Goal: Information Seeking & Learning: Learn about a topic

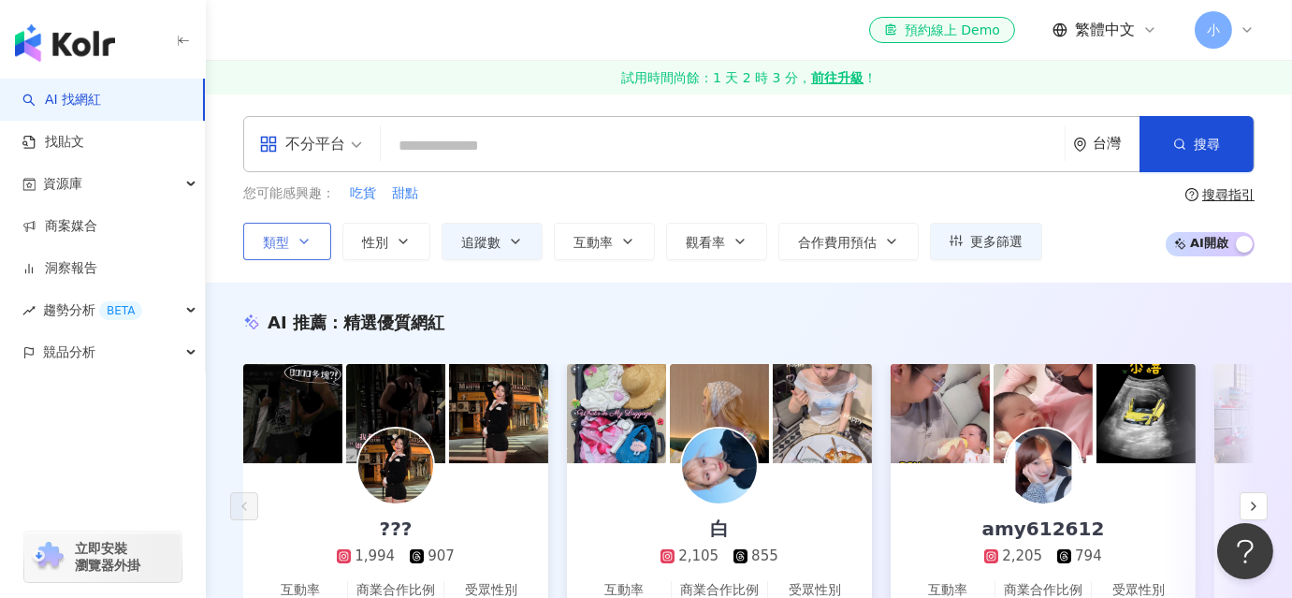
click at [311, 242] on button "類型" at bounding box center [287, 241] width 88 height 37
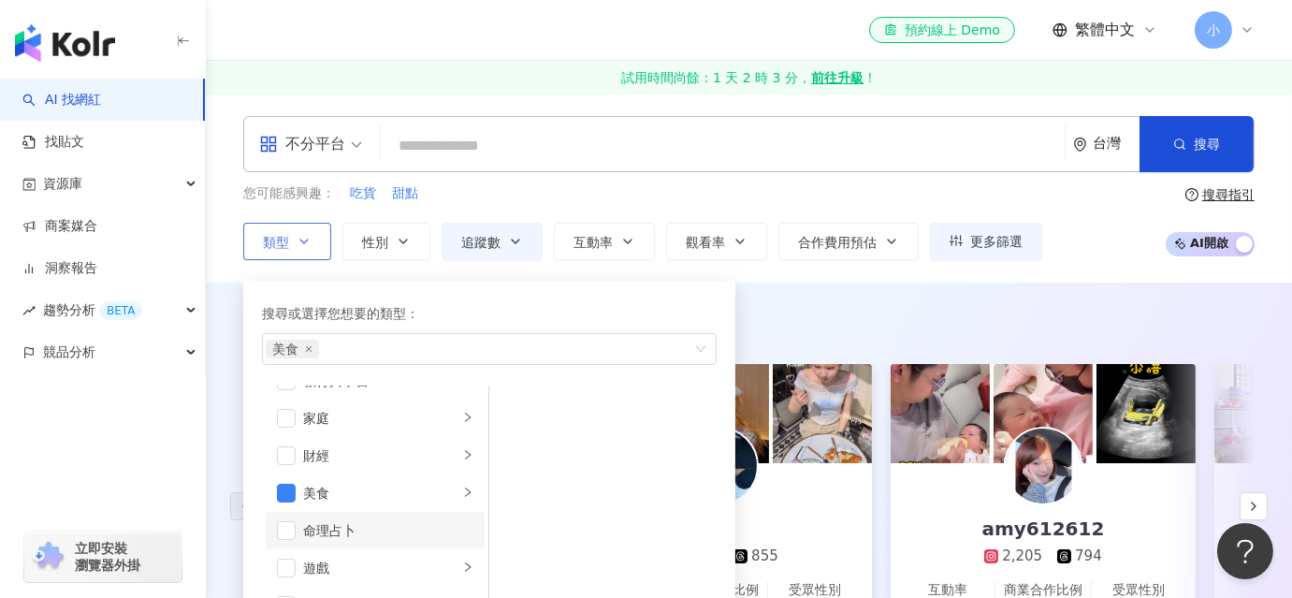
scroll to position [254, 0]
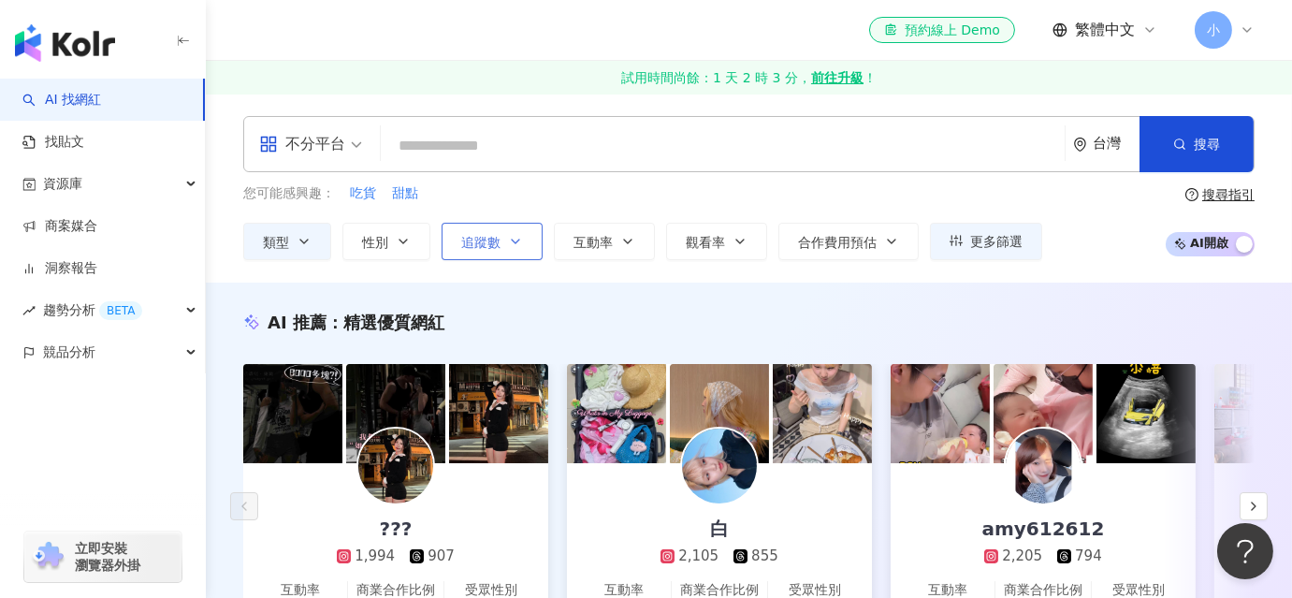
click at [496, 243] on span "追蹤數" at bounding box center [480, 242] width 39 height 15
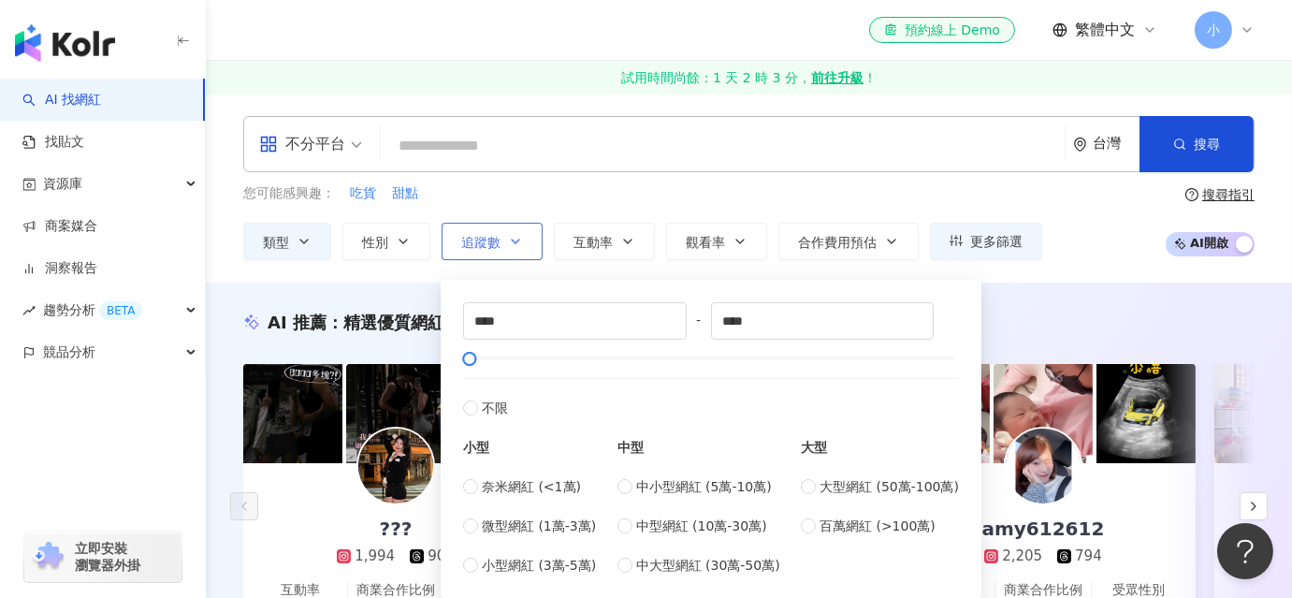
click at [486, 246] on span "追蹤數" at bounding box center [480, 242] width 39 height 15
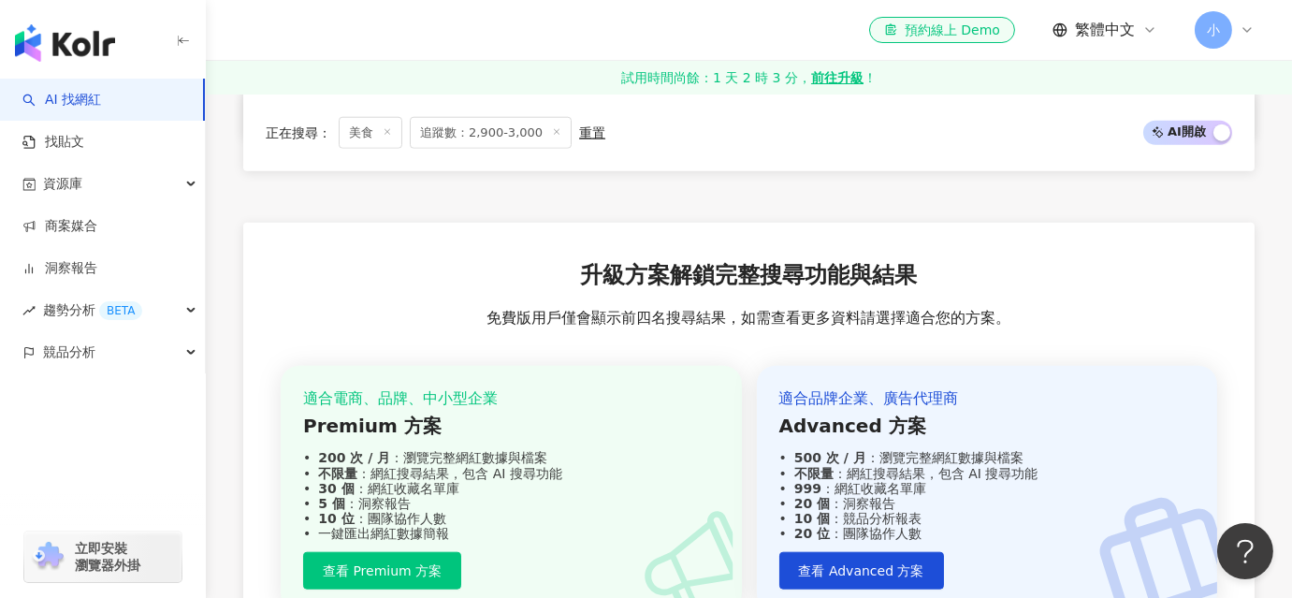
scroll to position [3771, 0]
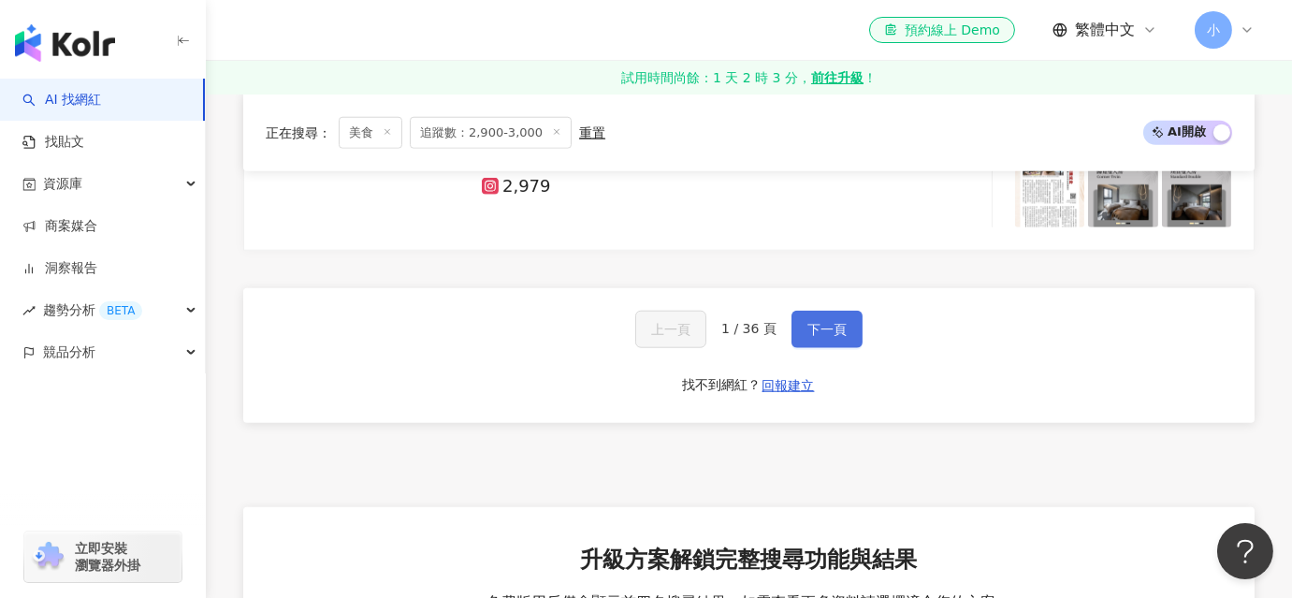
click at [827, 324] on span "下一頁" at bounding box center [826, 329] width 39 height 15
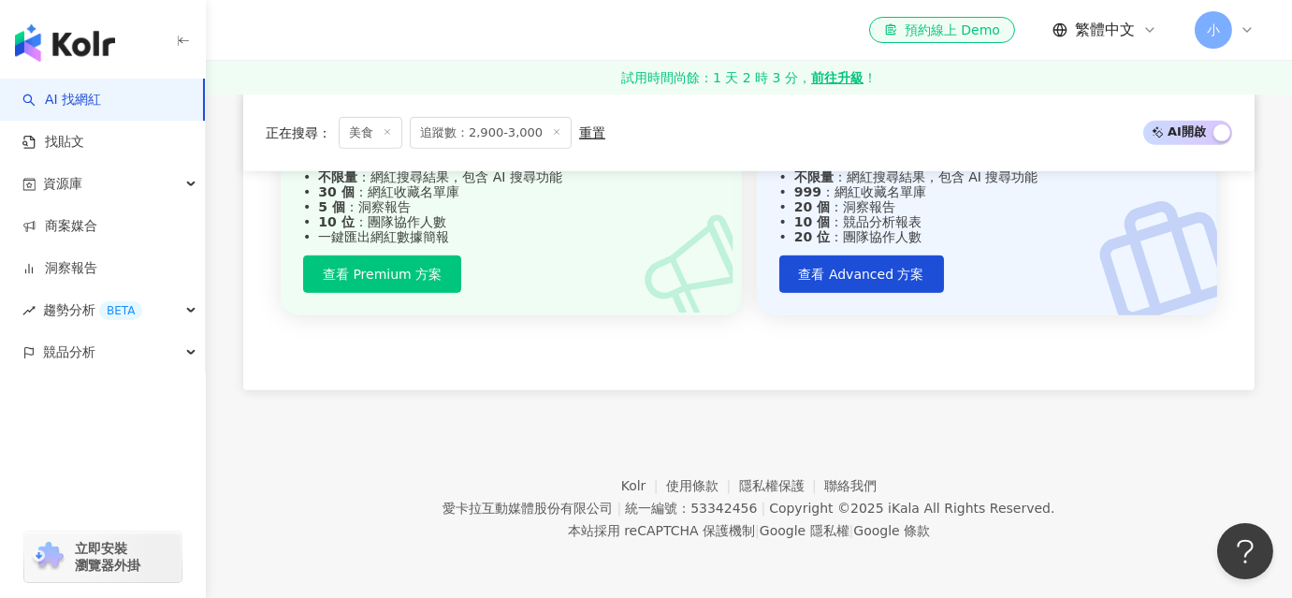
scroll to position [1663, 0]
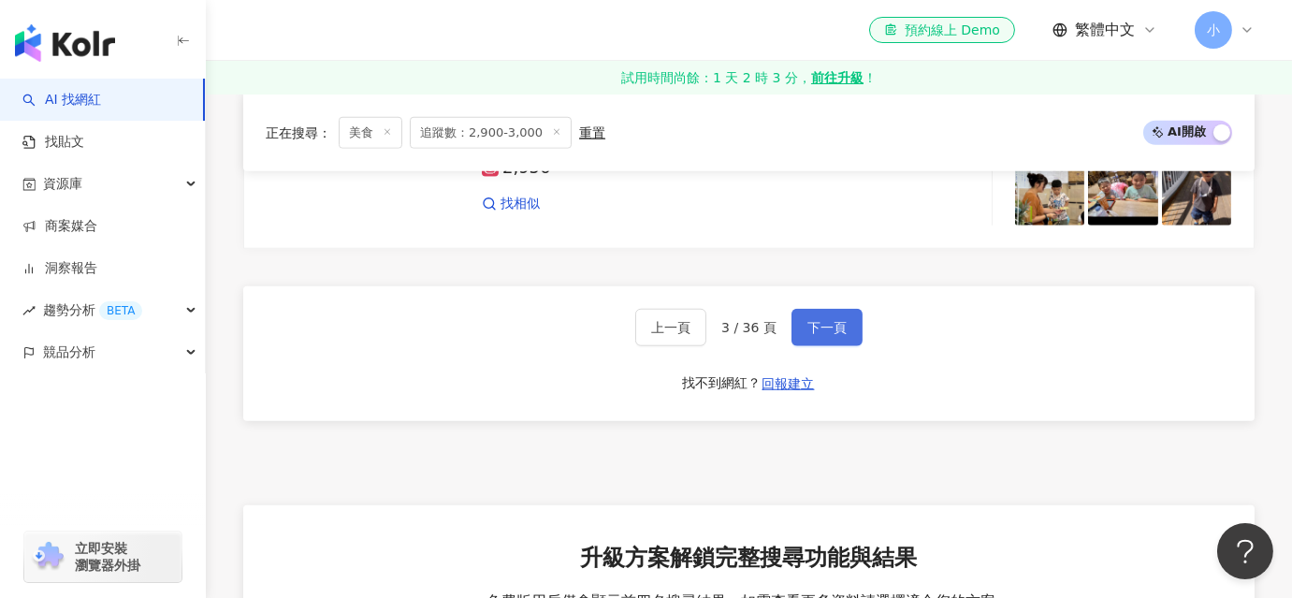
click at [824, 332] on span "下一頁" at bounding box center [826, 327] width 39 height 15
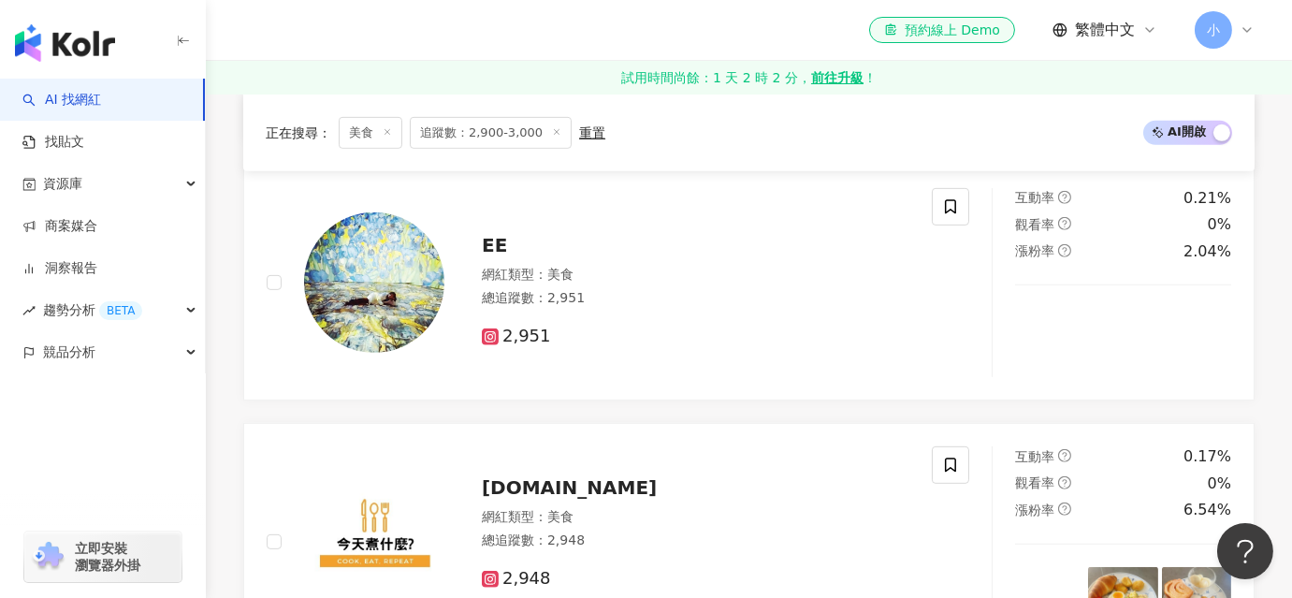
scroll to position [3625, 0]
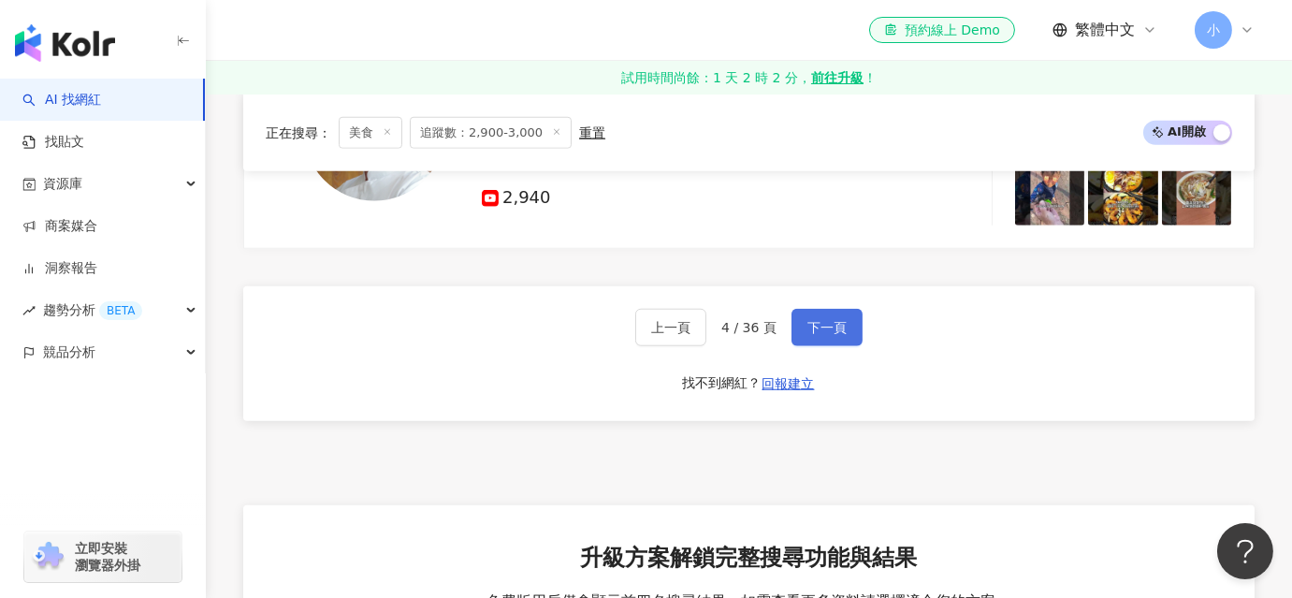
click at [824, 332] on span "下一頁" at bounding box center [826, 327] width 39 height 15
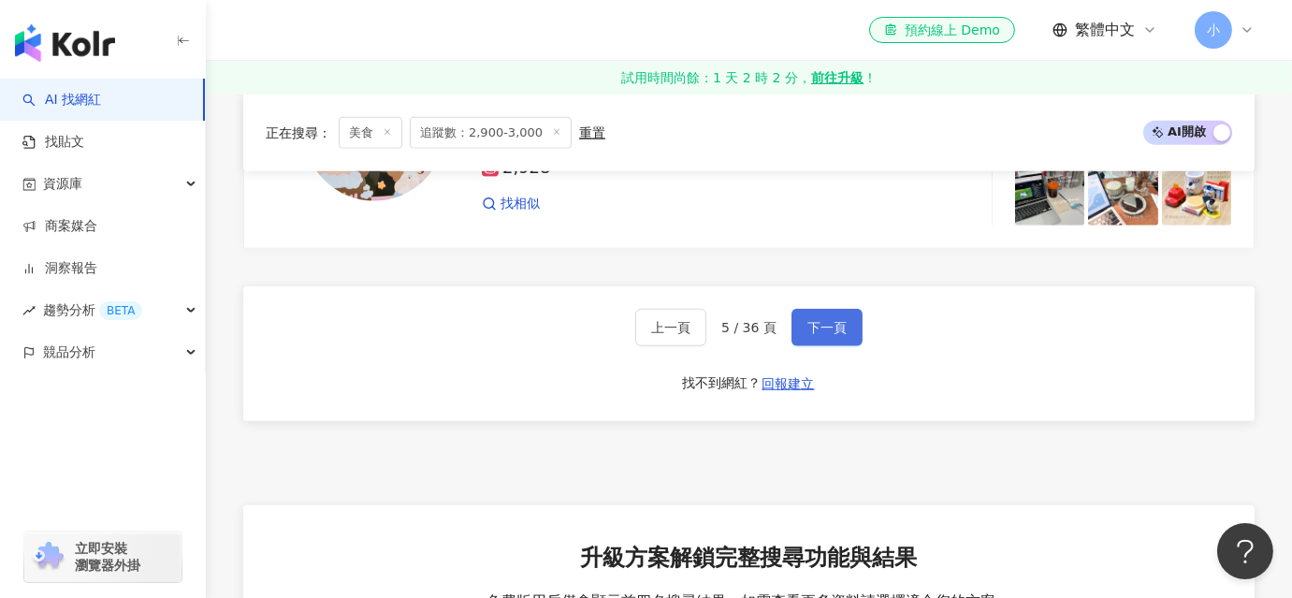
click at [829, 328] on span "下一頁" at bounding box center [826, 327] width 39 height 15
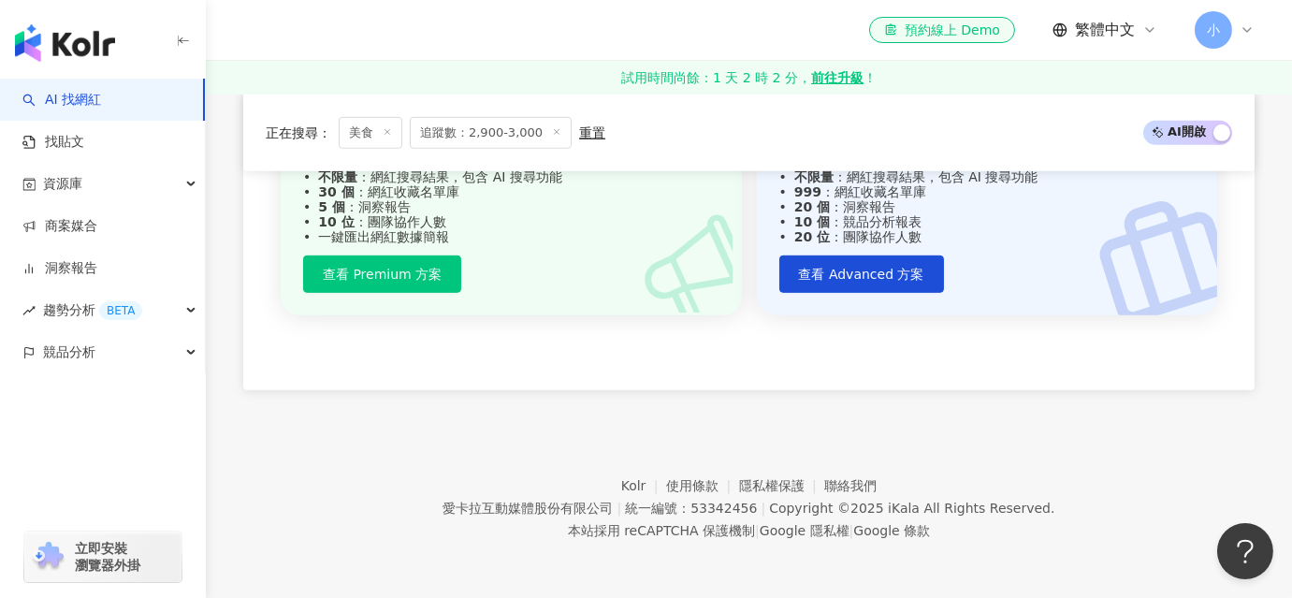
scroll to position [1663, 0]
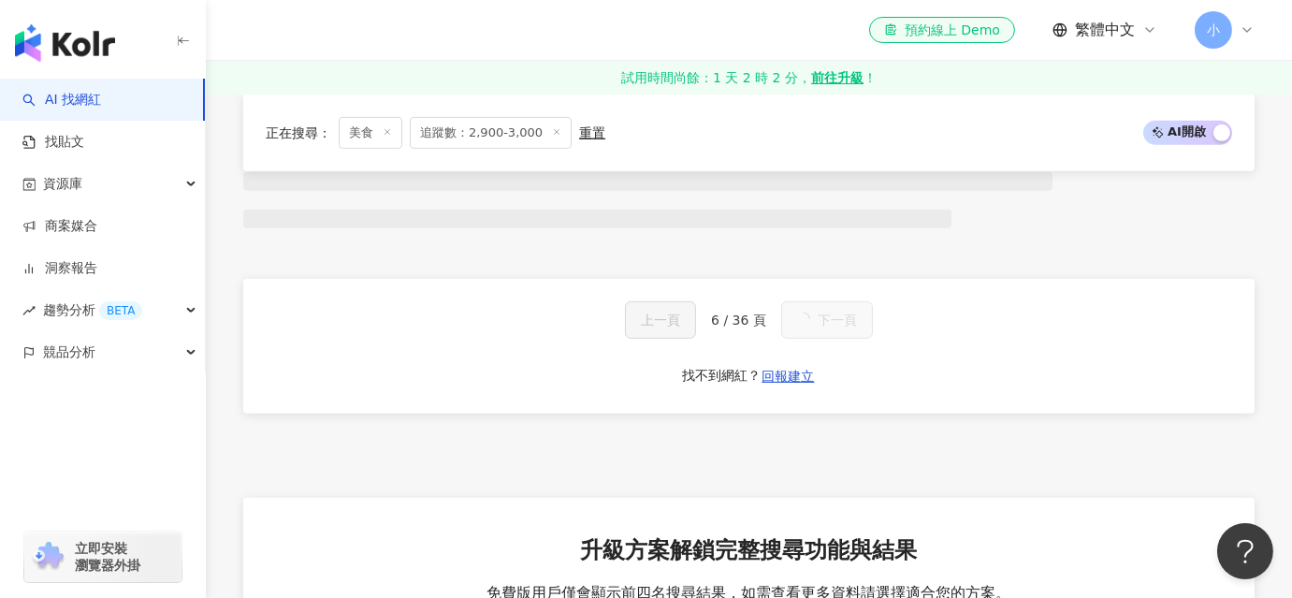
click at [829, 327] on span "下一頁" at bounding box center [836, 319] width 39 height 15
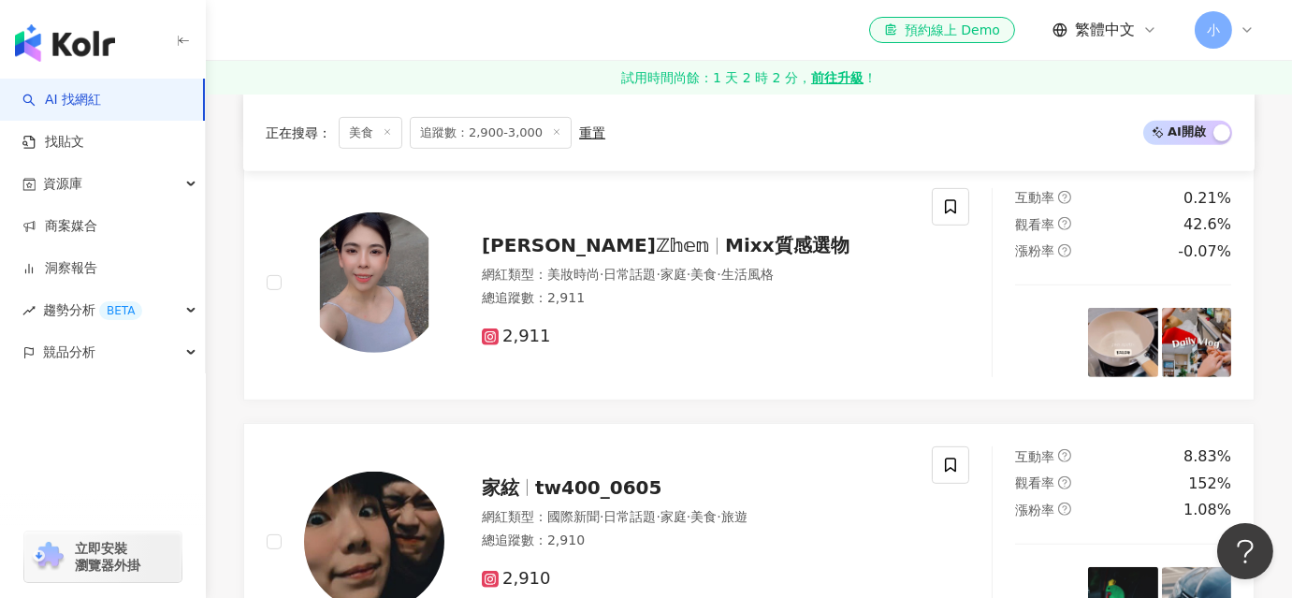
scroll to position [3625, 0]
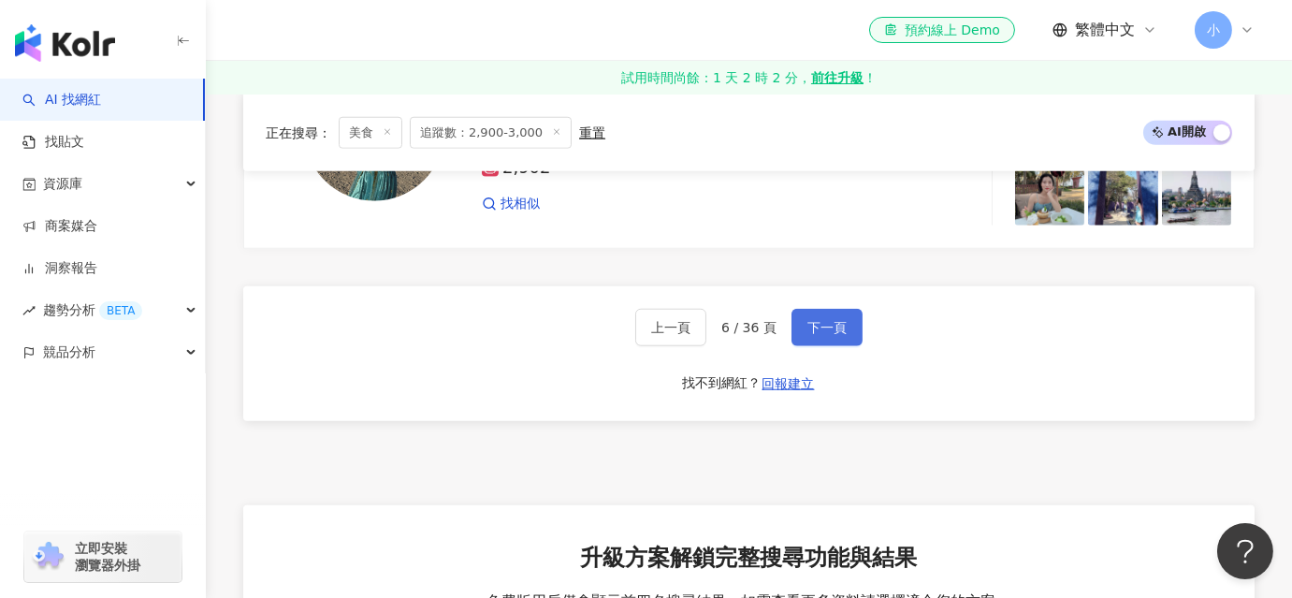
click at [829, 328] on span "下一頁" at bounding box center [826, 327] width 39 height 15
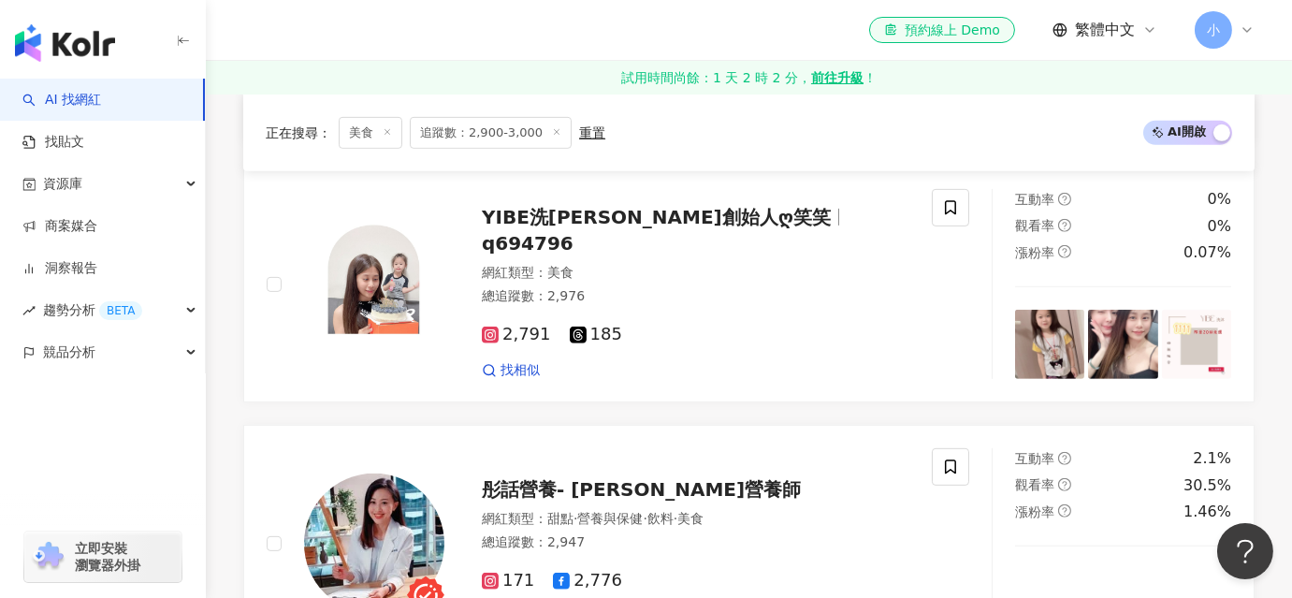
scroll to position [3644, 0]
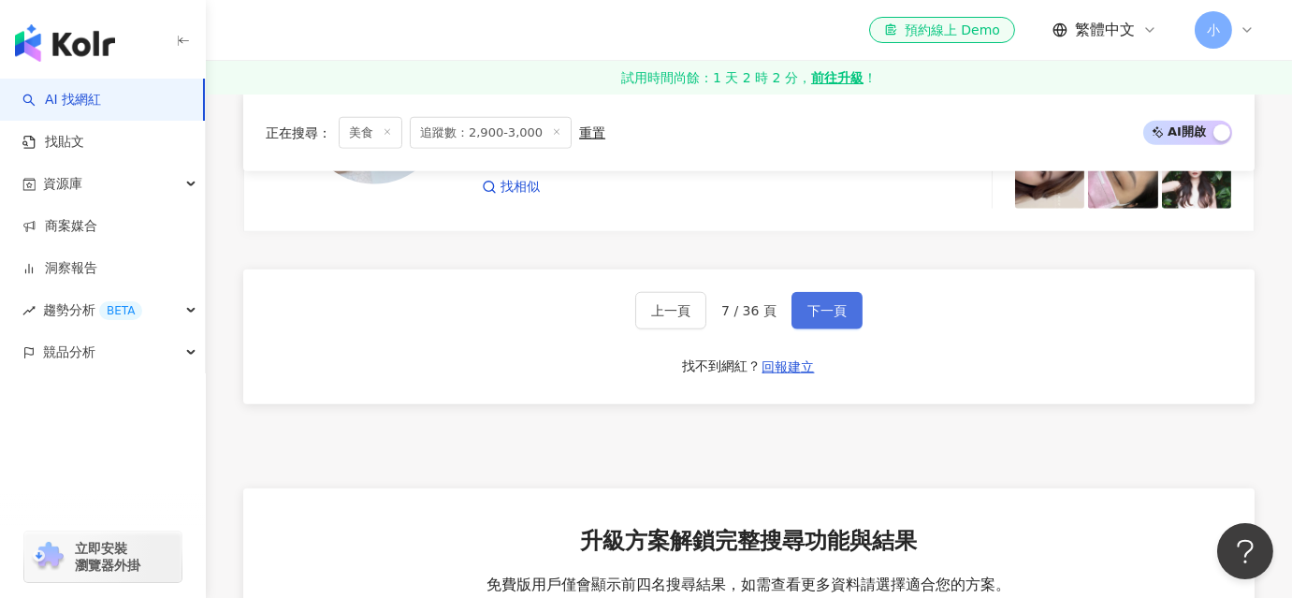
click at [831, 320] on button "下一頁" at bounding box center [826, 310] width 71 height 37
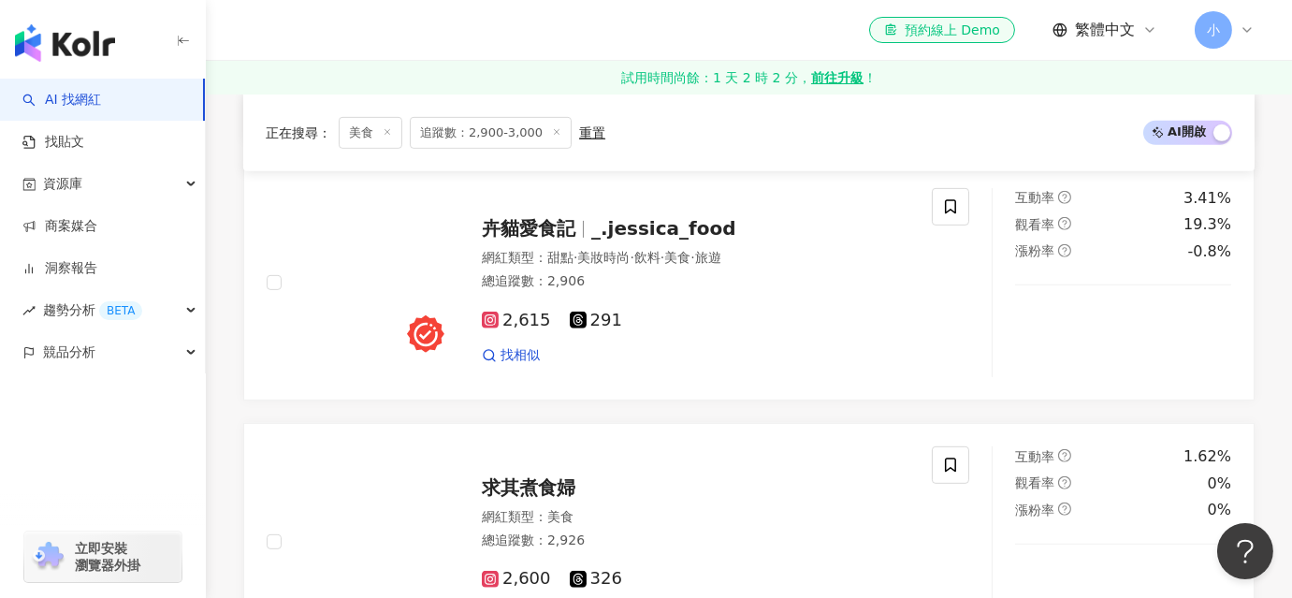
scroll to position [3625, 0]
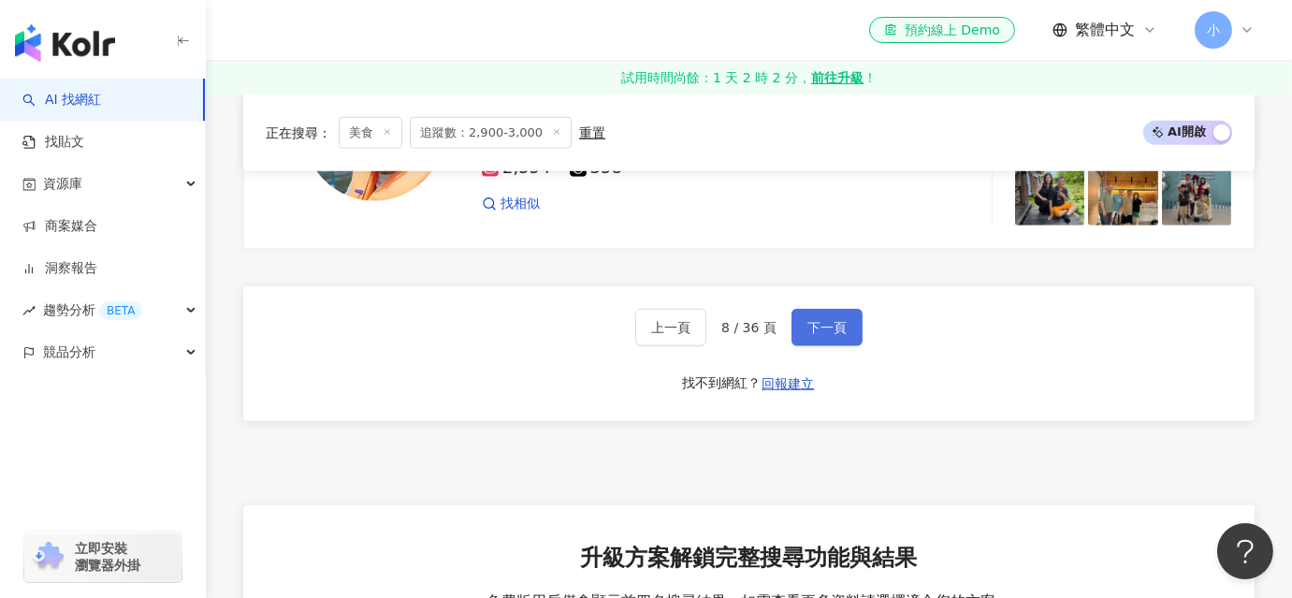
click at [833, 324] on span "下一頁" at bounding box center [826, 327] width 39 height 15
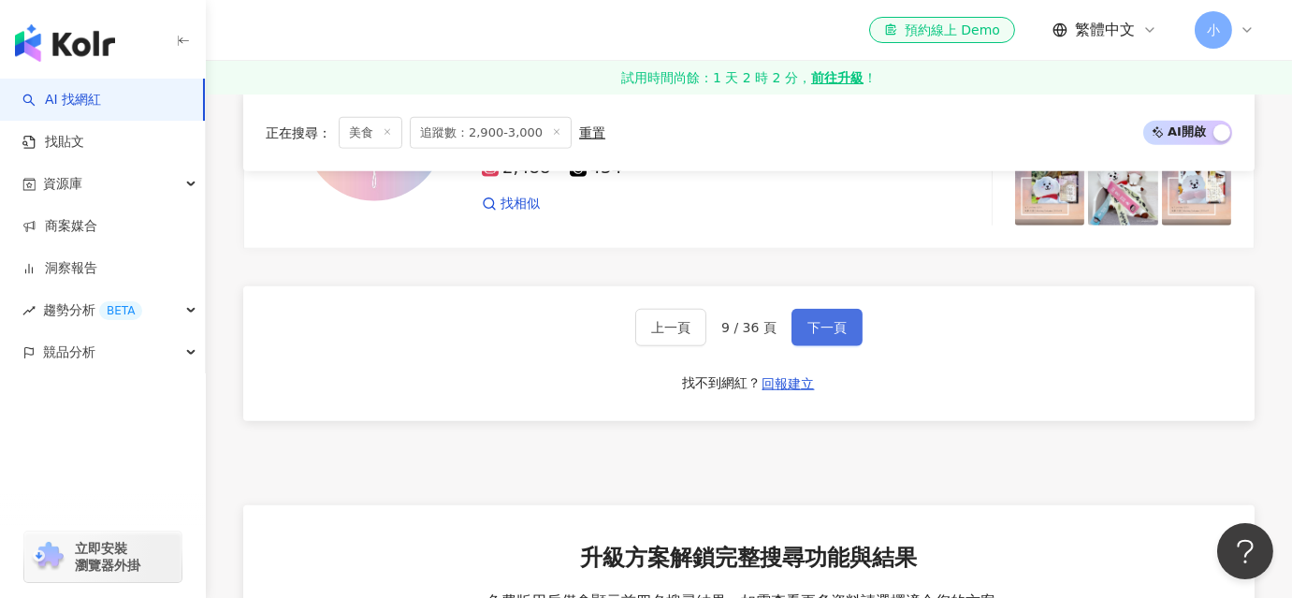
click at [832, 326] on span "下一頁" at bounding box center [826, 327] width 39 height 15
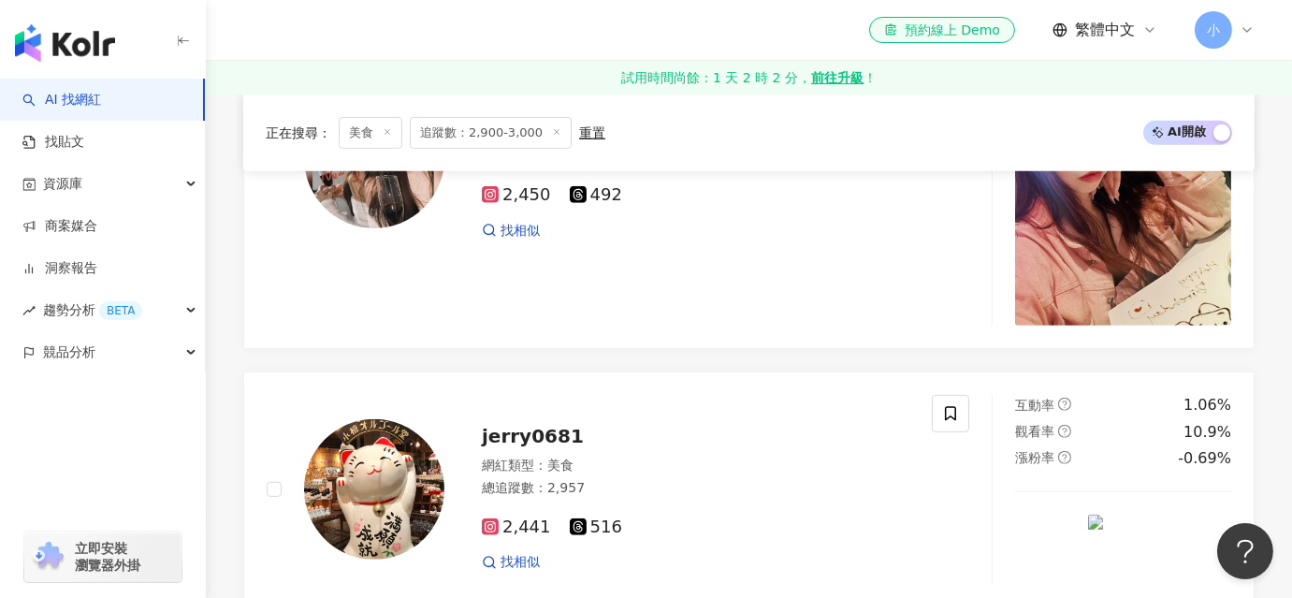
scroll to position [3832, 0]
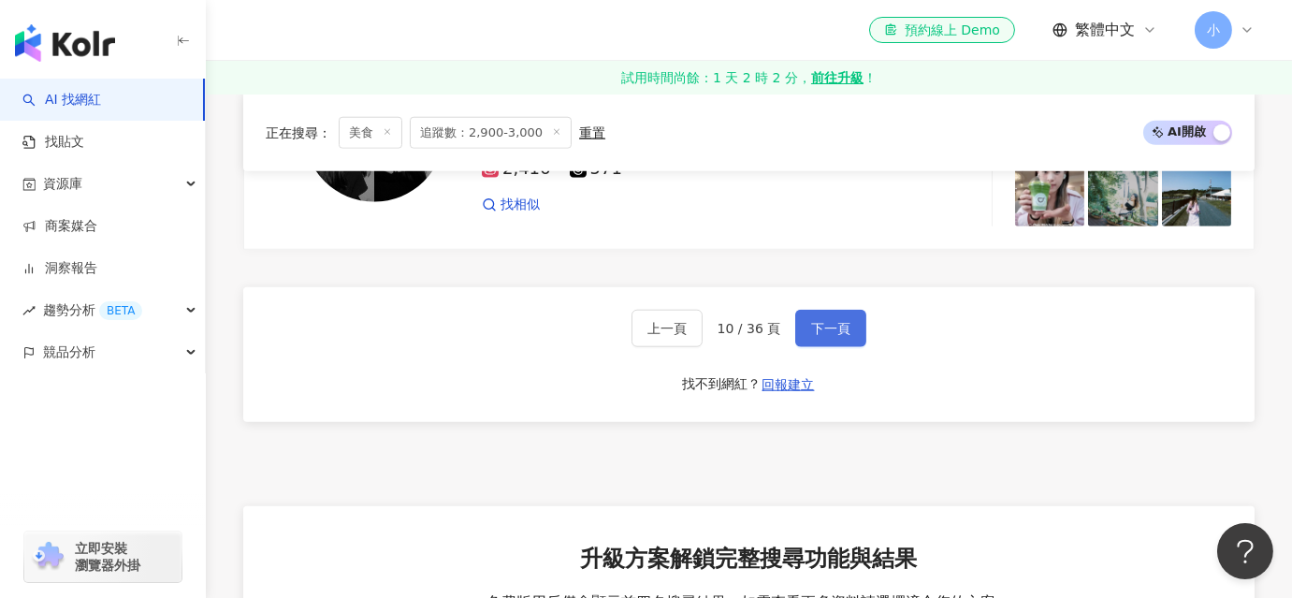
click at [831, 332] on span "下一頁" at bounding box center [830, 328] width 39 height 15
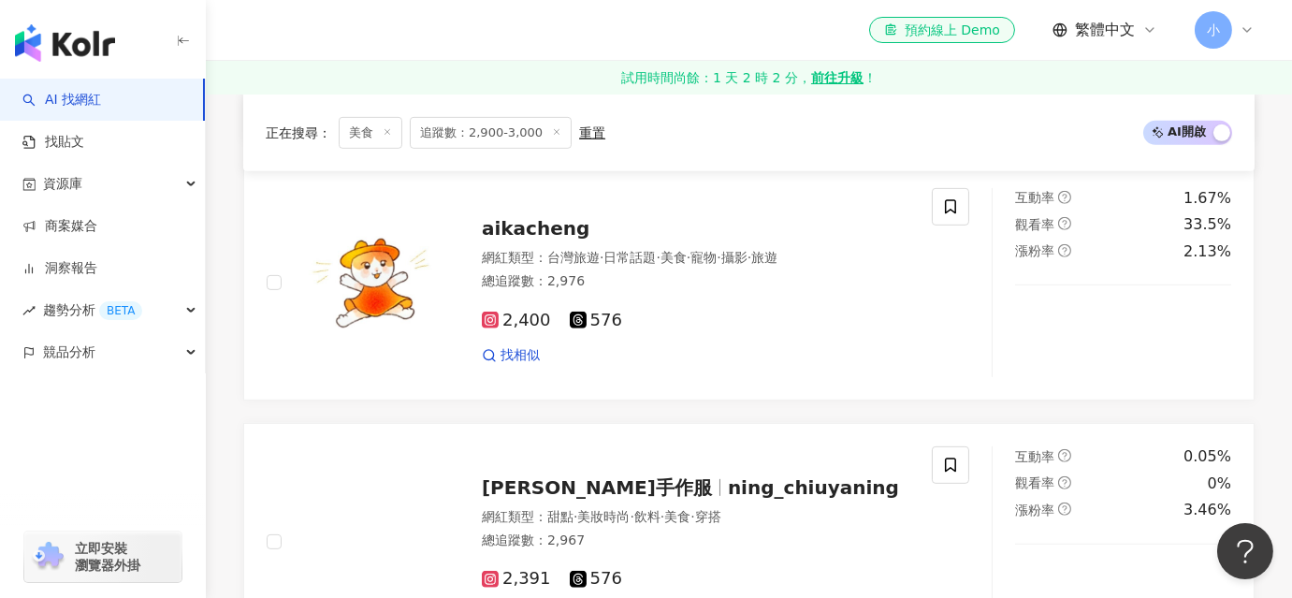
scroll to position [3771, 0]
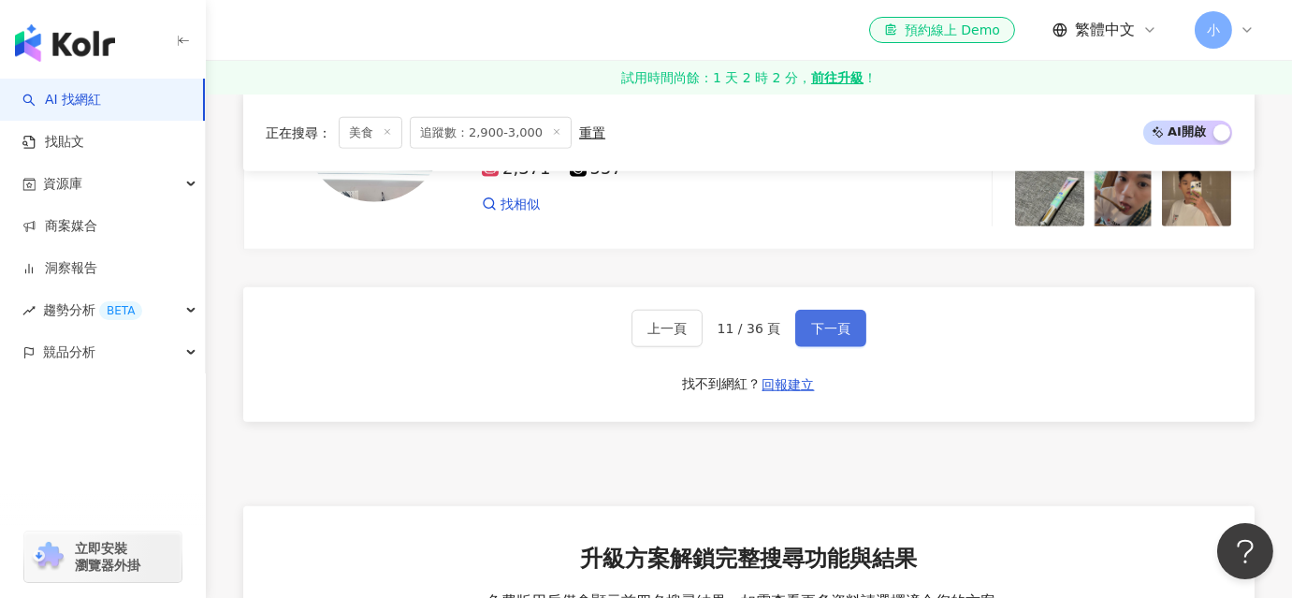
click at [831, 332] on span "下一頁" at bounding box center [830, 328] width 39 height 15
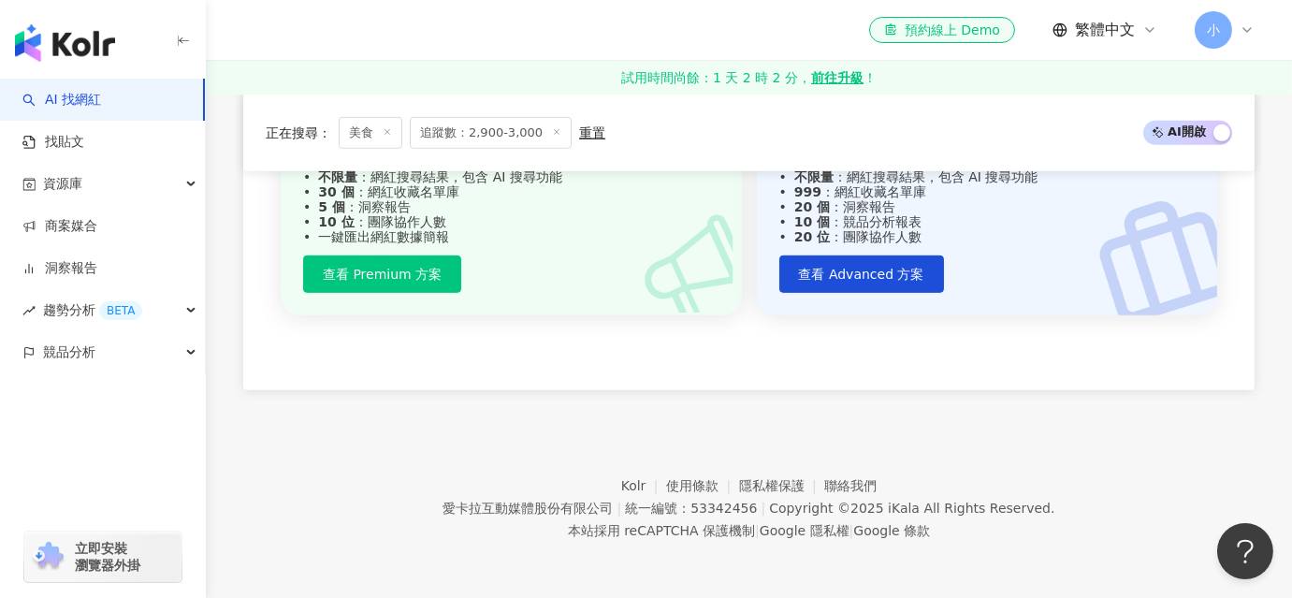
scroll to position [1663, 0]
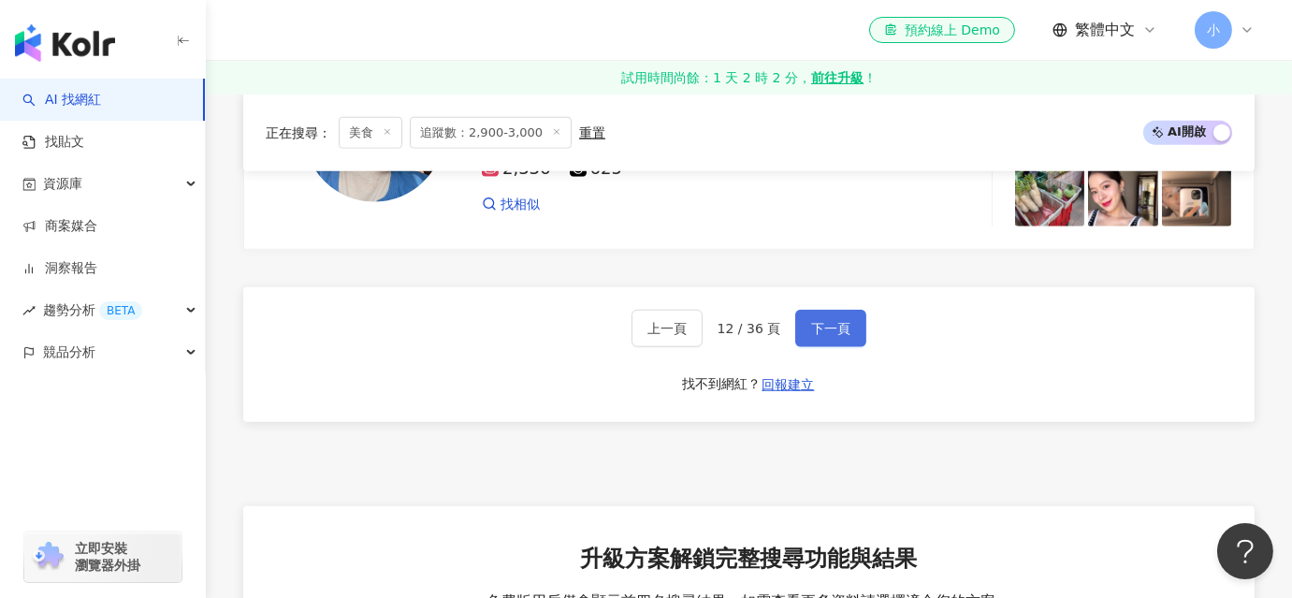
click at [831, 332] on span "下一頁" at bounding box center [830, 328] width 39 height 15
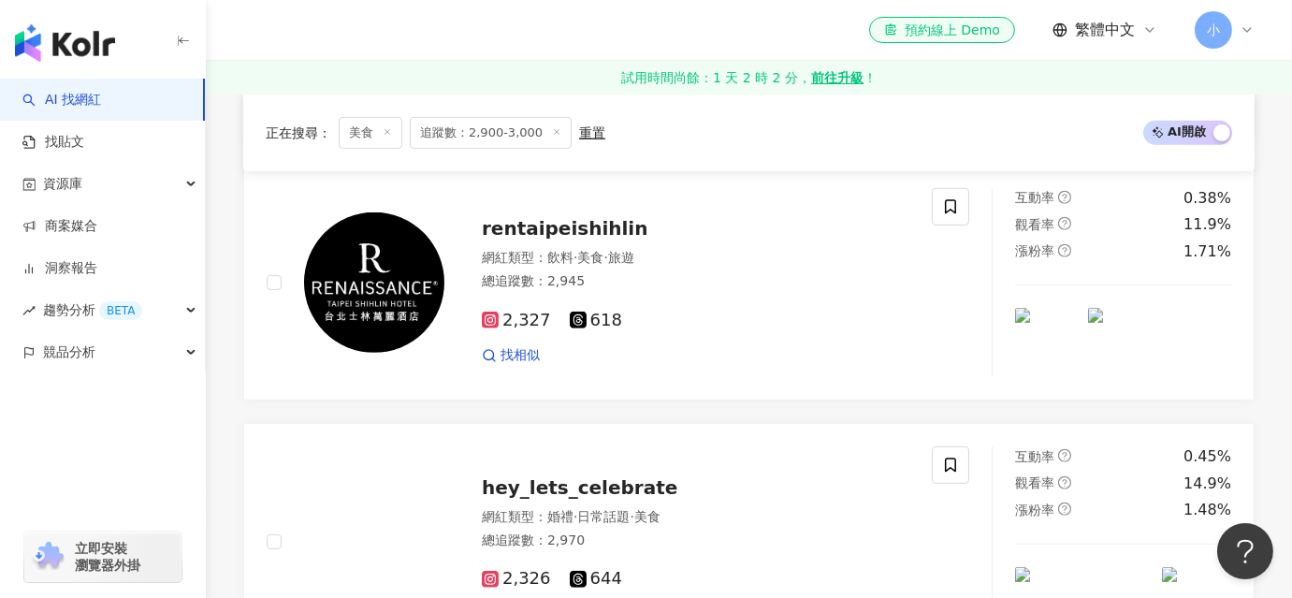
scroll to position [3625, 0]
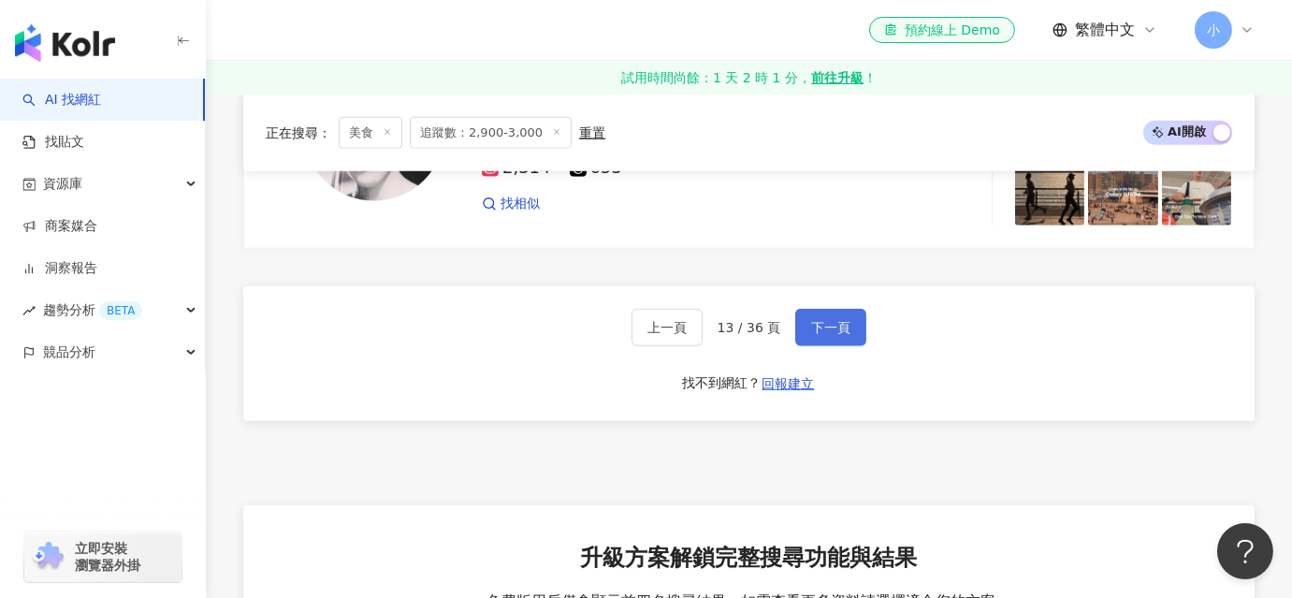
click at [816, 327] on span "下一頁" at bounding box center [830, 327] width 39 height 15
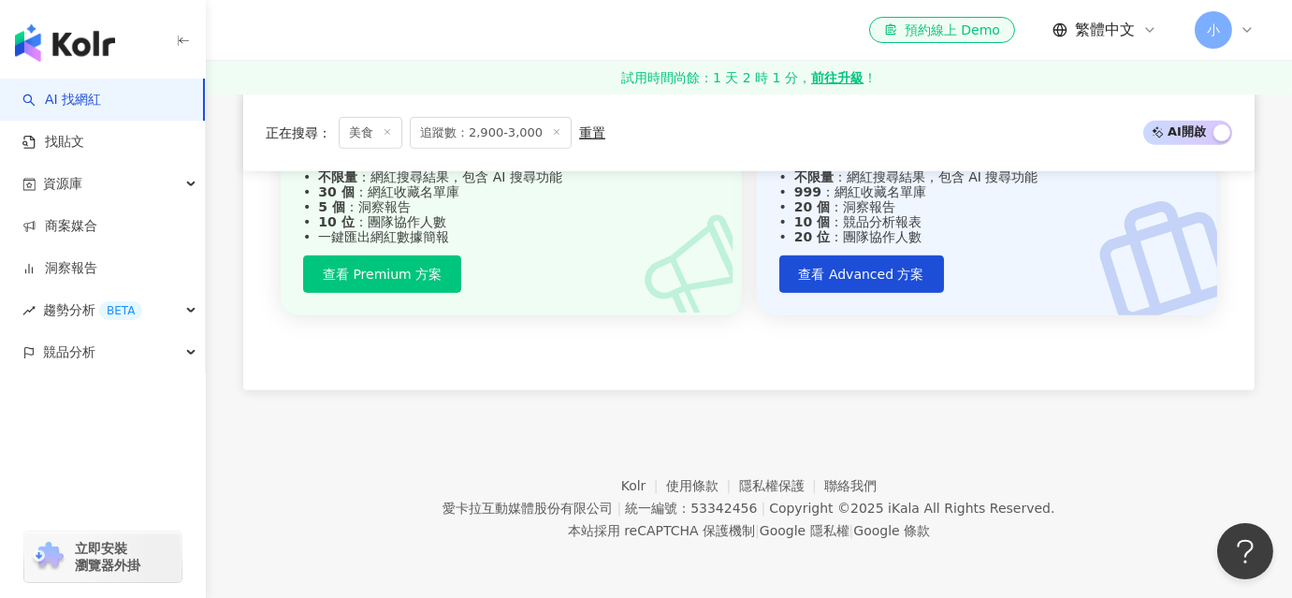
scroll to position [1663, 0]
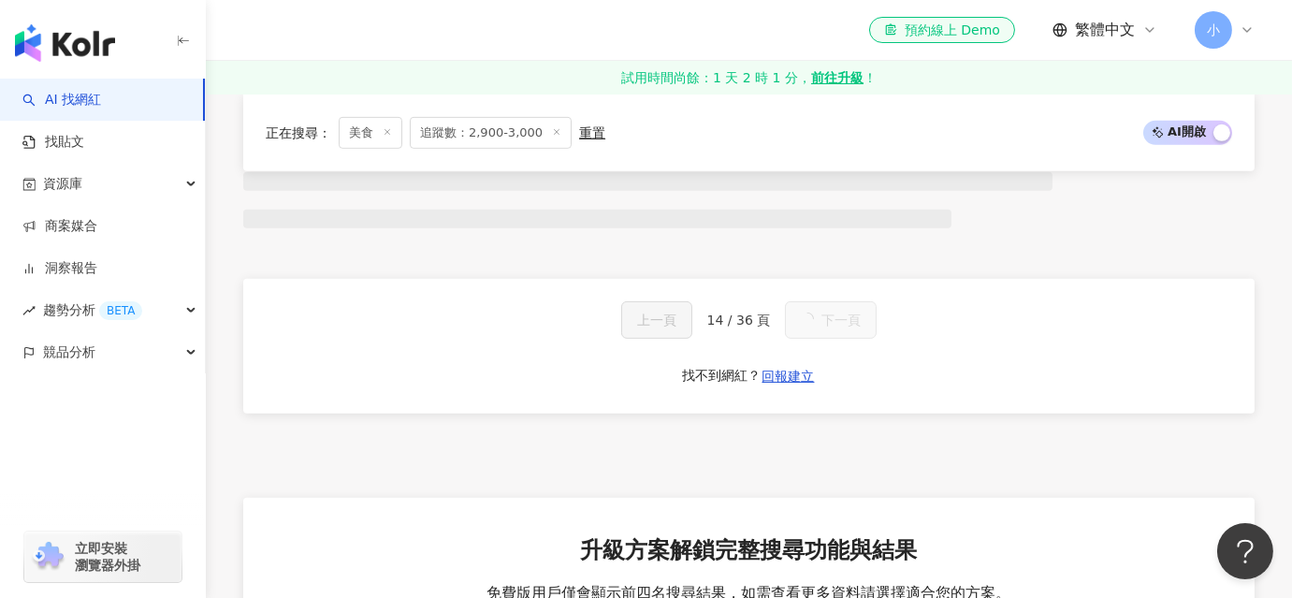
click at [816, 327] on button "下一頁" at bounding box center [831, 319] width 92 height 37
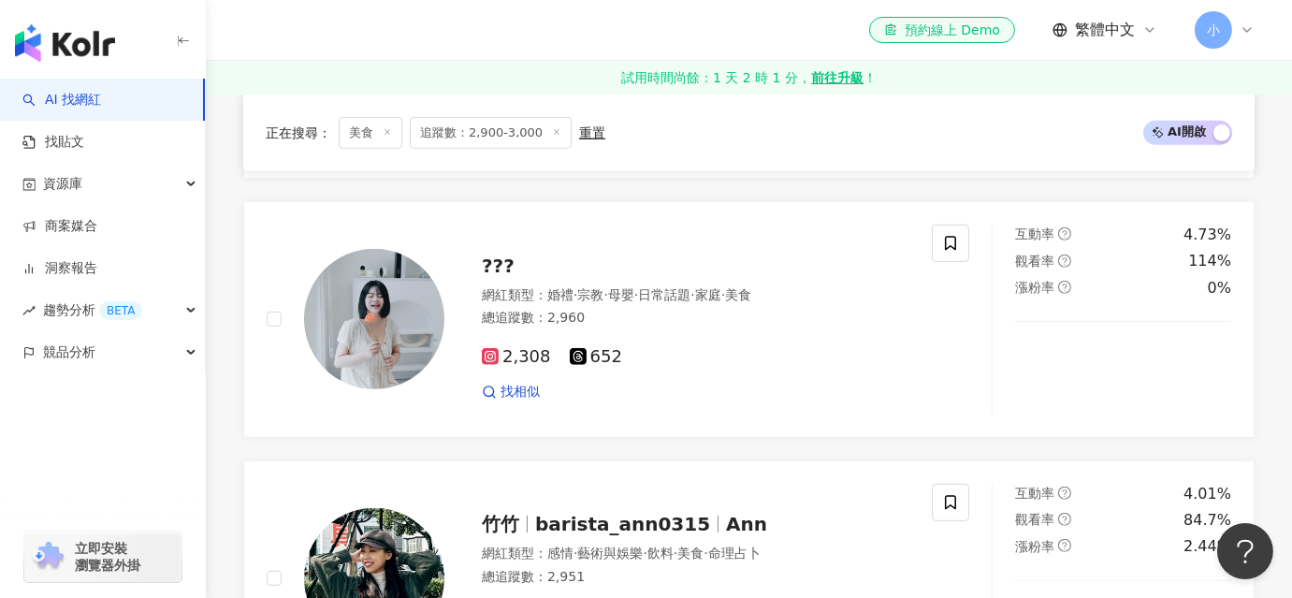
scroll to position [3721, 0]
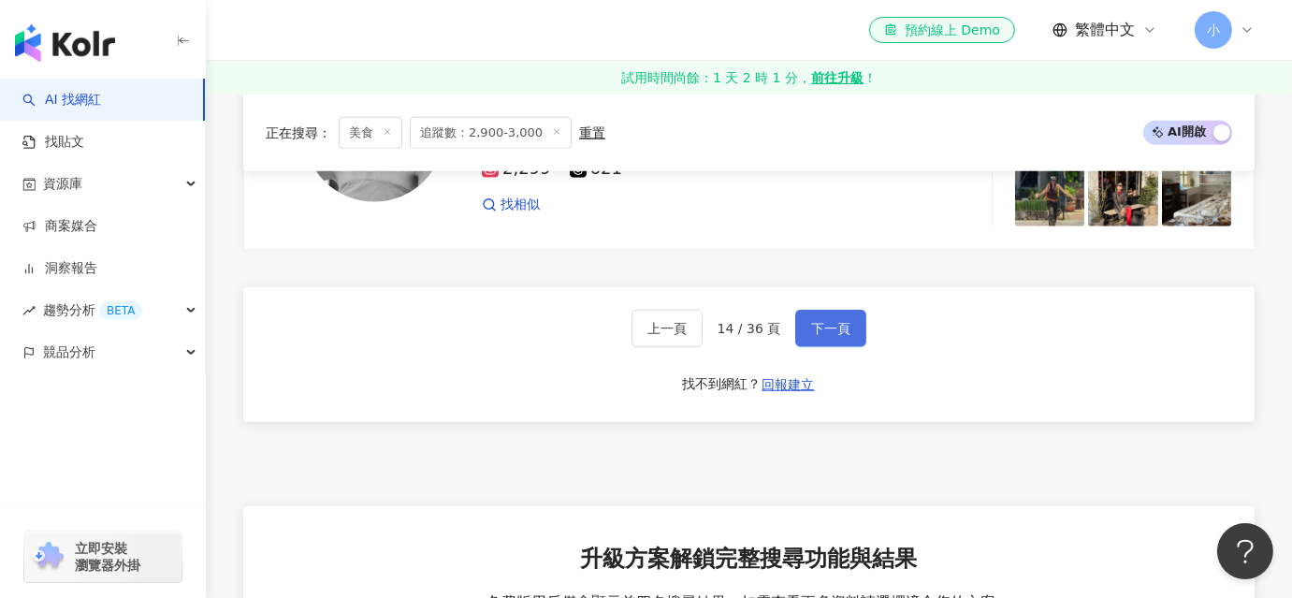
click at [816, 327] on span "下一頁" at bounding box center [830, 328] width 39 height 15
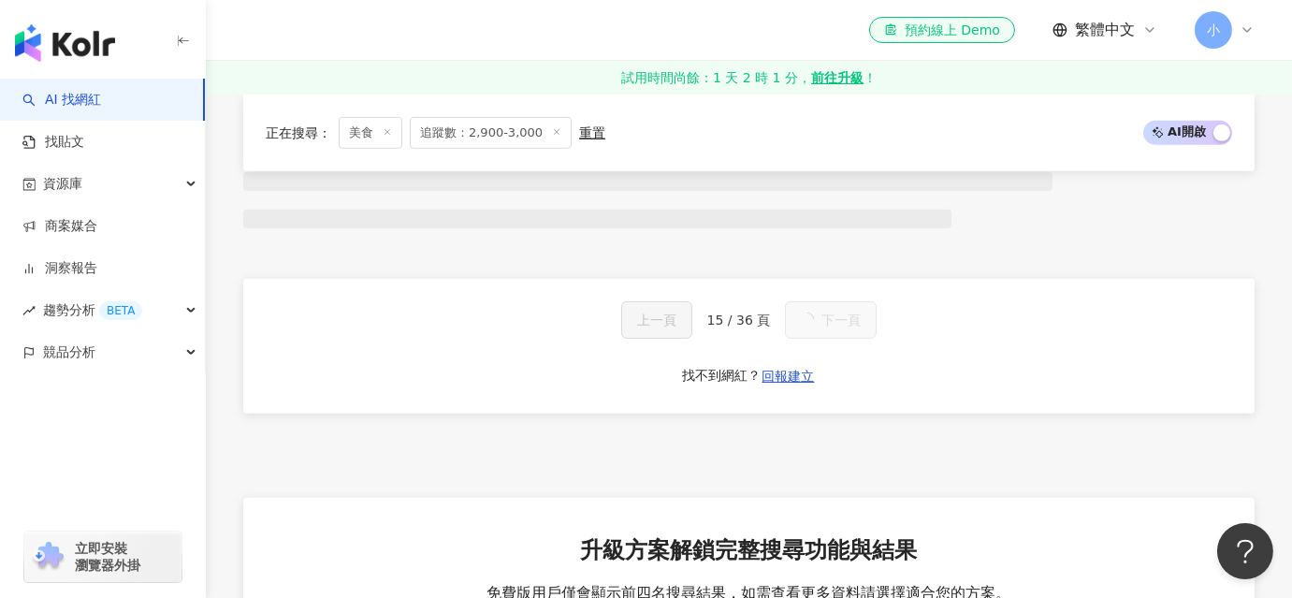
click at [816, 328] on button "下一頁" at bounding box center [831, 319] width 92 height 37
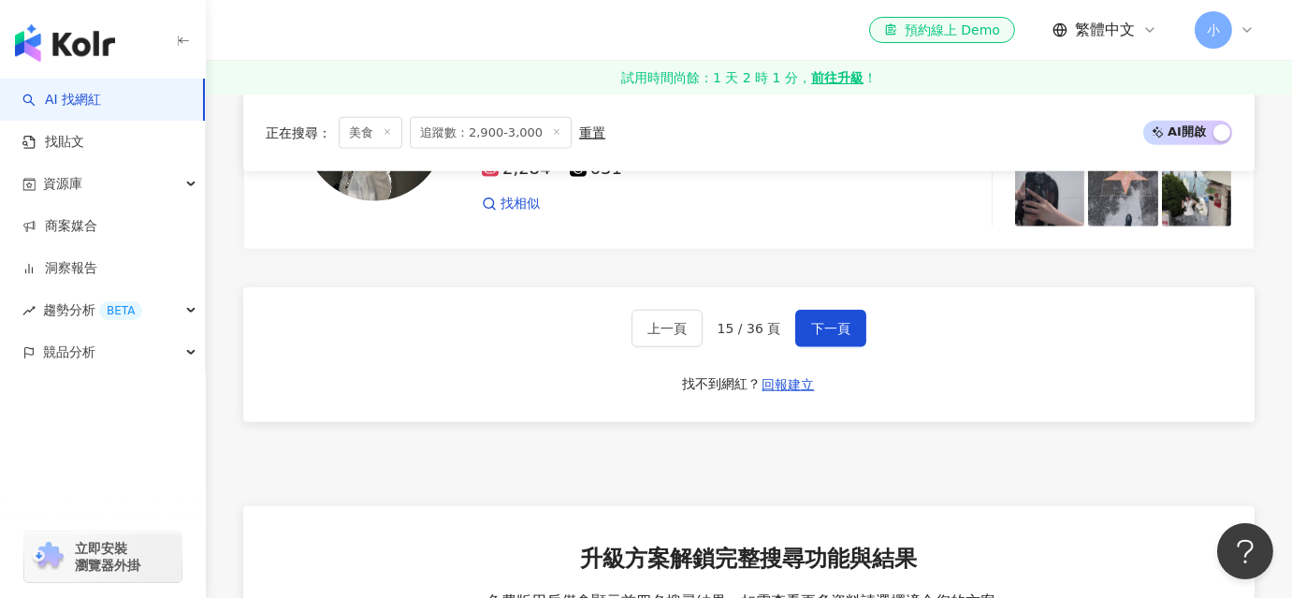
click at [831, 327] on span "下一頁" at bounding box center [830, 328] width 39 height 15
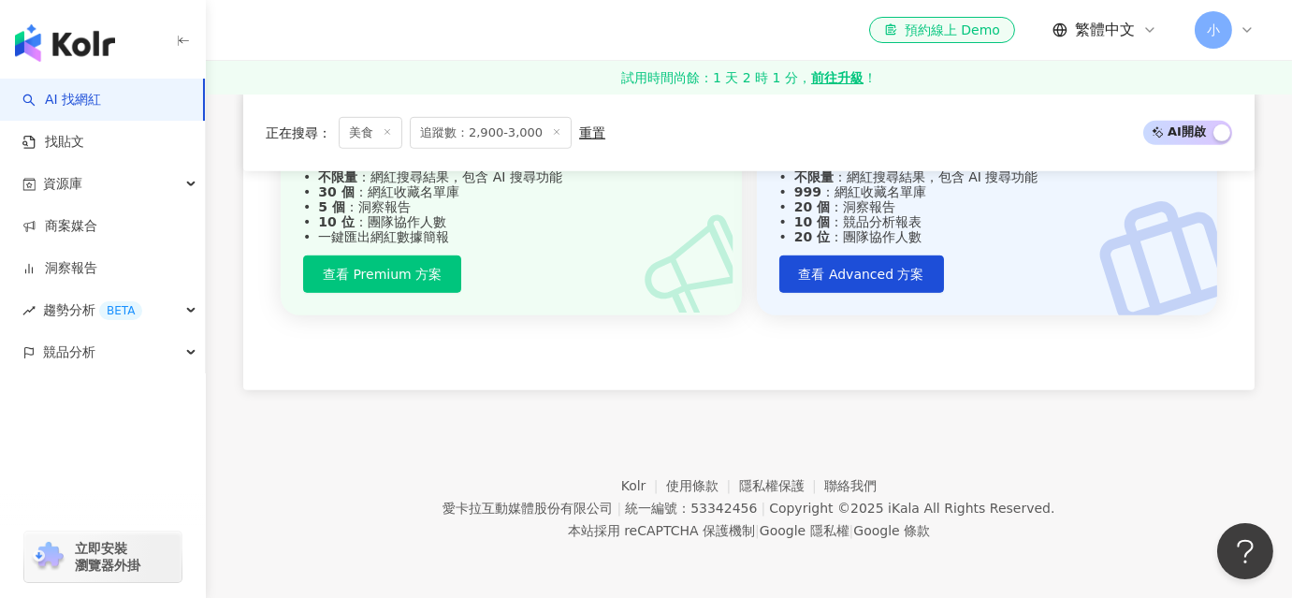
scroll to position [1663, 0]
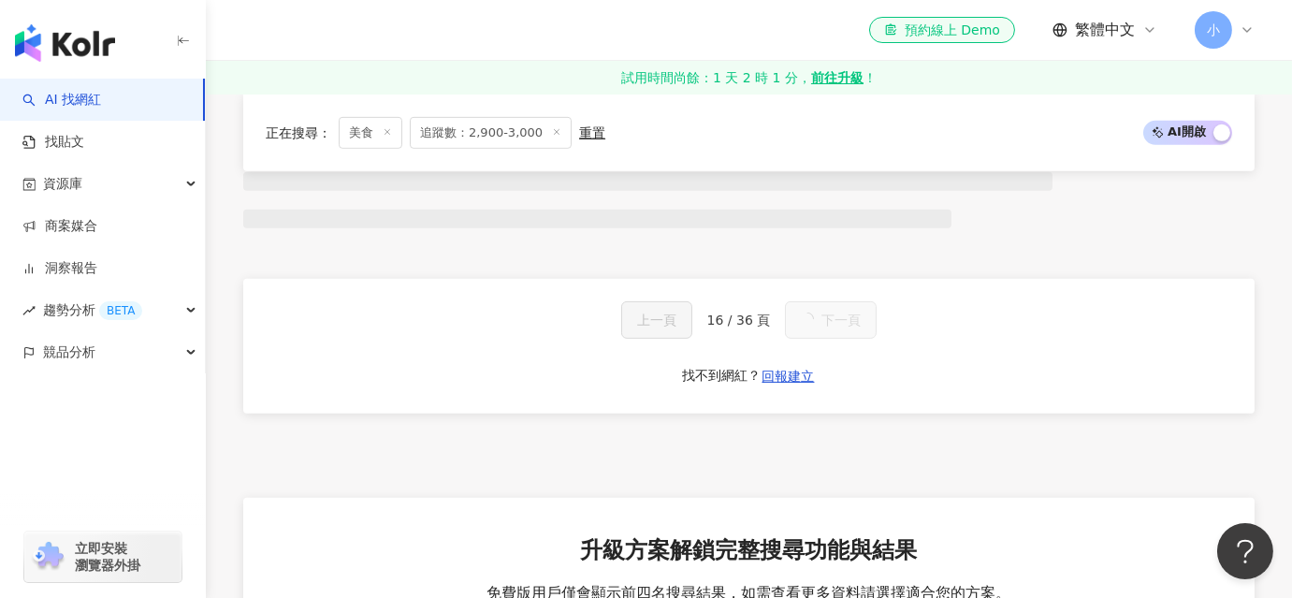
click at [831, 327] on span "下一頁" at bounding box center [840, 319] width 39 height 15
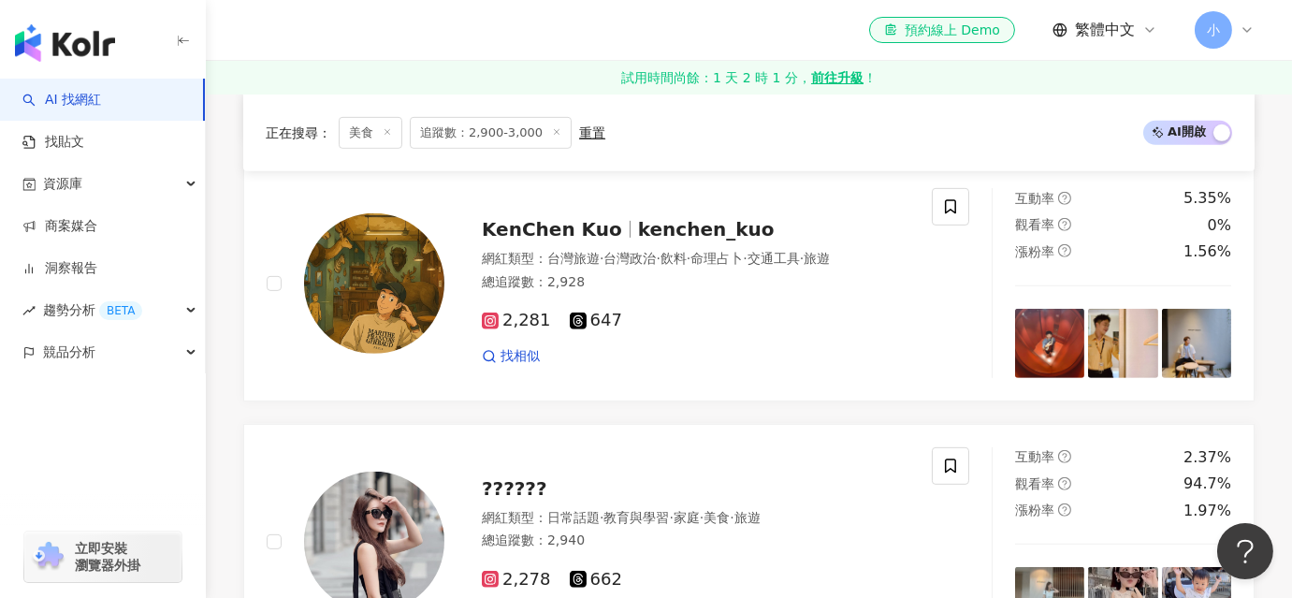
scroll to position [3625, 0]
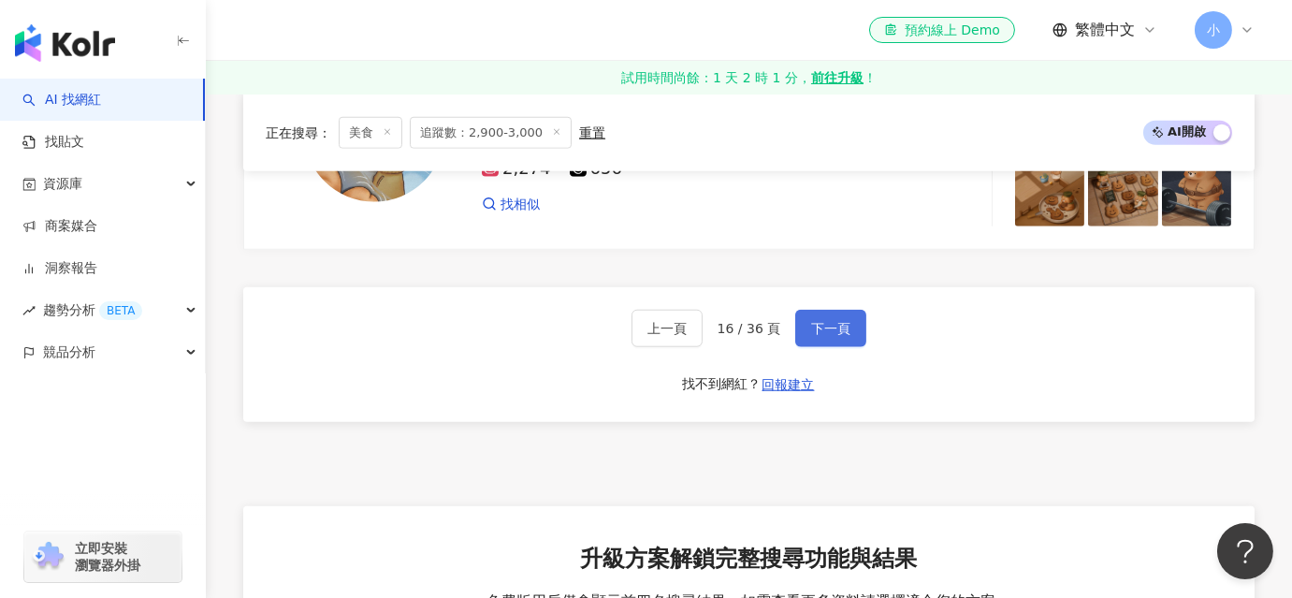
click at [831, 327] on span "下一頁" at bounding box center [830, 328] width 39 height 15
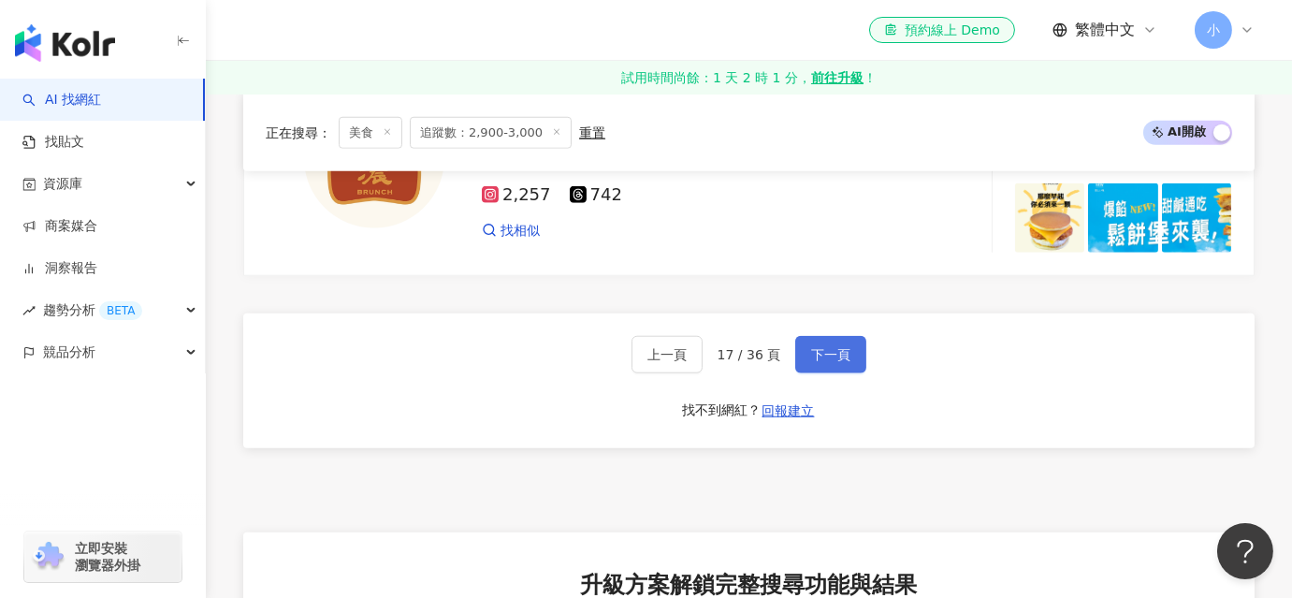
click at [830, 347] on span "下一頁" at bounding box center [830, 354] width 39 height 15
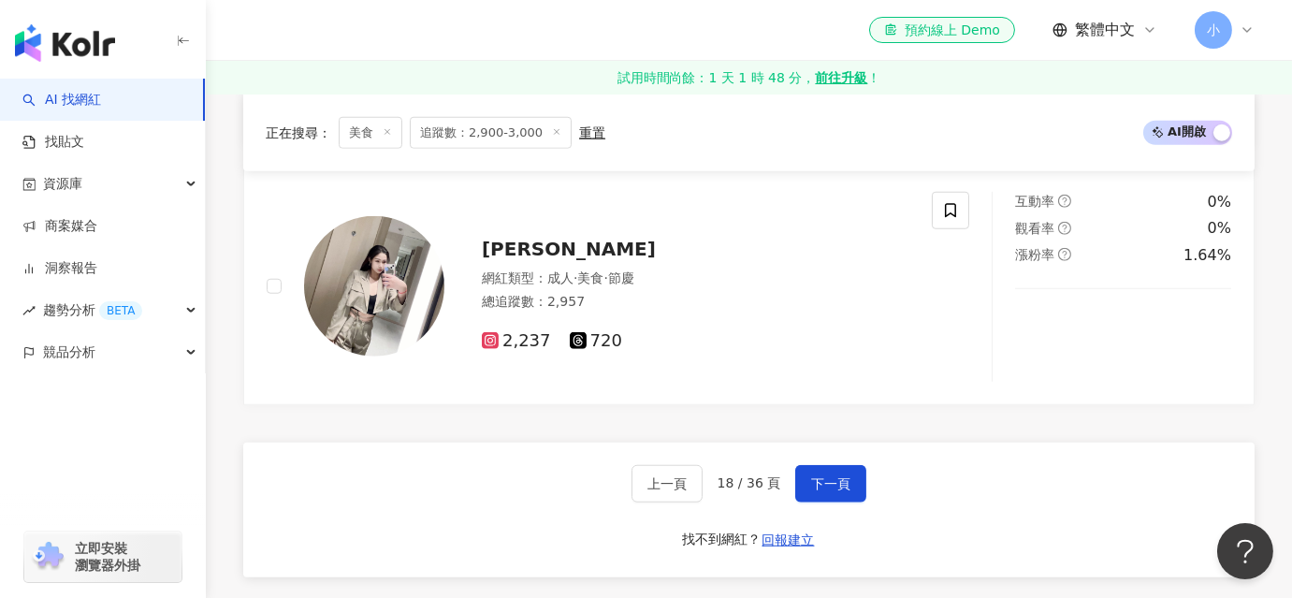
scroll to position [3600, 0]
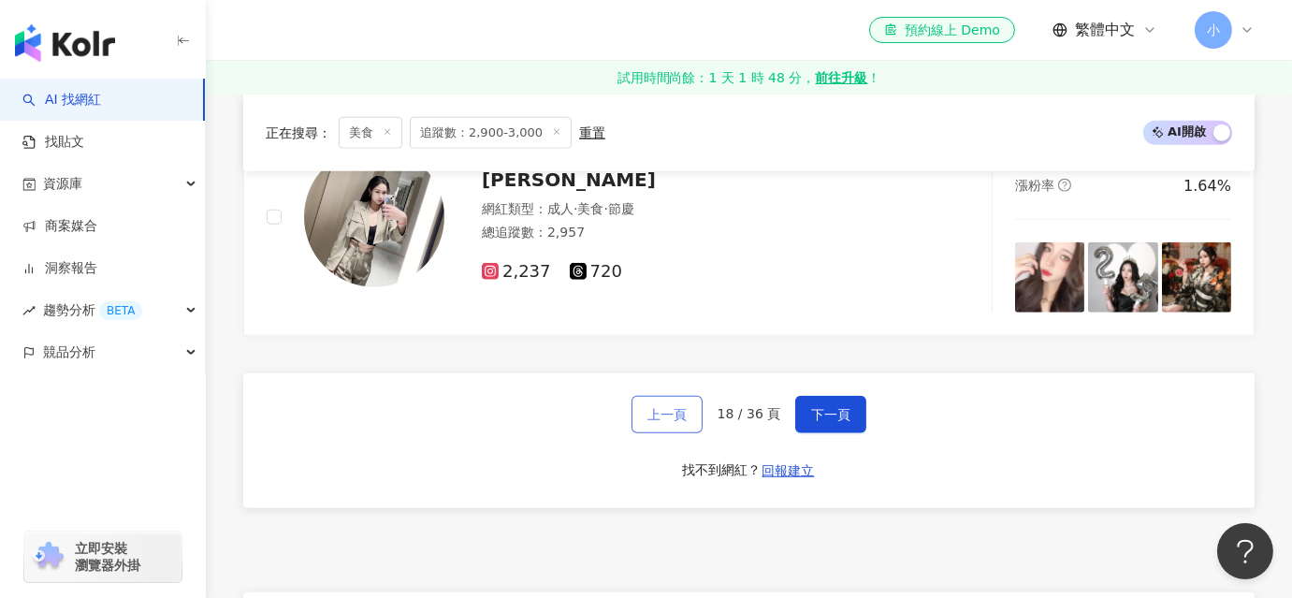
click at [660, 418] on span "上一頁" at bounding box center [666, 414] width 39 height 15
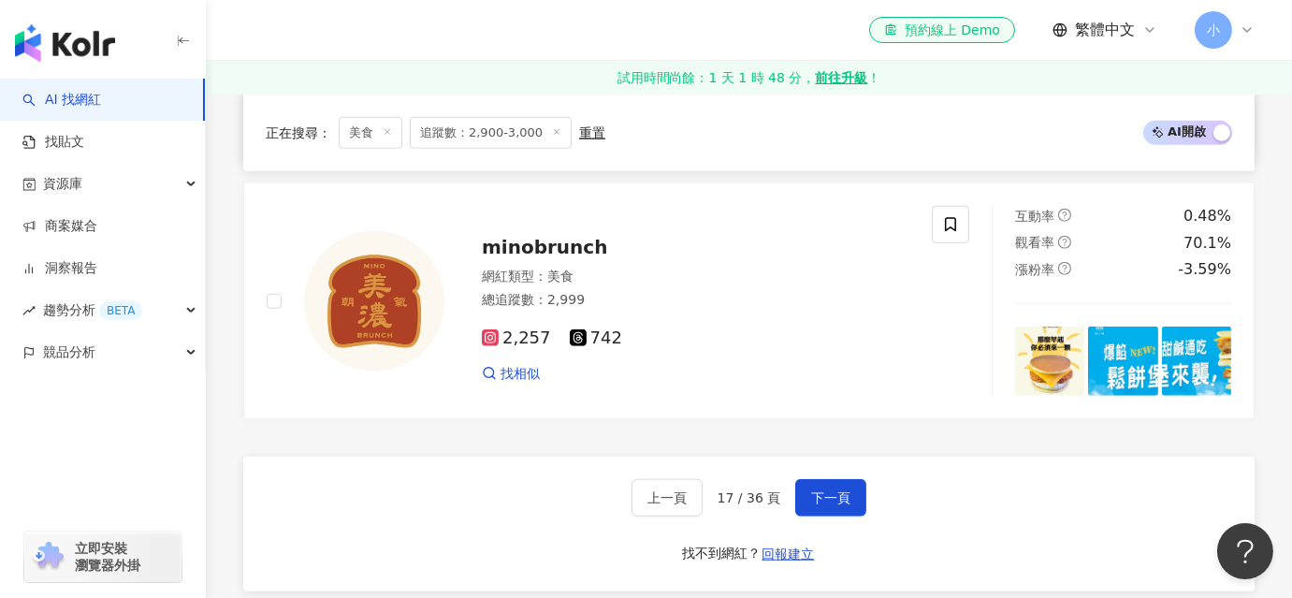
scroll to position [3540, 0]
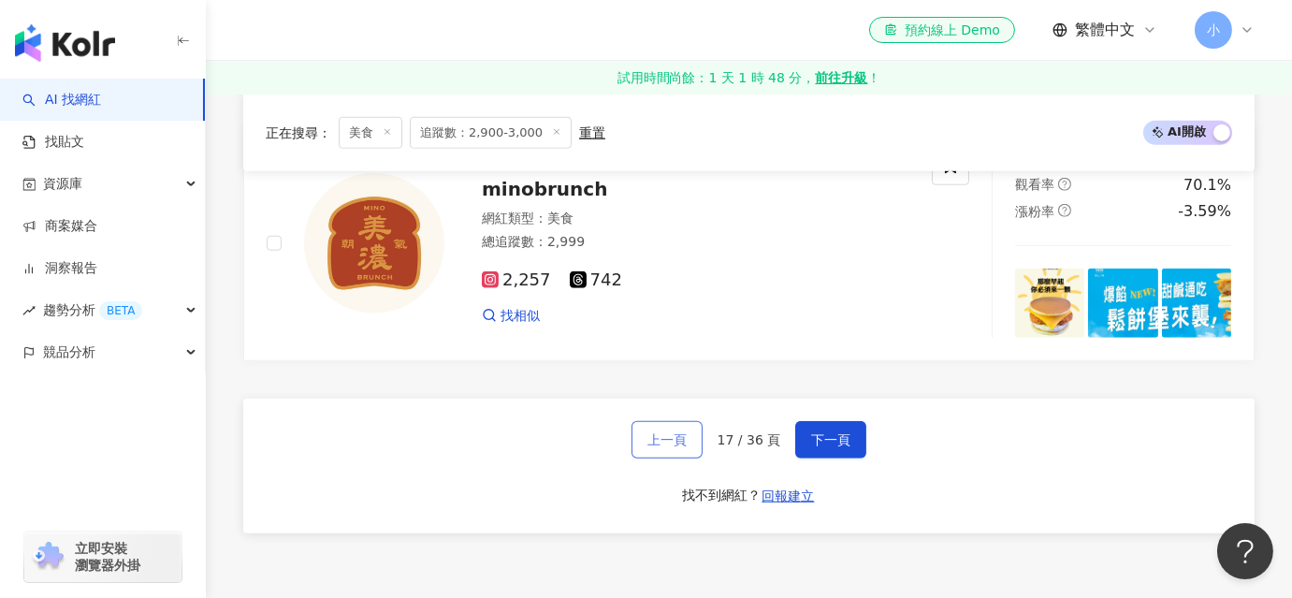
click at [656, 432] on span "上一頁" at bounding box center [666, 439] width 39 height 15
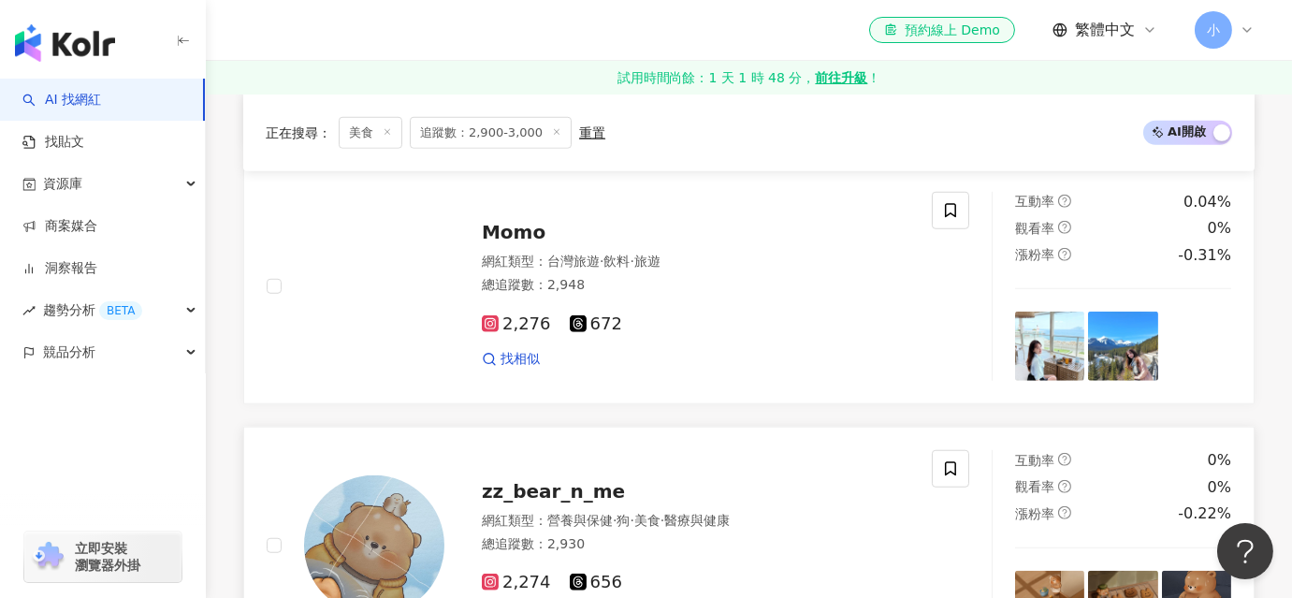
scroll to position [3455, 0]
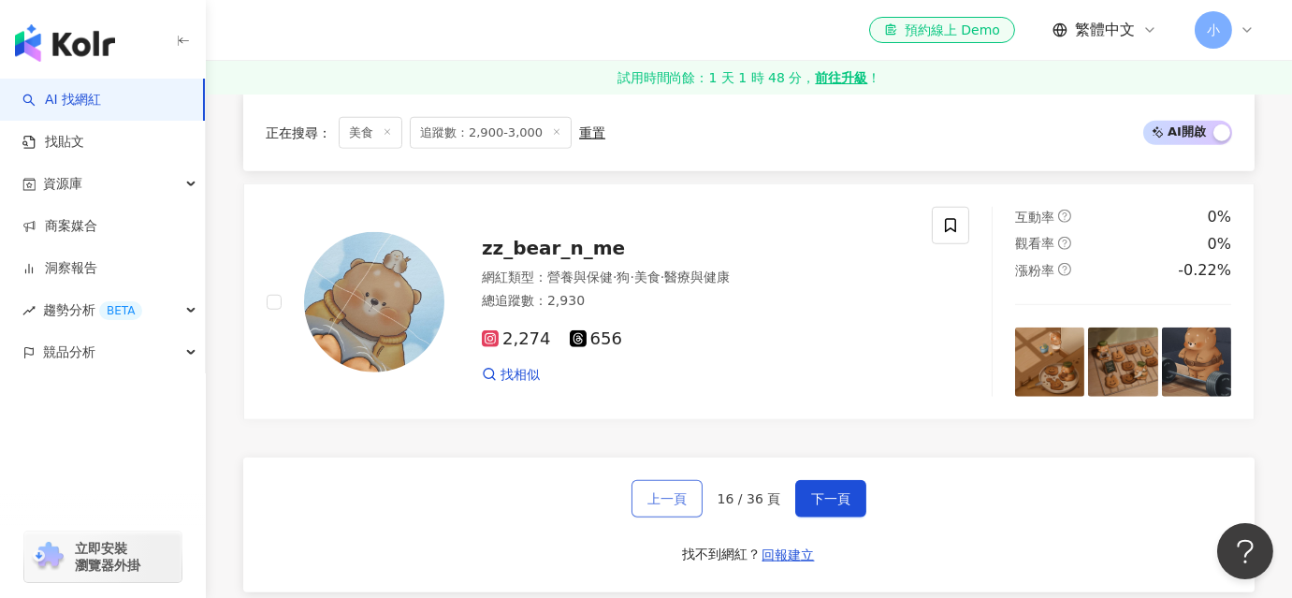
click at [659, 497] on span "上一頁" at bounding box center [666, 498] width 39 height 15
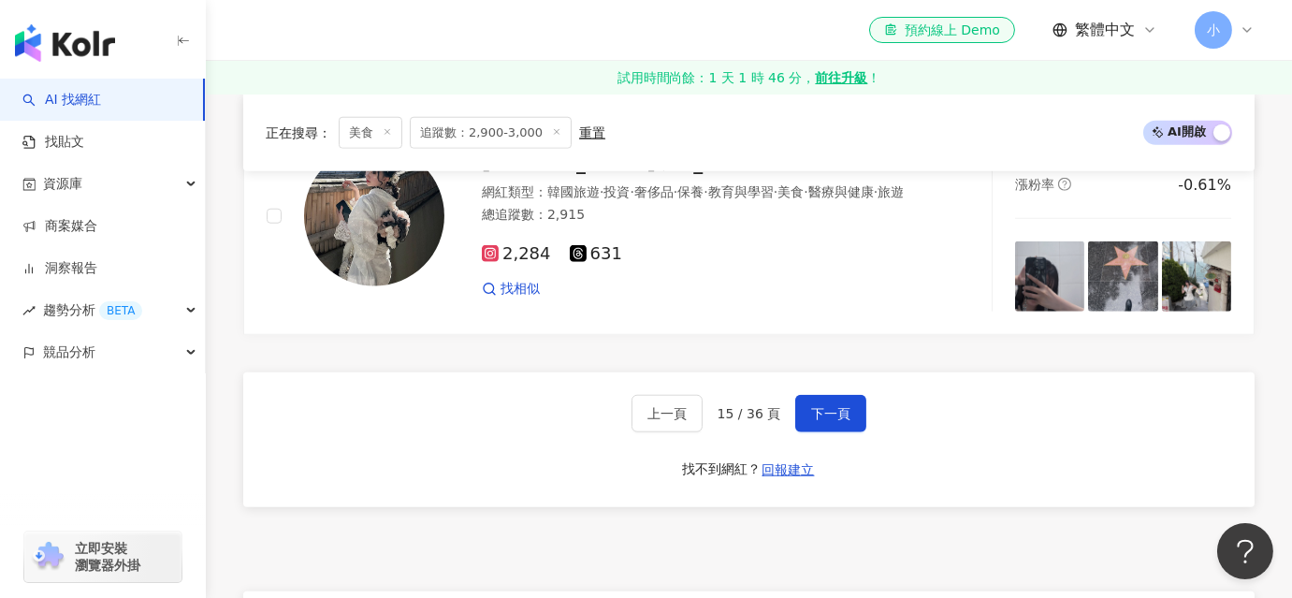
scroll to position [3638, 0]
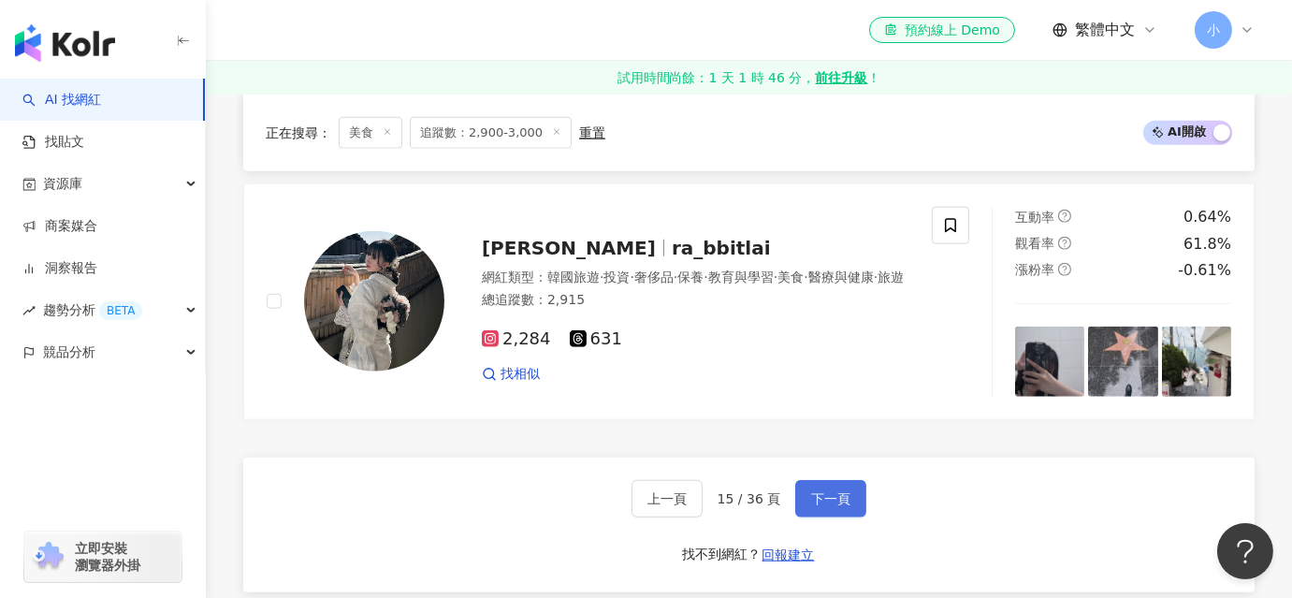
click at [816, 515] on button "下一頁" at bounding box center [830, 498] width 71 height 37
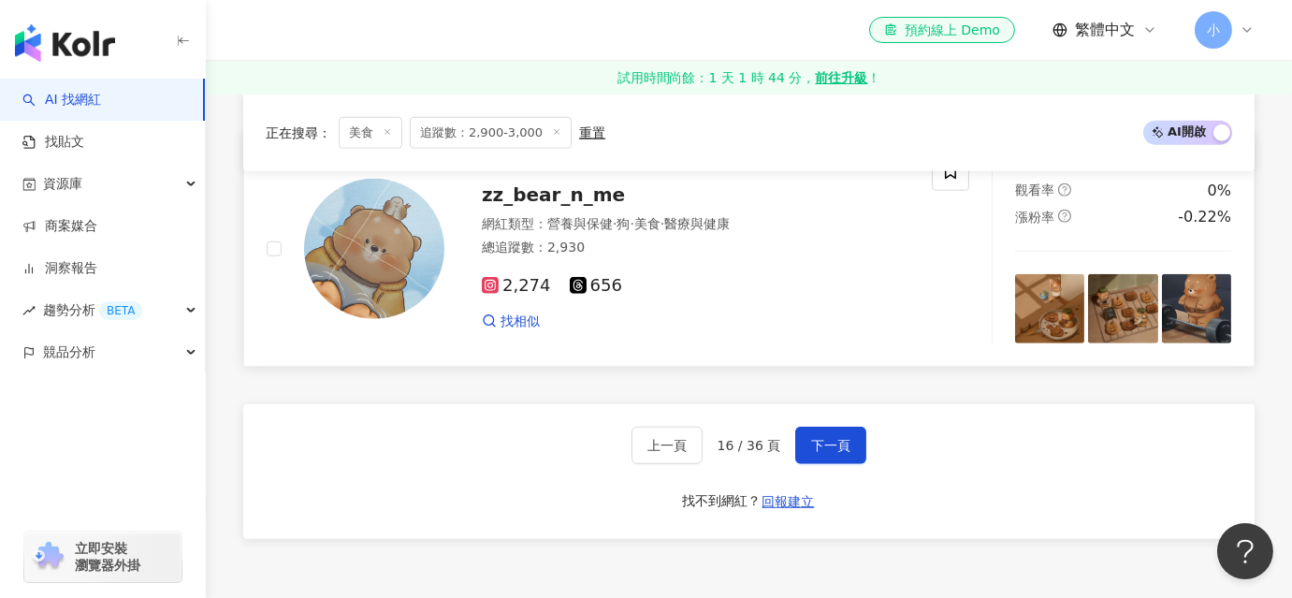
scroll to position [3404, 0]
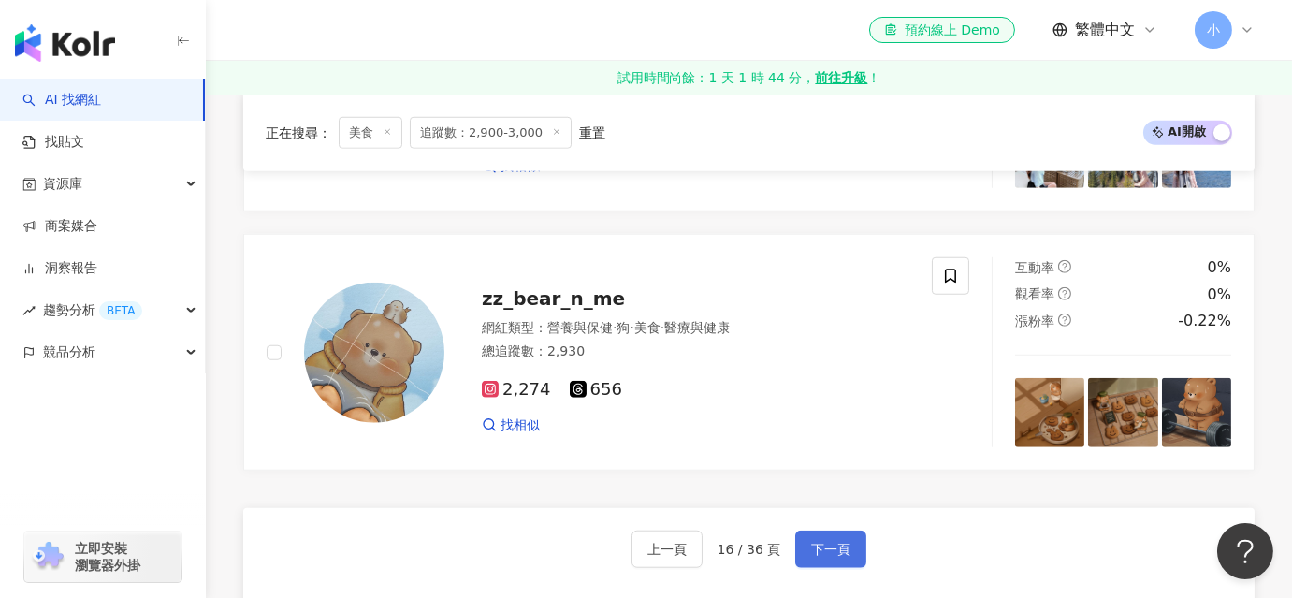
click at [828, 556] on span "下一頁" at bounding box center [830, 549] width 39 height 15
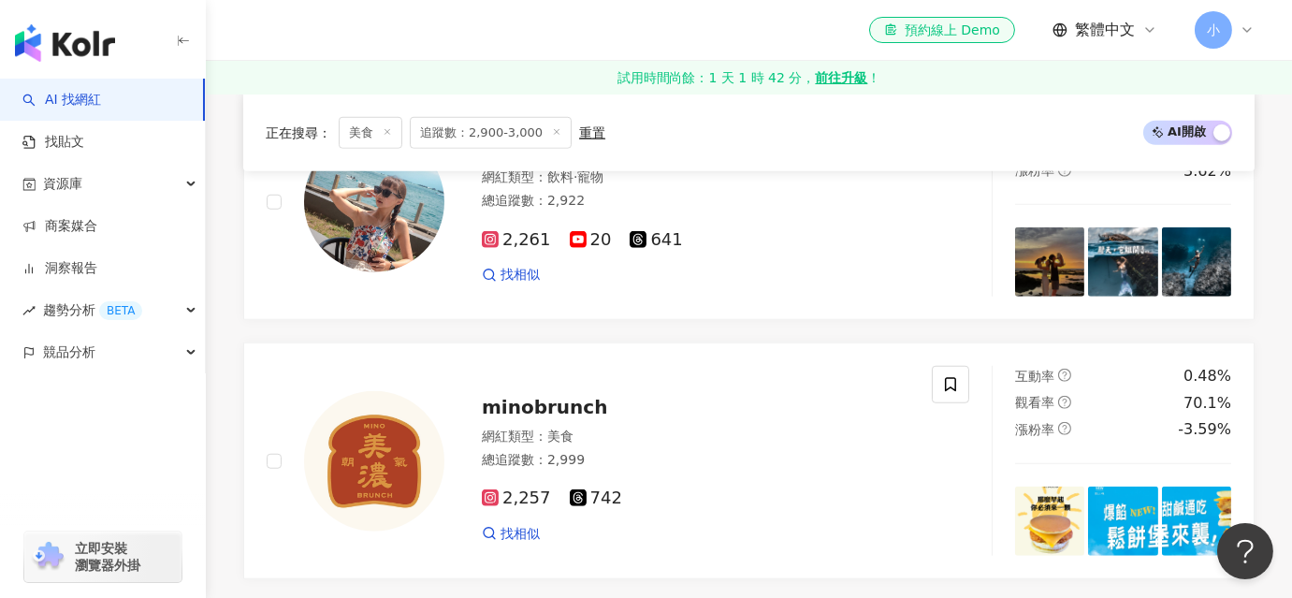
scroll to position [3488, 0]
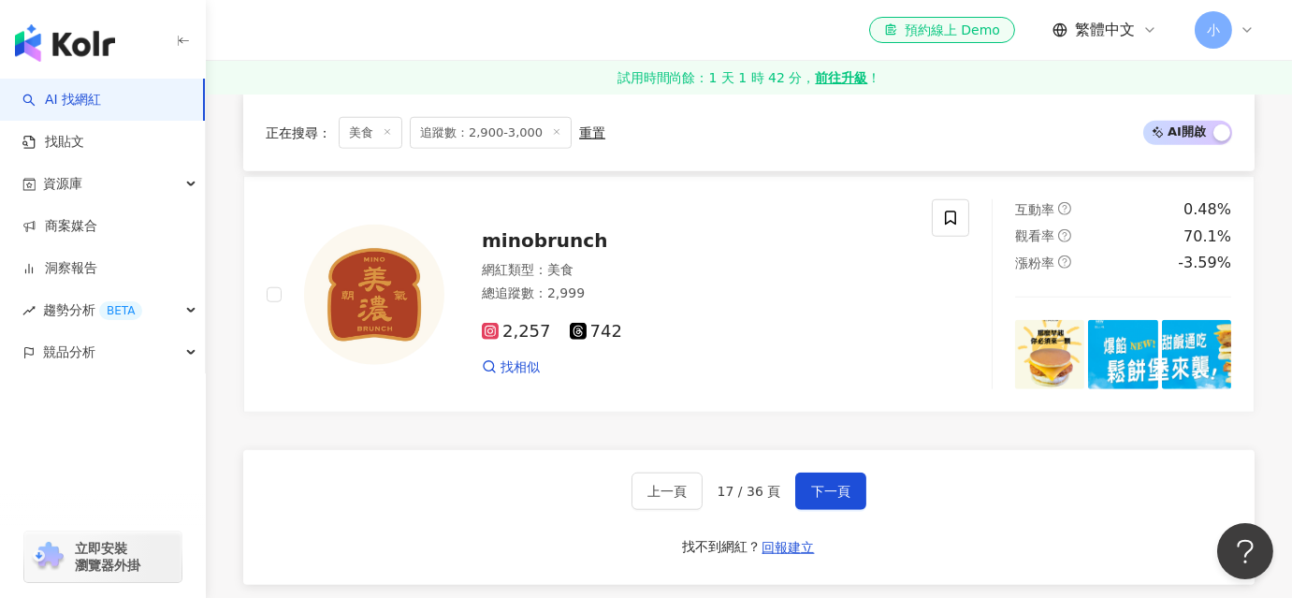
click at [446, 467] on div "上一頁 17 / 36 頁 下一頁 找不到網紅？ 回報建立" at bounding box center [748, 517] width 1011 height 135
click at [862, 468] on div "上一頁 17 / 36 頁 下一頁 找不到網紅？ 回報建立" at bounding box center [748, 517] width 1011 height 135
click at [822, 484] on span "下一頁" at bounding box center [830, 491] width 39 height 15
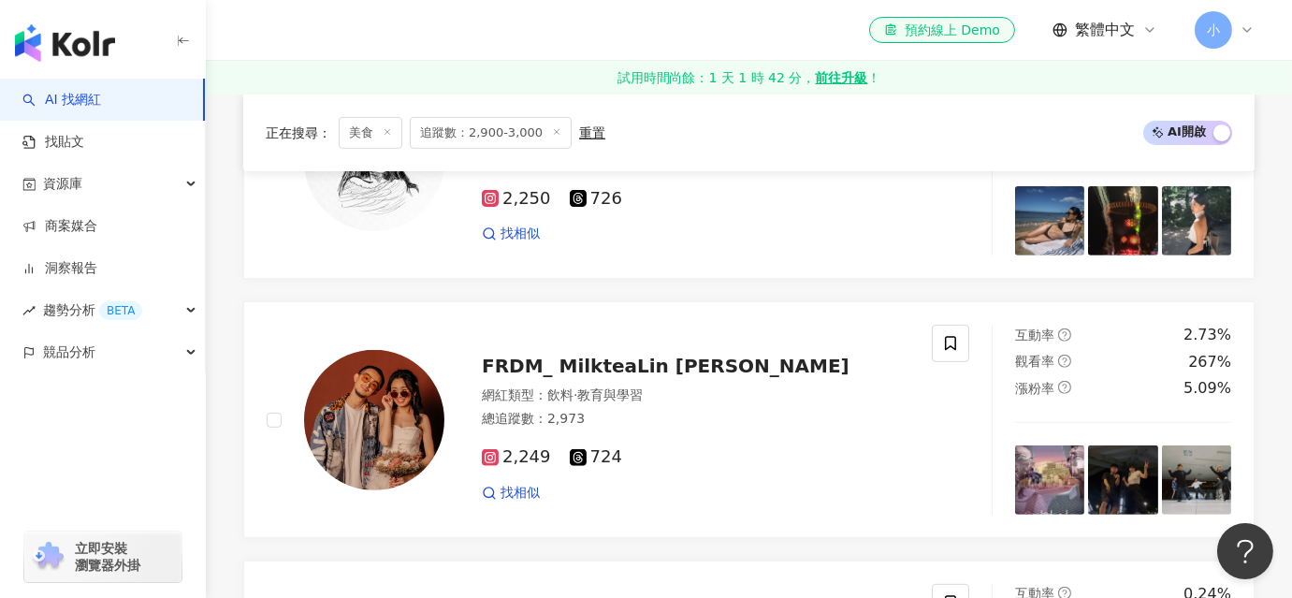
scroll to position [3548, 0]
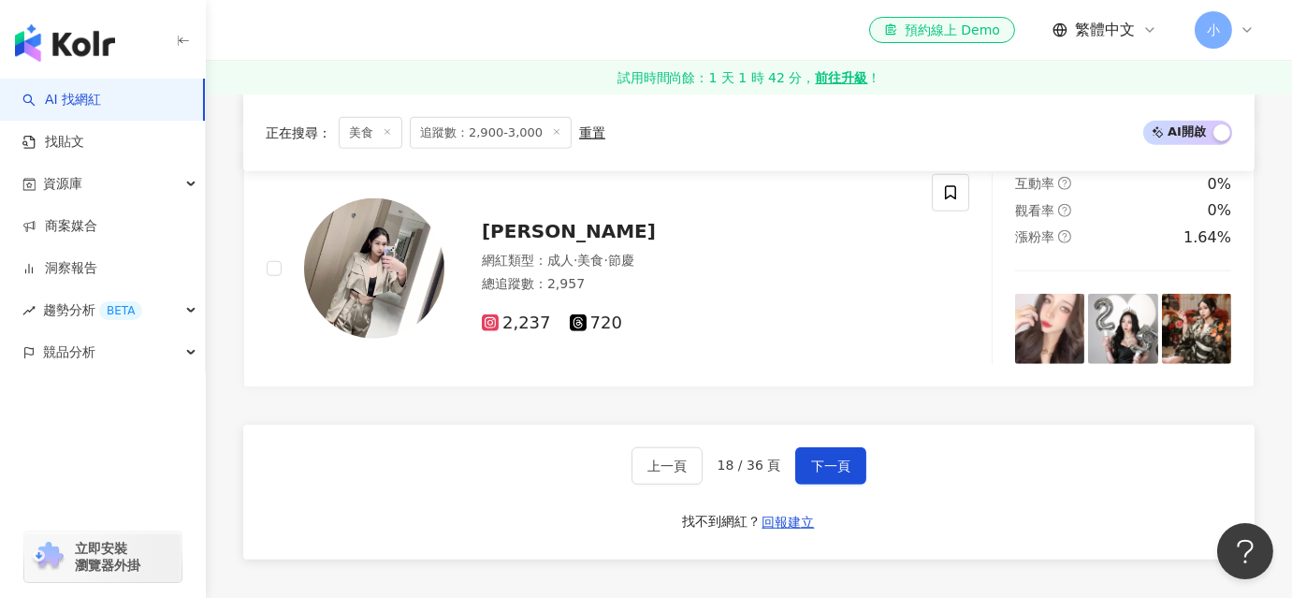
click at [432, 458] on div "上一頁 18 / 36 頁 下一頁 找不到網紅？ 回報建立" at bounding box center [748, 492] width 1011 height 135
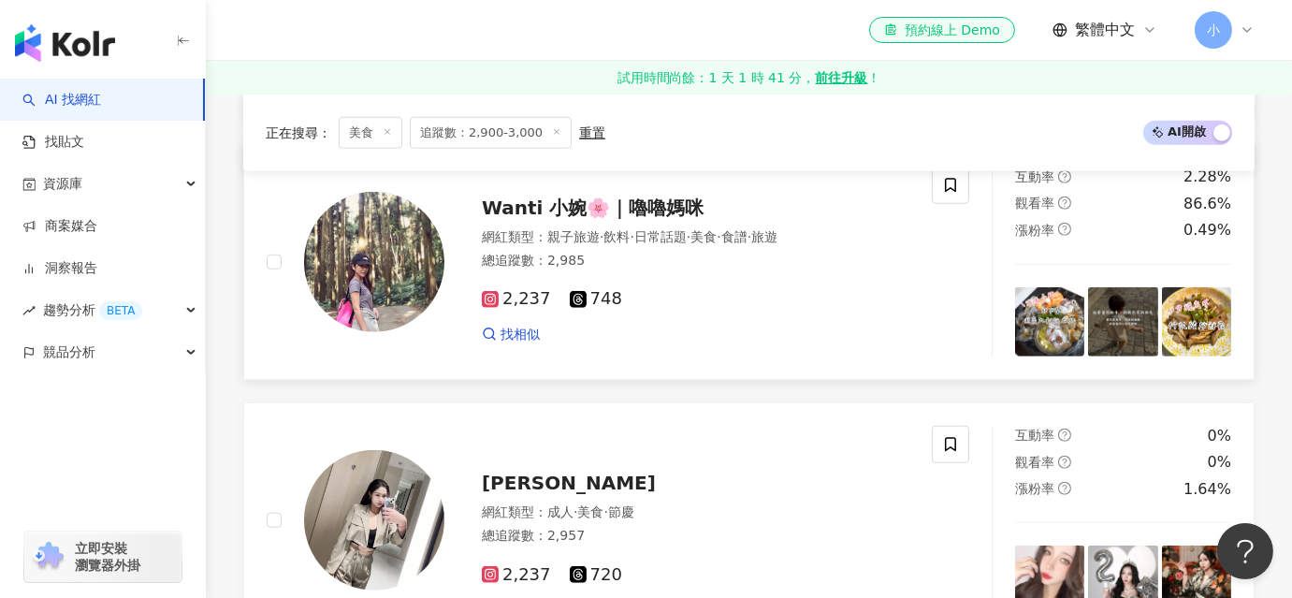
scroll to position [3294, 0]
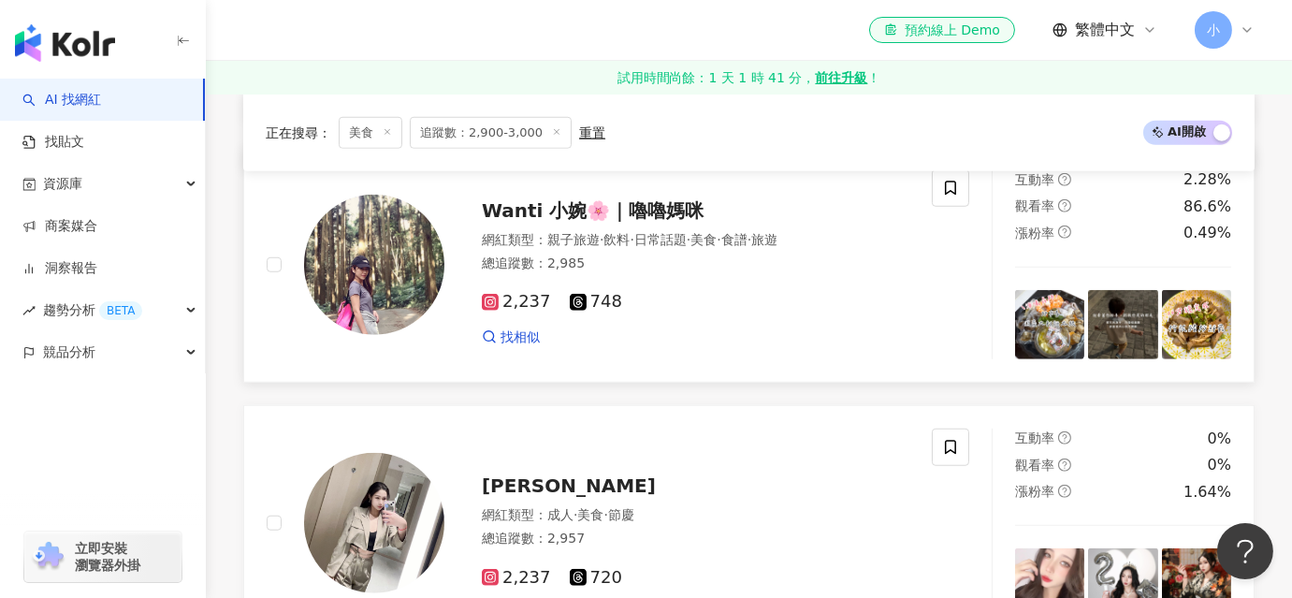
click at [562, 214] on span "Wanti 小婉🌸｜嚕嚕媽咪" at bounding box center [593, 210] width 222 height 22
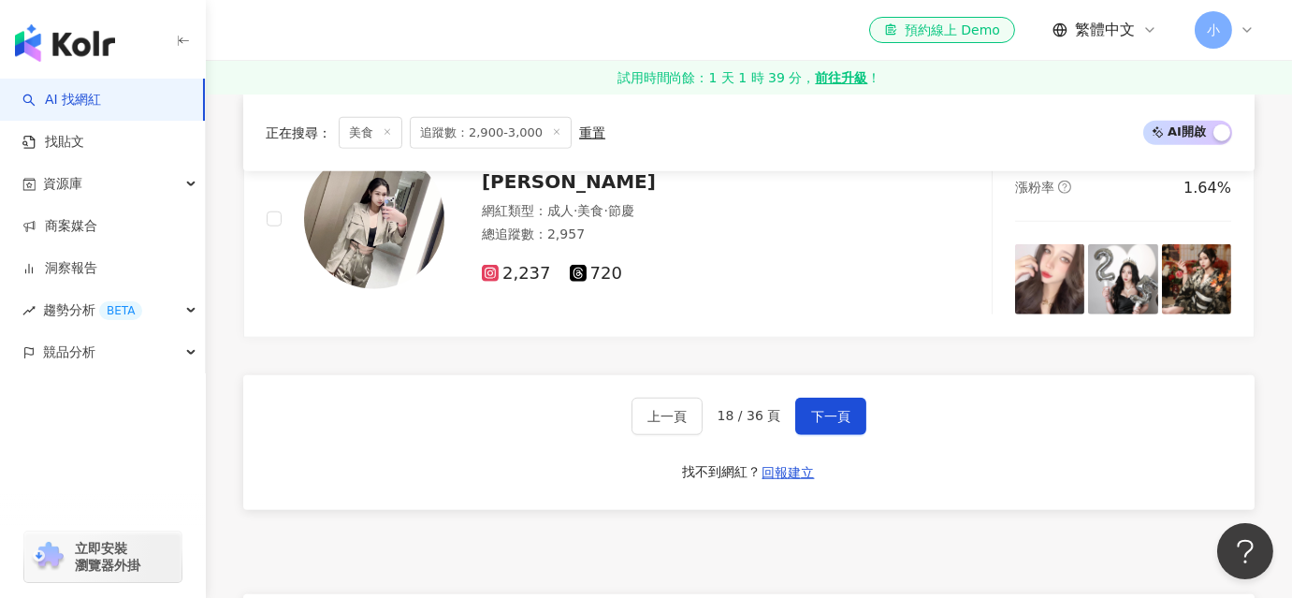
scroll to position [3719, 0]
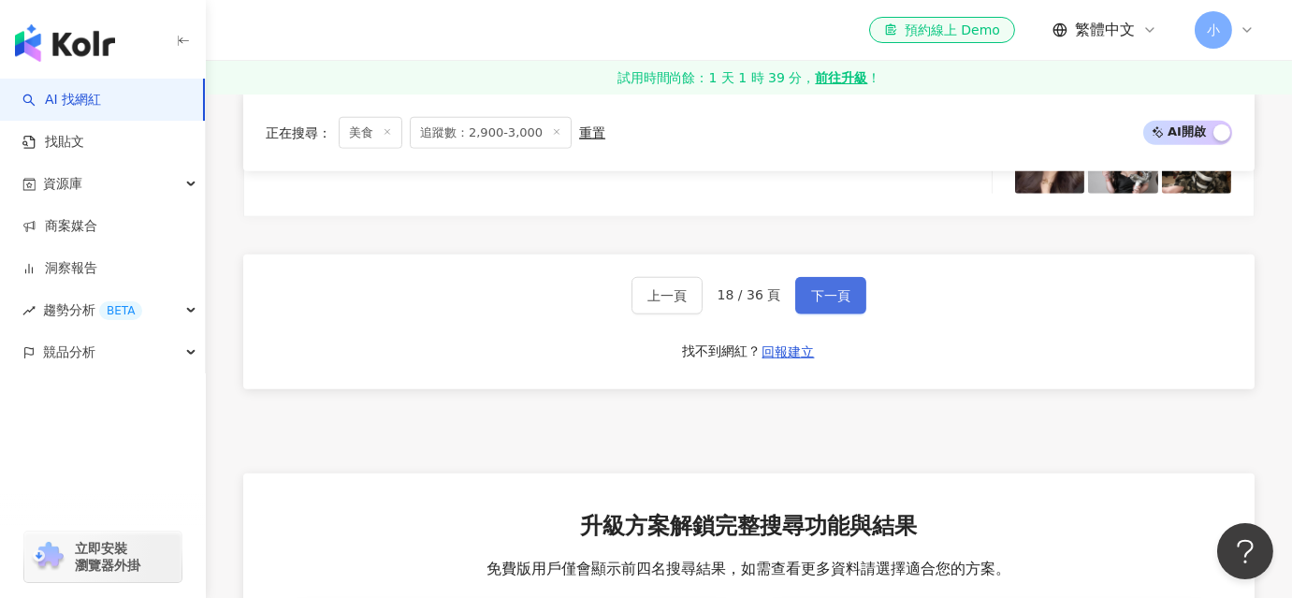
click at [843, 311] on button "下一頁" at bounding box center [830, 295] width 71 height 37
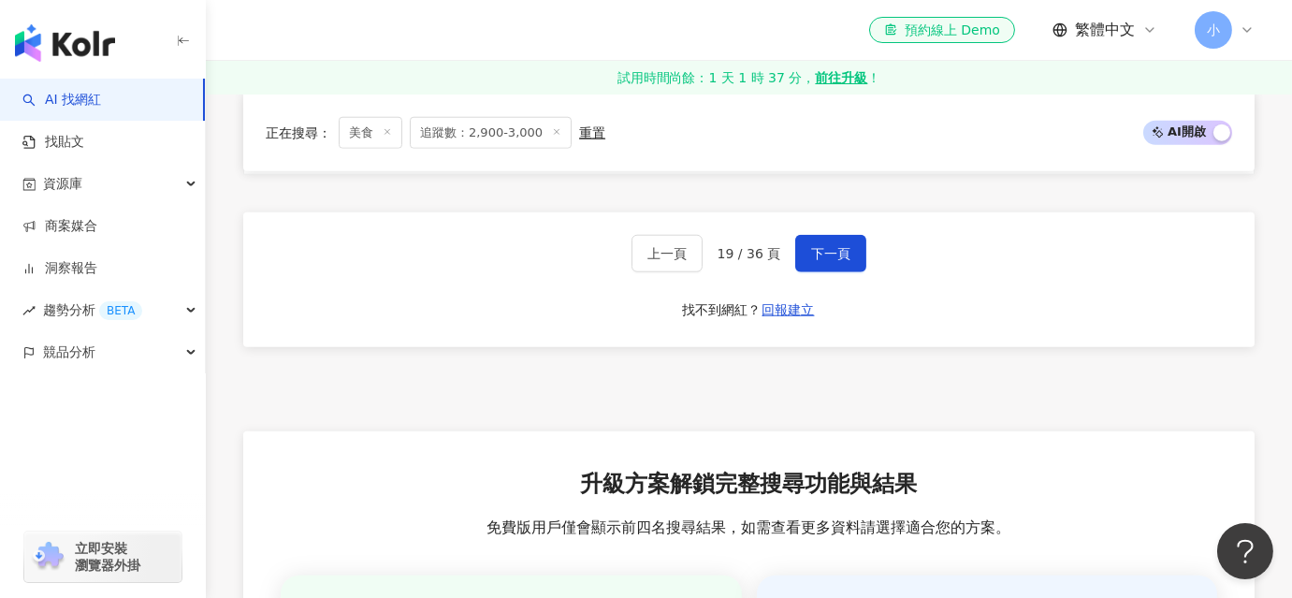
scroll to position [3758, 0]
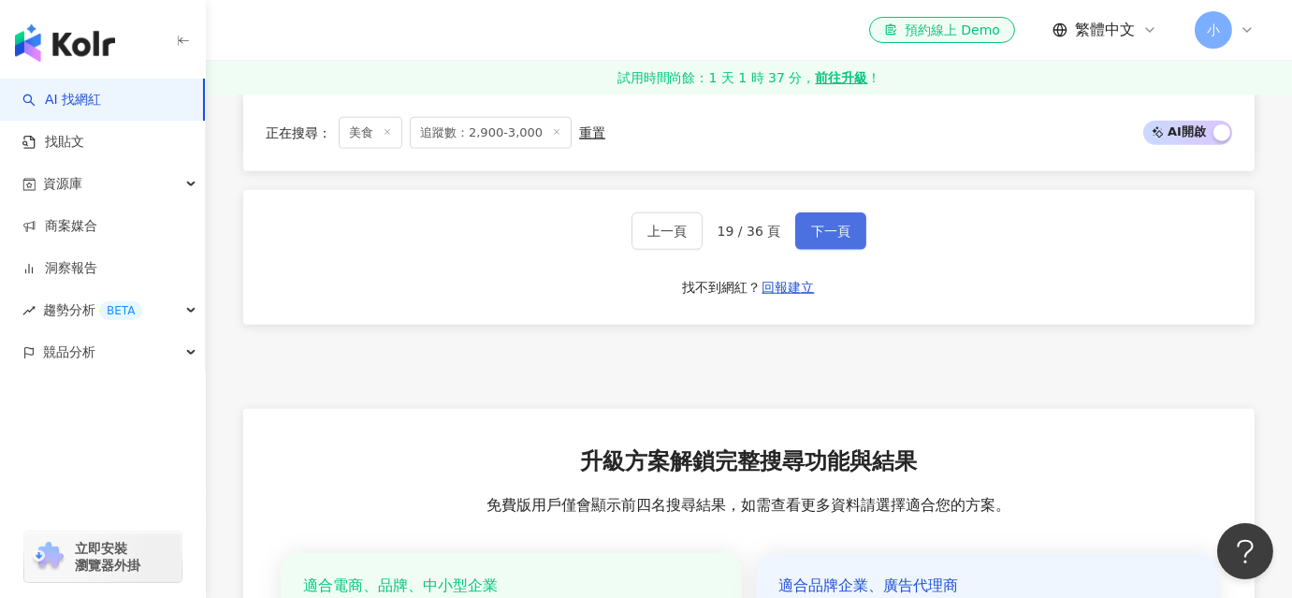
click at [825, 234] on span "下一頁" at bounding box center [830, 231] width 39 height 15
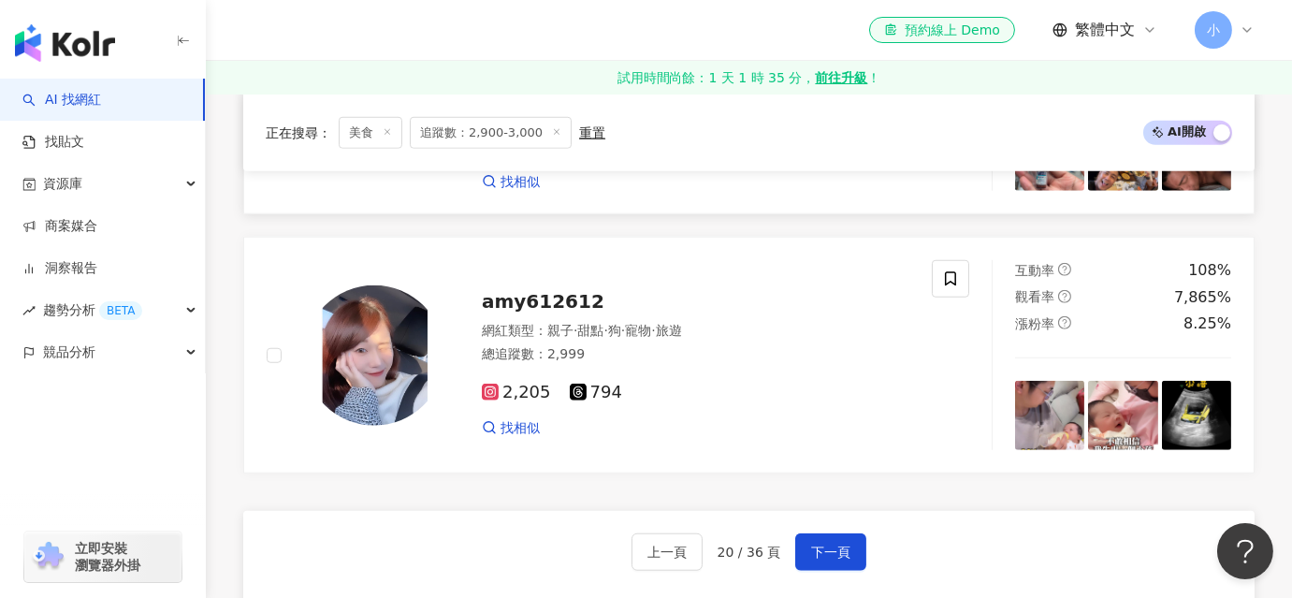
scroll to position [3440, 0]
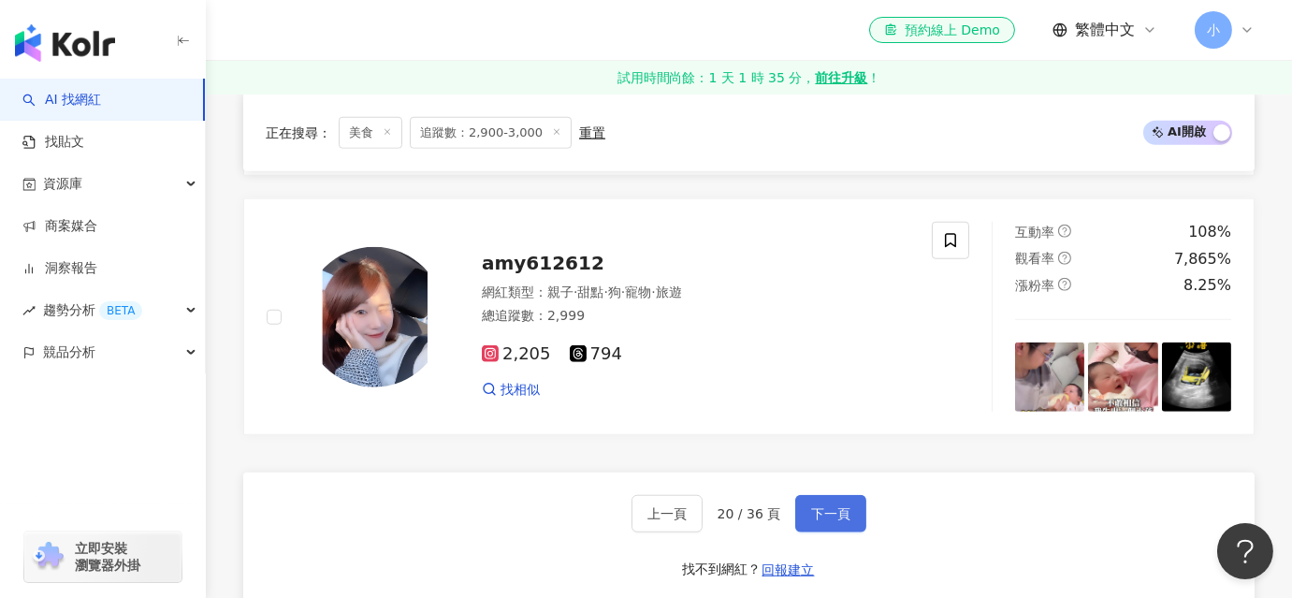
click at [819, 518] on span "下一頁" at bounding box center [830, 513] width 39 height 15
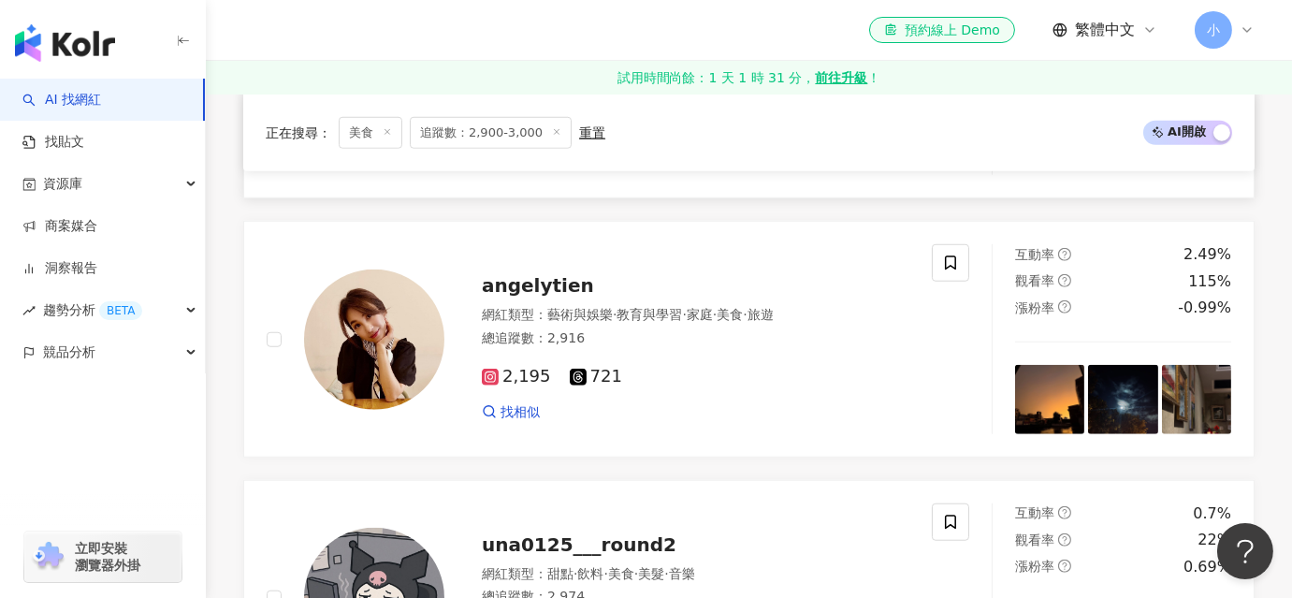
scroll to position [3618, 0]
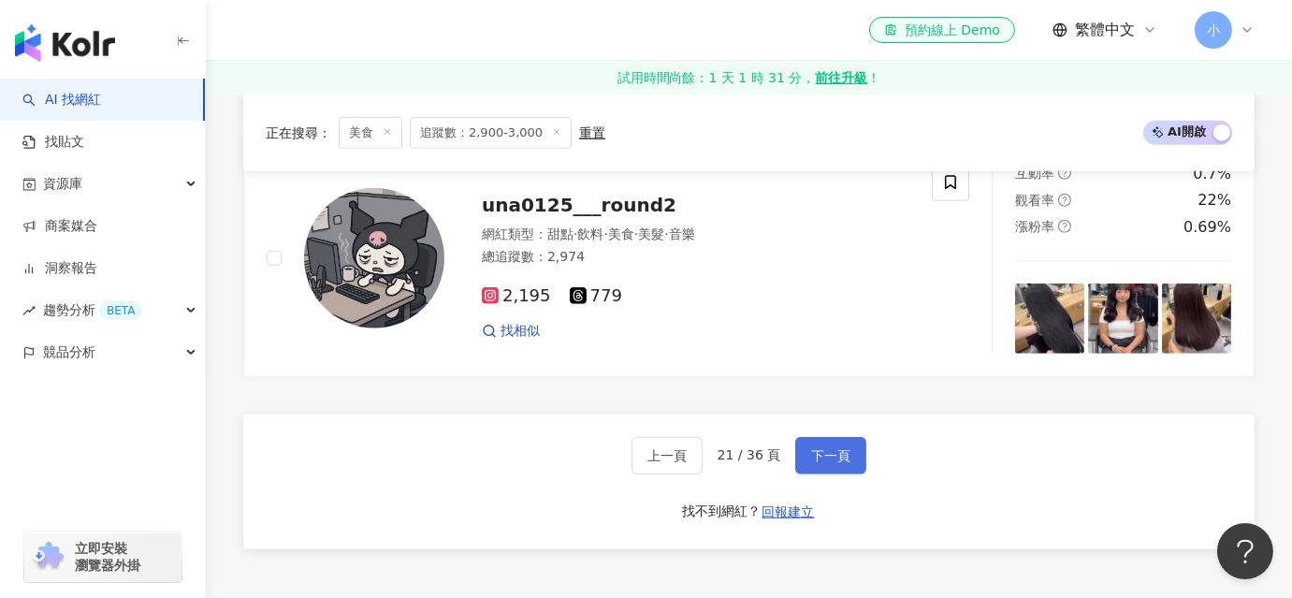
click at [826, 456] on span "下一頁" at bounding box center [830, 455] width 39 height 15
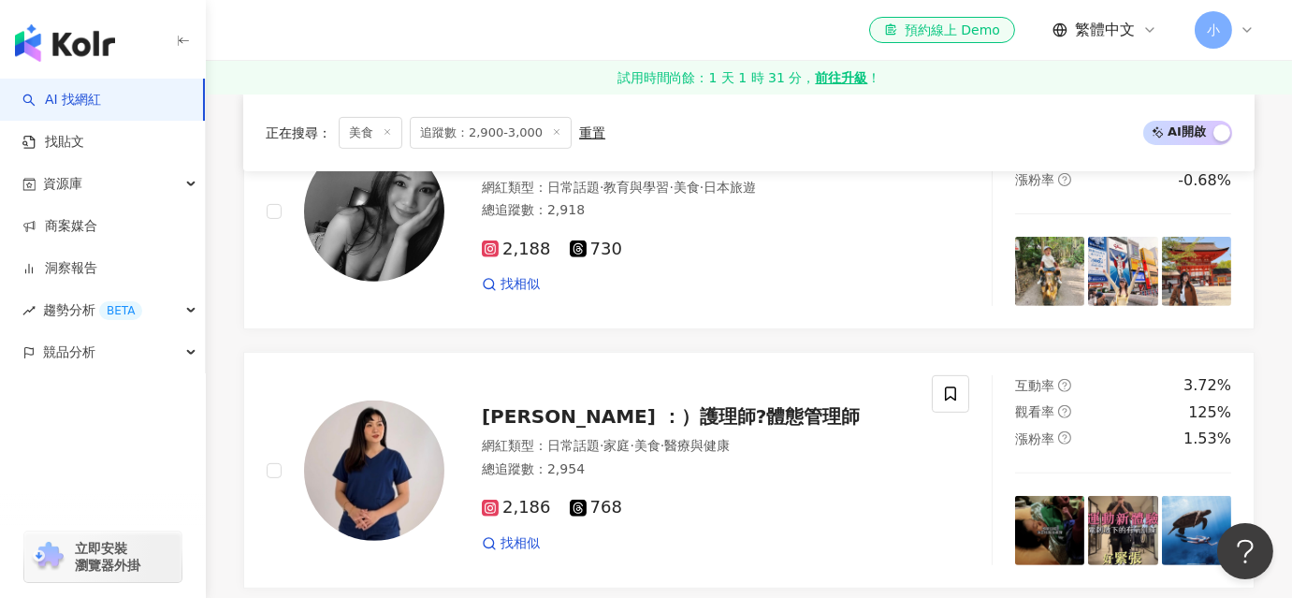
scroll to position [3559, 0]
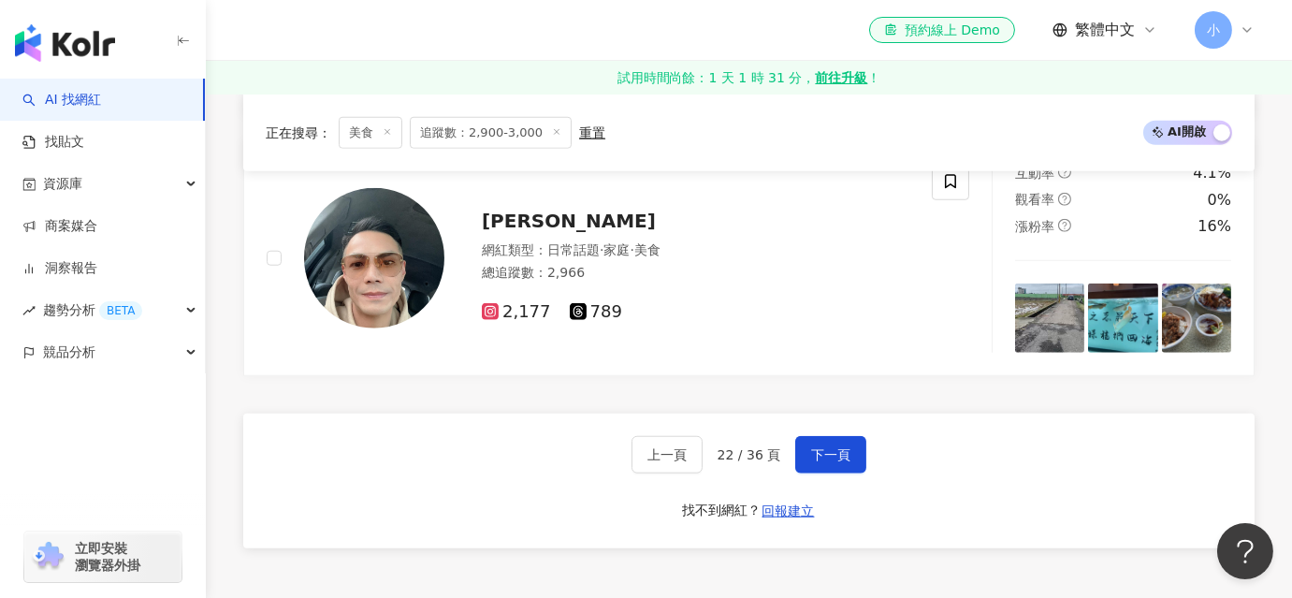
click at [403, 24] on div "el-icon-cs 預約線上 Demo 繁體中文 小" at bounding box center [748, 30] width 1011 height 60
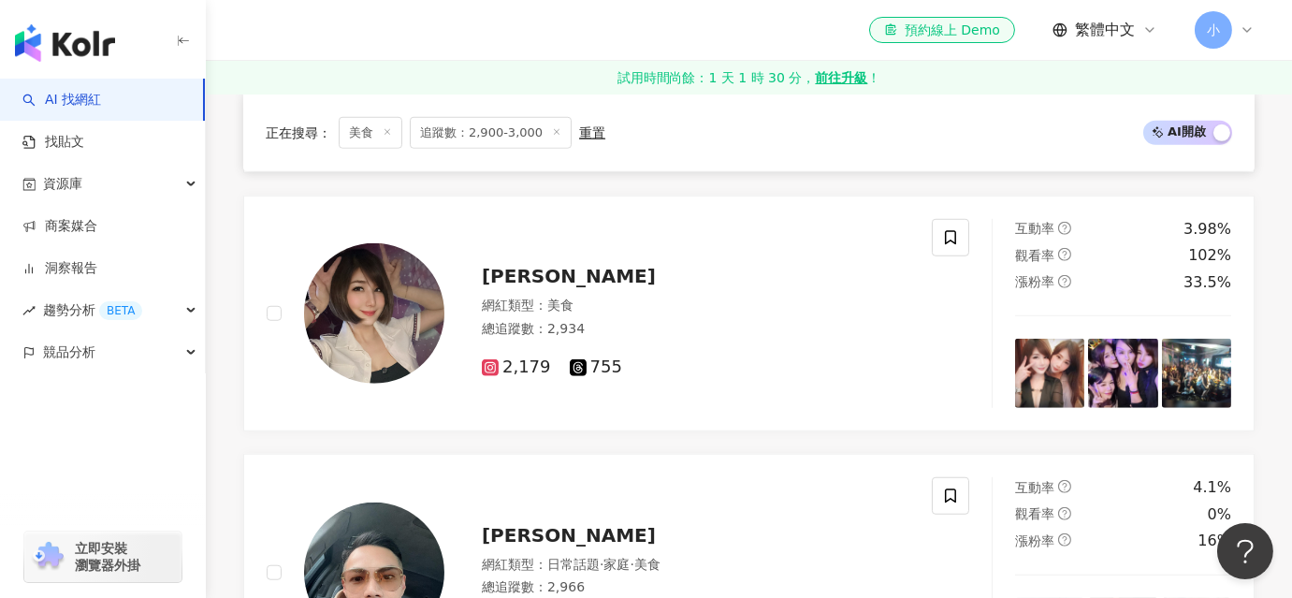
scroll to position [3585, 0]
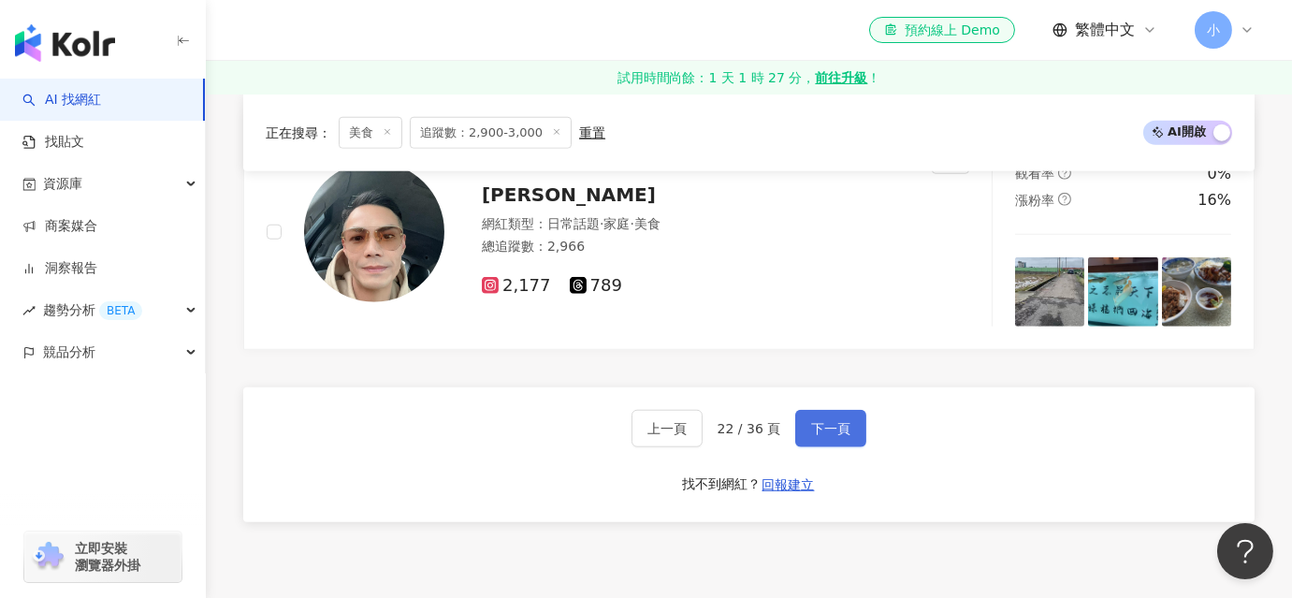
click at [811, 428] on span "下一頁" at bounding box center [830, 428] width 39 height 15
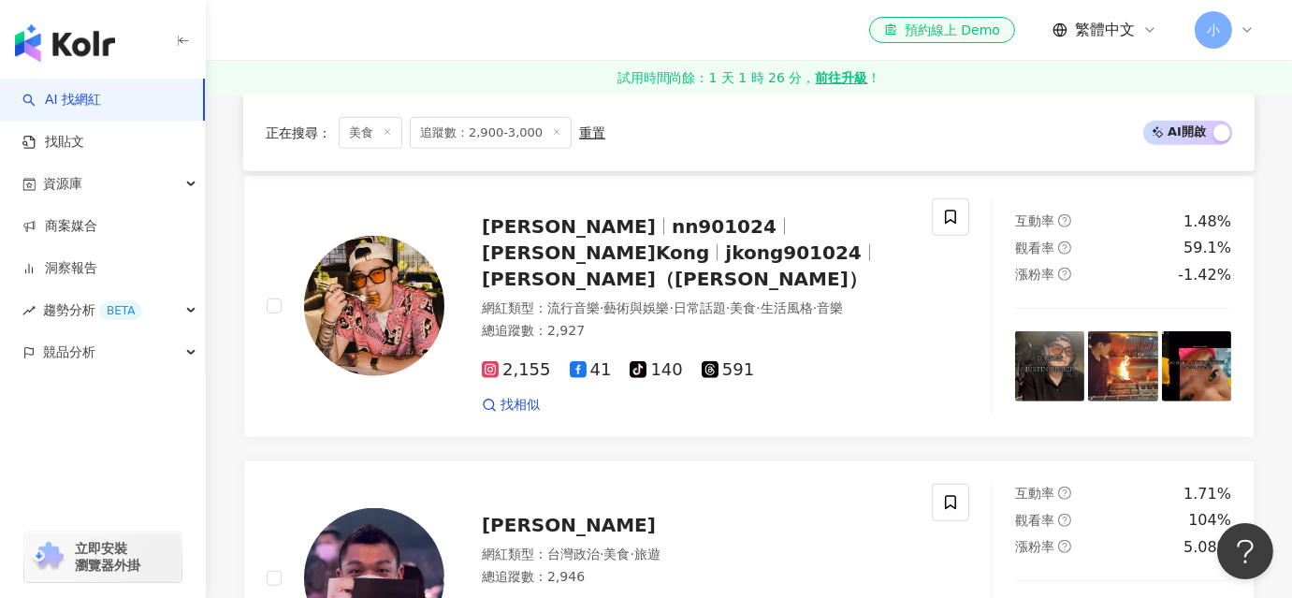
scroll to position [3460, 0]
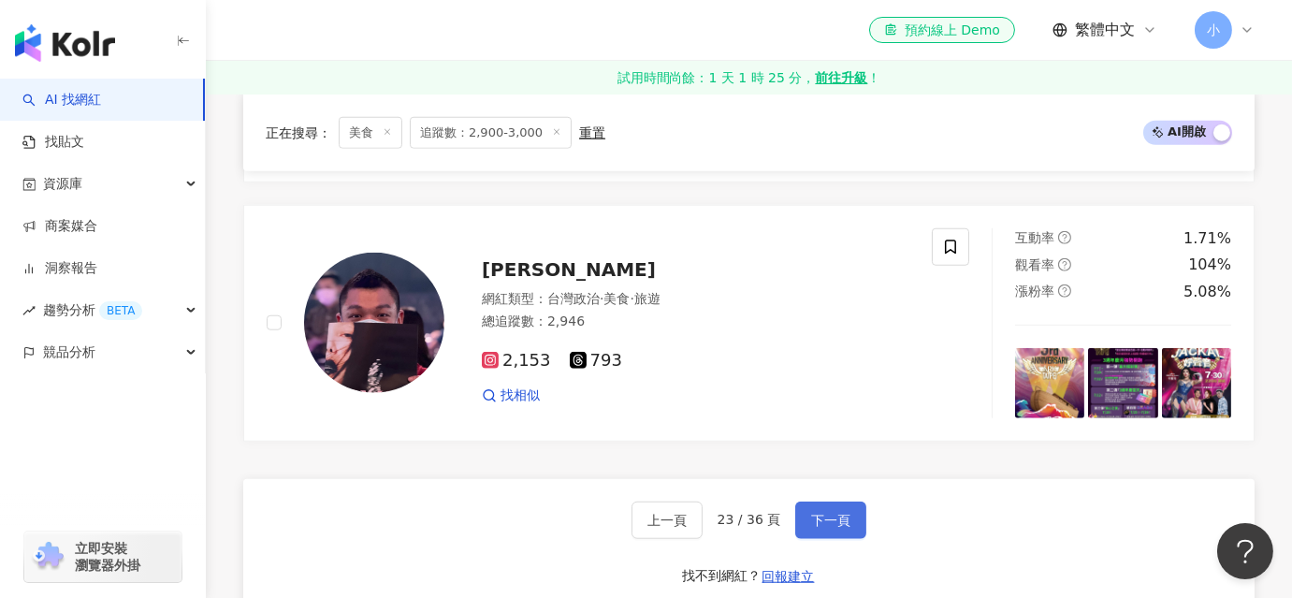
click at [823, 501] on button "下一頁" at bounding box center [830, 519] width 71 height 37
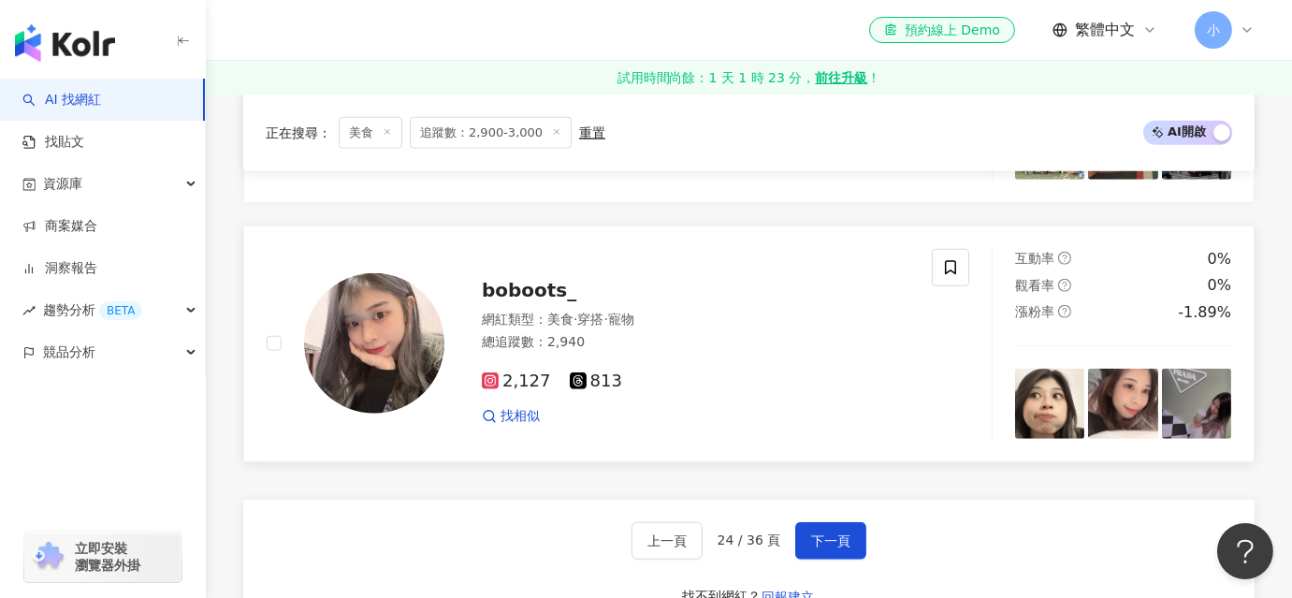
scroll to position [3535, 0]
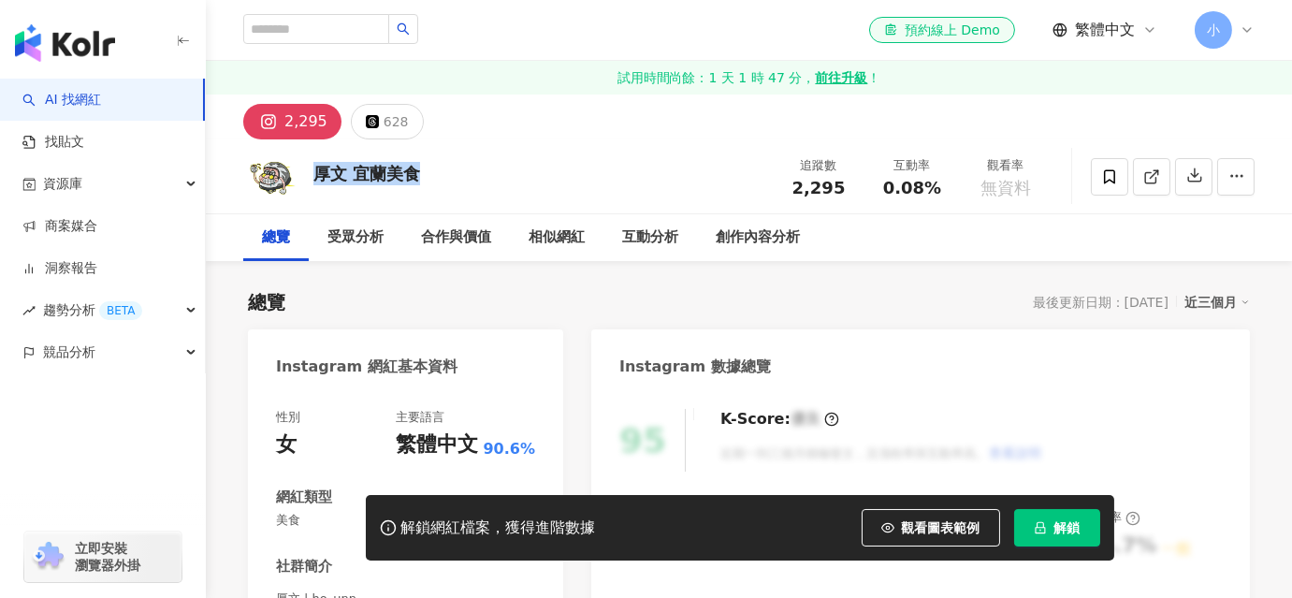
click at [451, 166] on div "厚文 宜蘭美食 追蹤數 2,295 互動率 0.08% 觀看率 無資料" at bounding box center [749, 176] width 1086 height 74
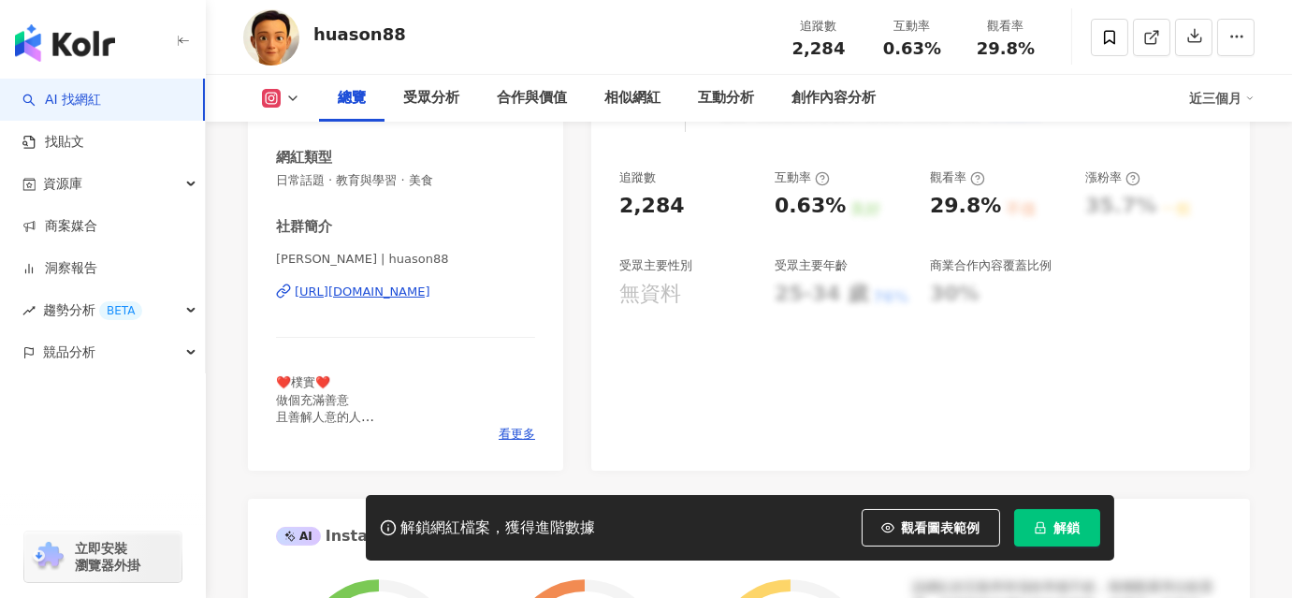
click at [379, 294] on div "https://www.instagram.com/huason88/" at bounding box center [363, 291] width 136 height 17
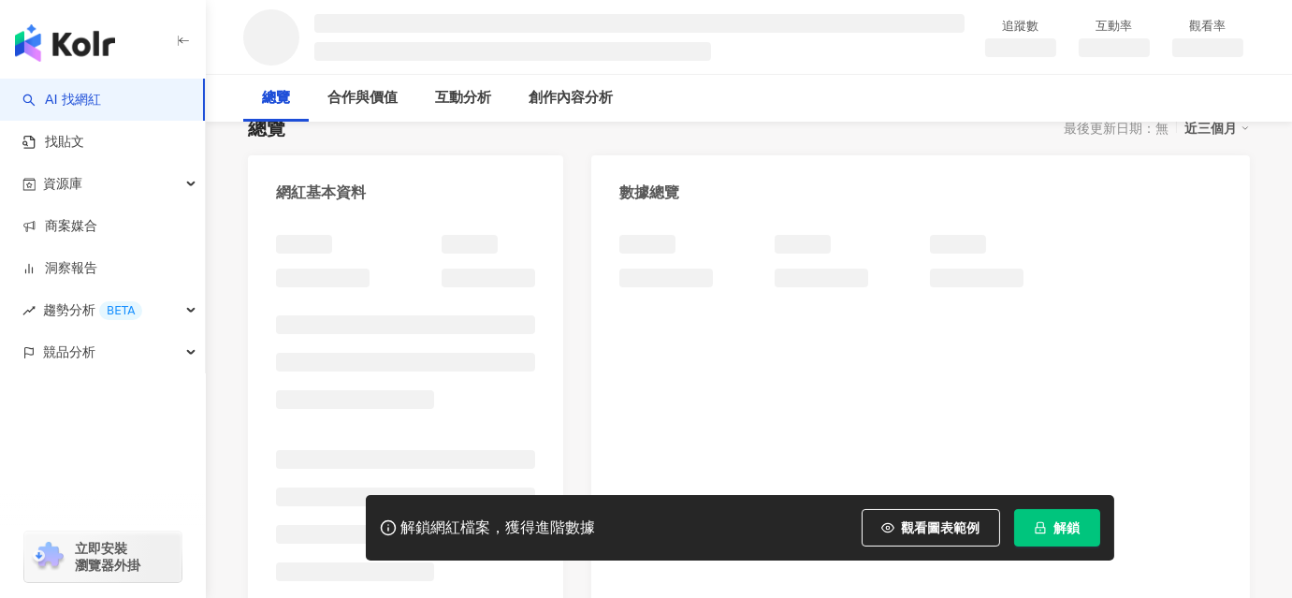
scroll to position [339, 0]
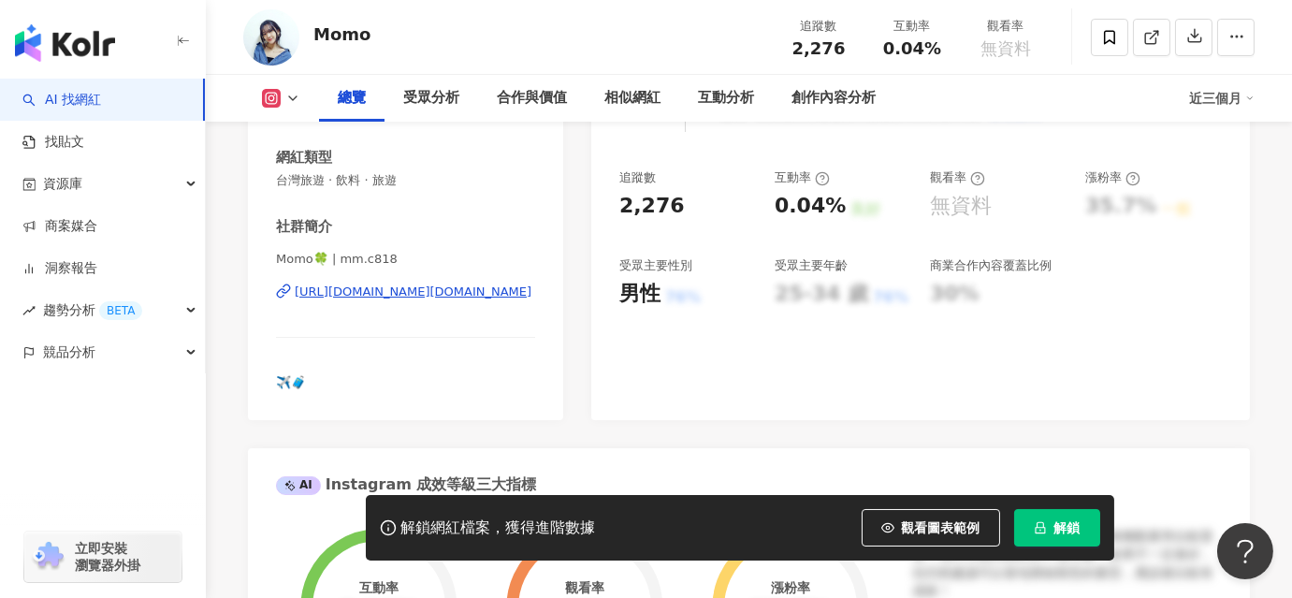
click at [379, 286] on div "https://www.instagram.com/mm.c818/" at bounding box center [413, 291] width 237 height 17
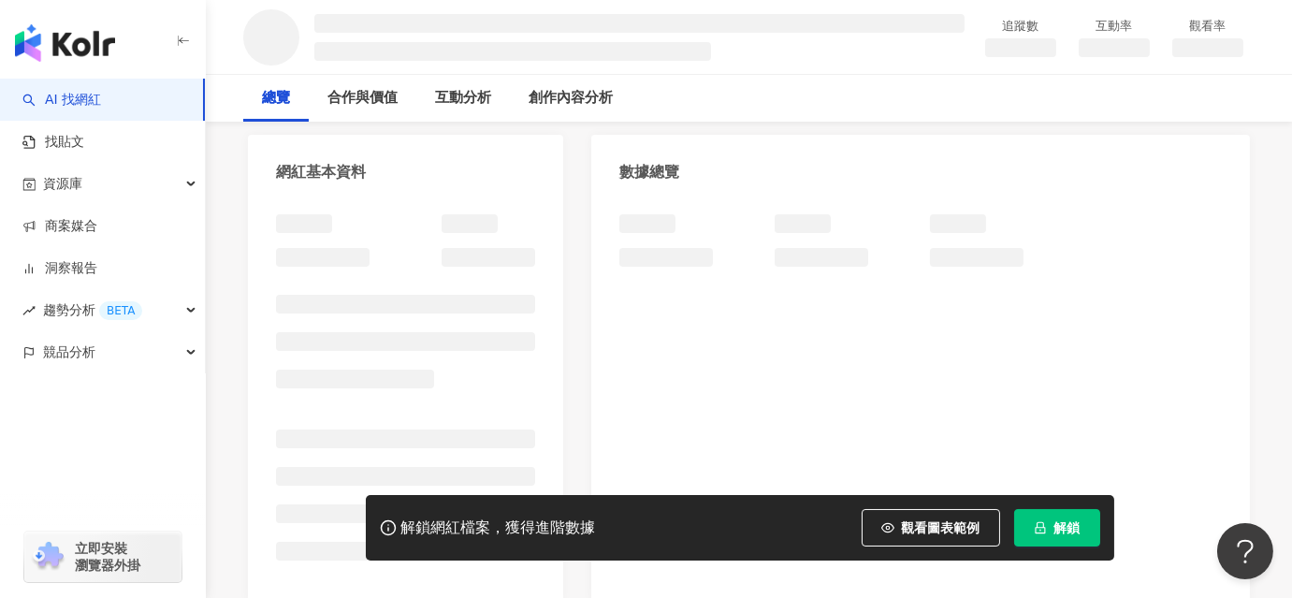
scroll to position [425, 0]
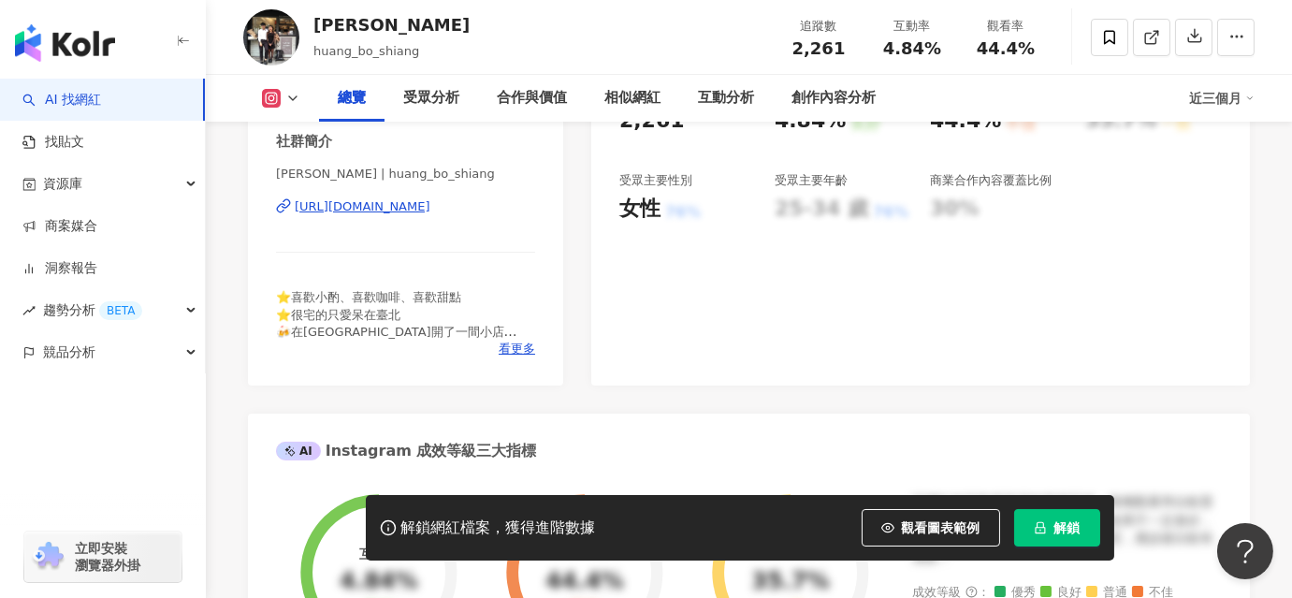
scroll to position [339, 0]
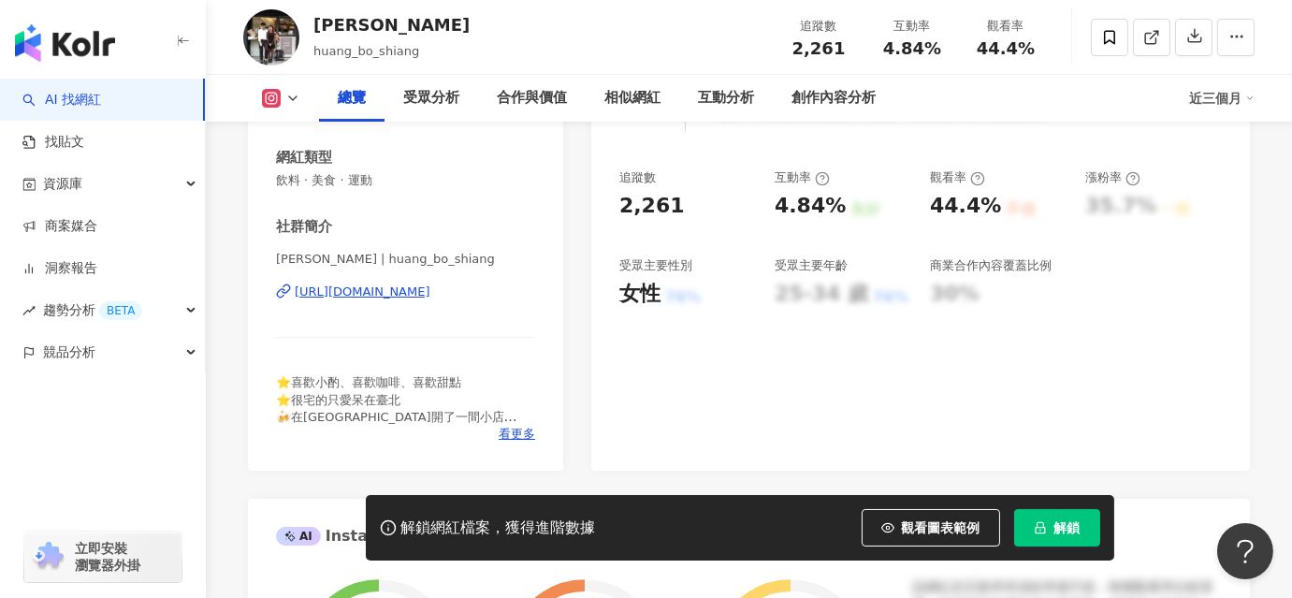
click at [425, 291] on div "https://www.instagram.com/huang_bo_shiang/" at bounding box center [363, 291] width 136 height 17
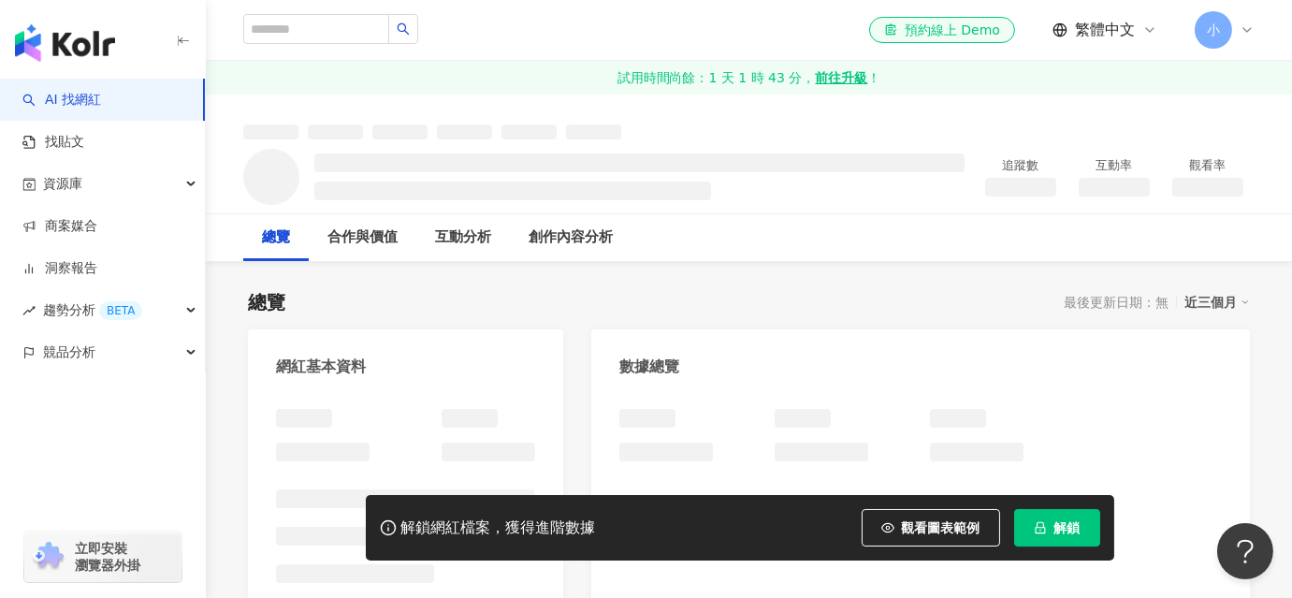
scroll to position [254, 0]
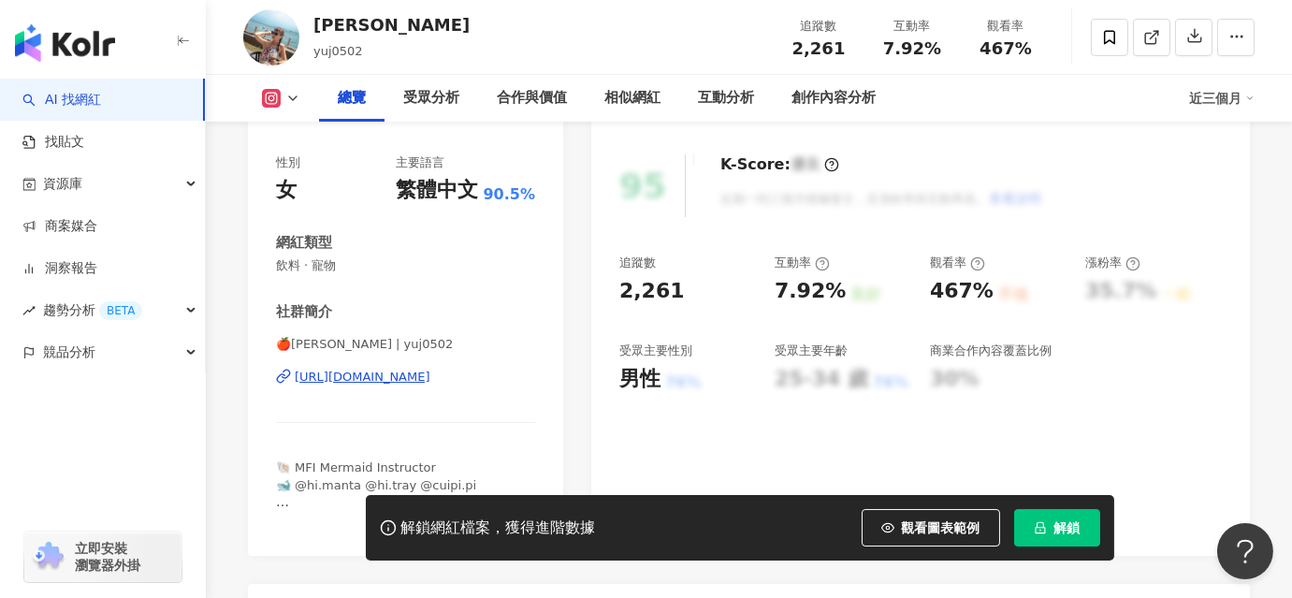
click at [393, 378] on div "[URL][DOMAIN_NAME]" at bounding box center [363, 376] width 136 height 17
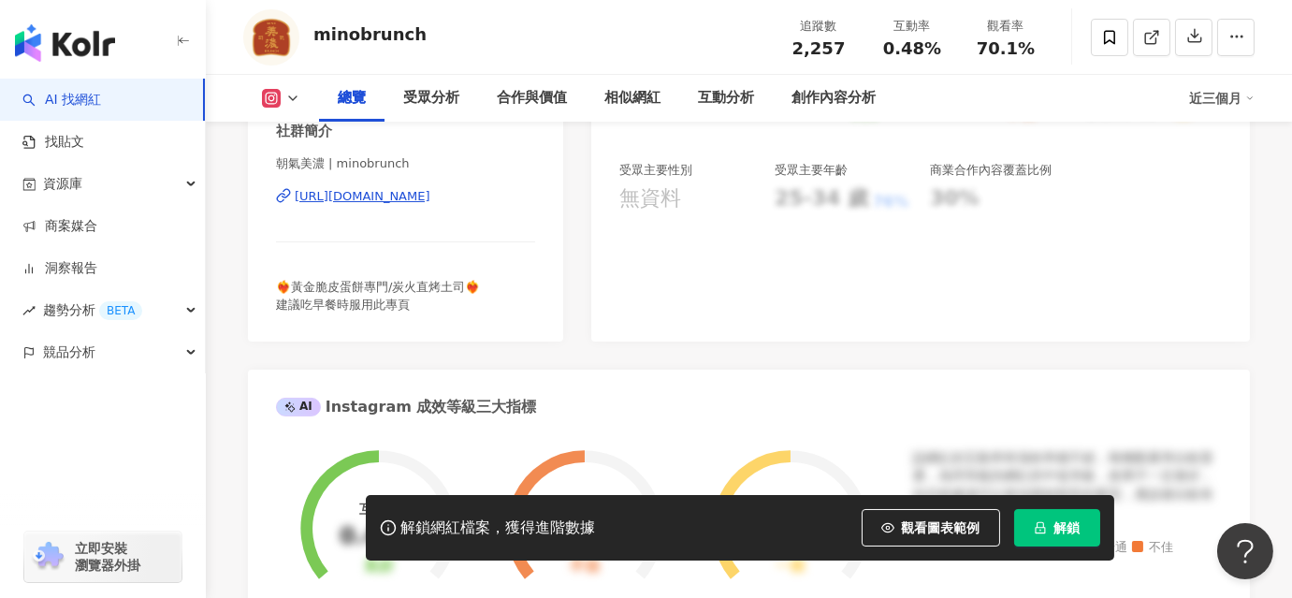
scroll to position [425, 0]
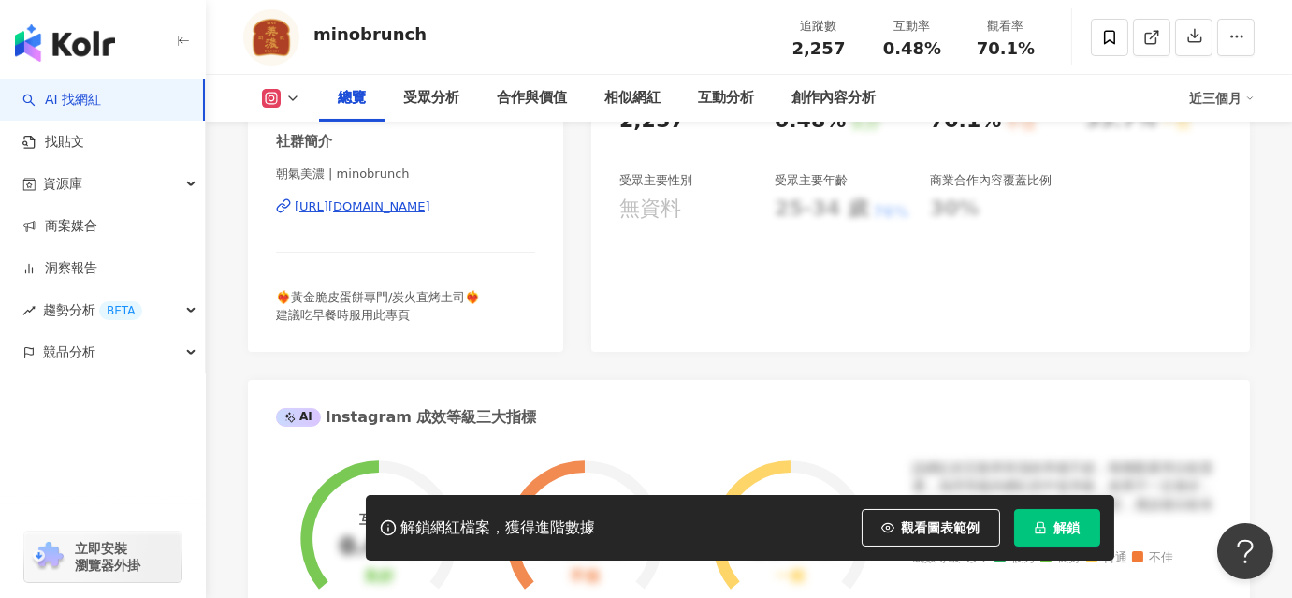
click at [397, 204] on div "https://www.instagram.com/minobrunch/" at bounding box center [363, 206] width 136 height 17
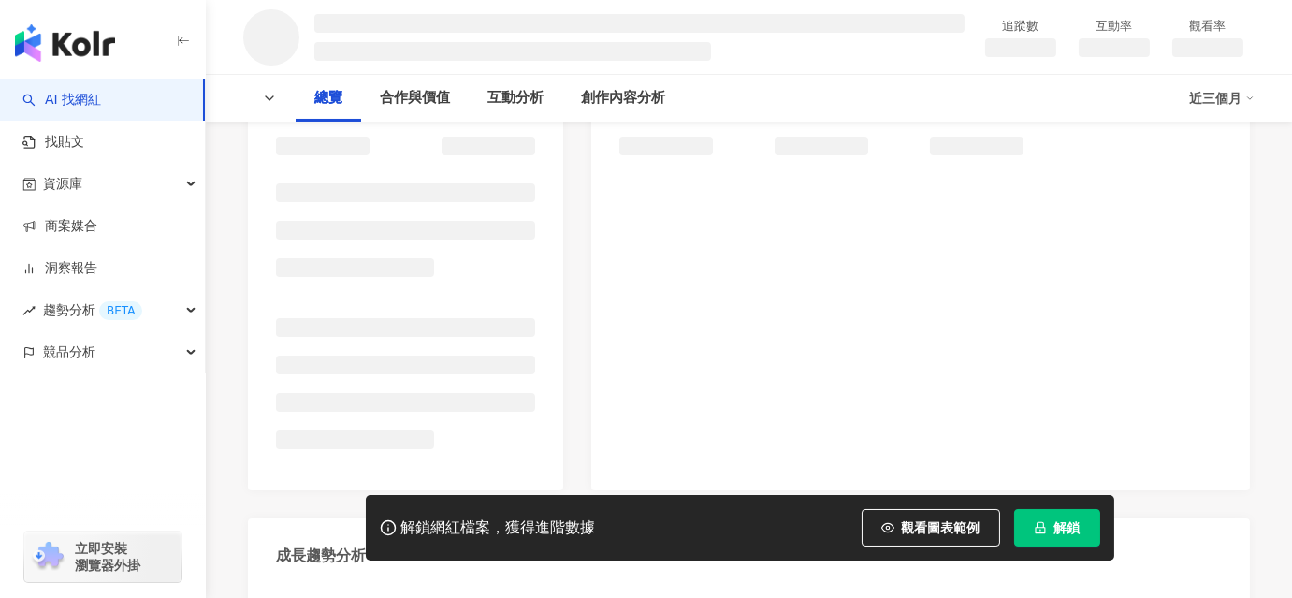
scroll to position [339, 0]
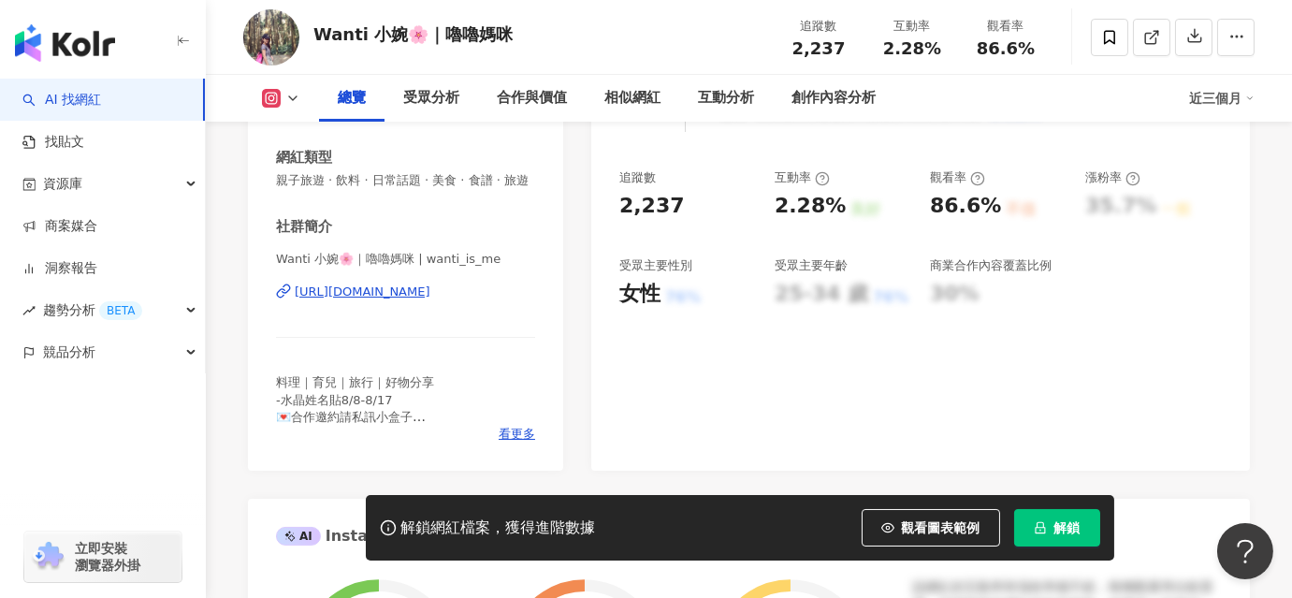
click at [402, 300] on div "https://www.instagram.com/wanti_is_me/" at bounding box center [363, 291] width 136 height 17
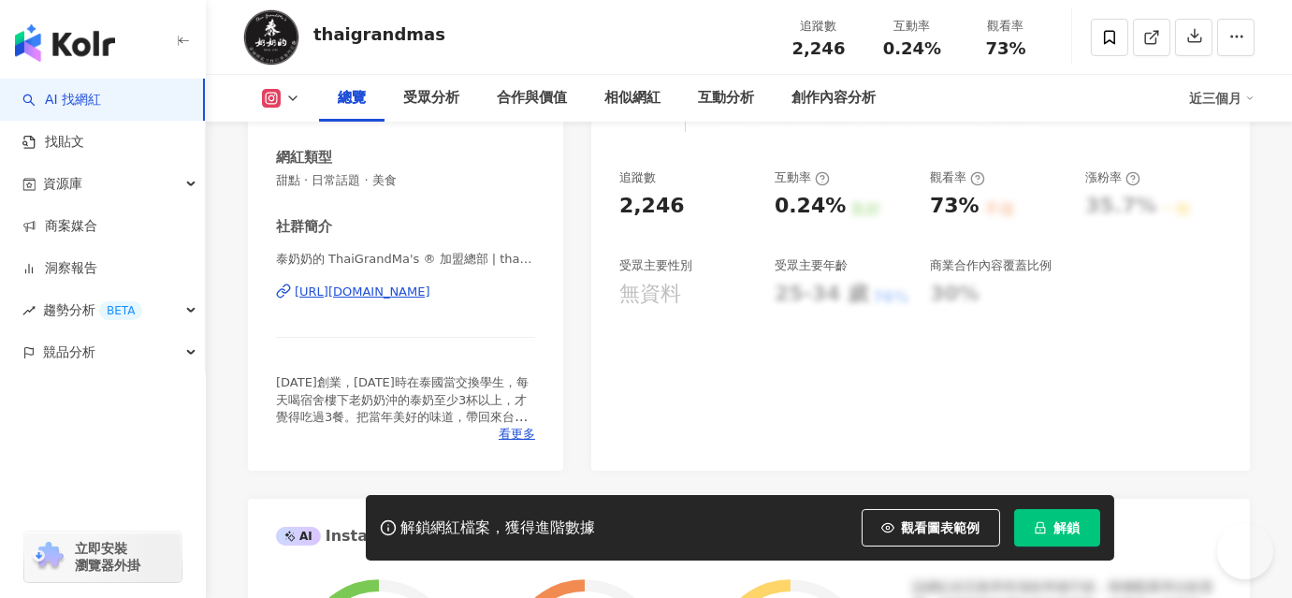
click at [410, 289] on div "[URL][DOMAIN_NAME]" at bounding box center [363, 291] width 136 height 17
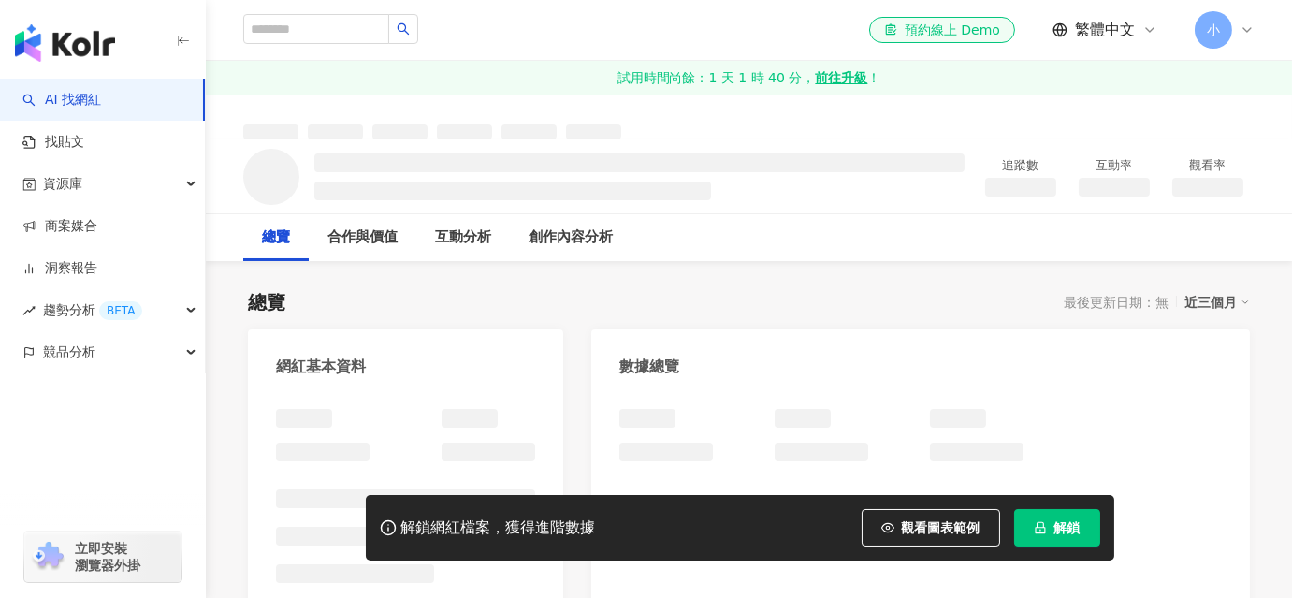
click at [515, 331] on div "網紅基本資料" at bounding box center [405, 359] width 315 height 61
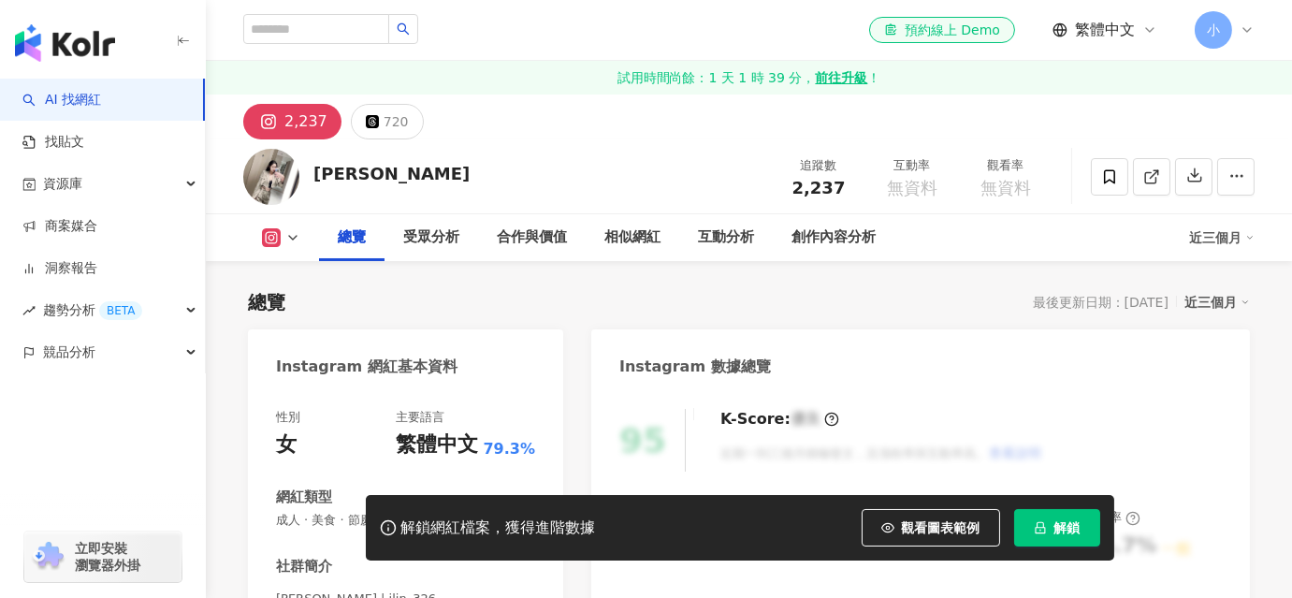
scroll to position [425, 0]
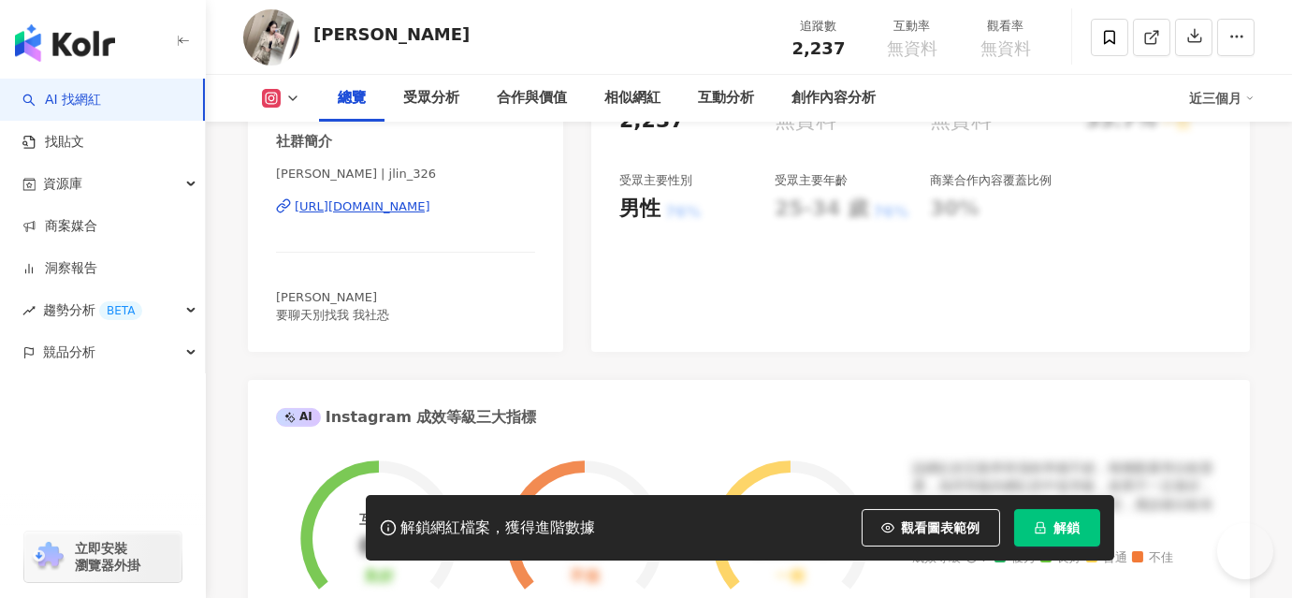
click at [426, 201] on div "[URL][DOMAIN_NAME]" at bounding box center [363, 206] width 136 height 17
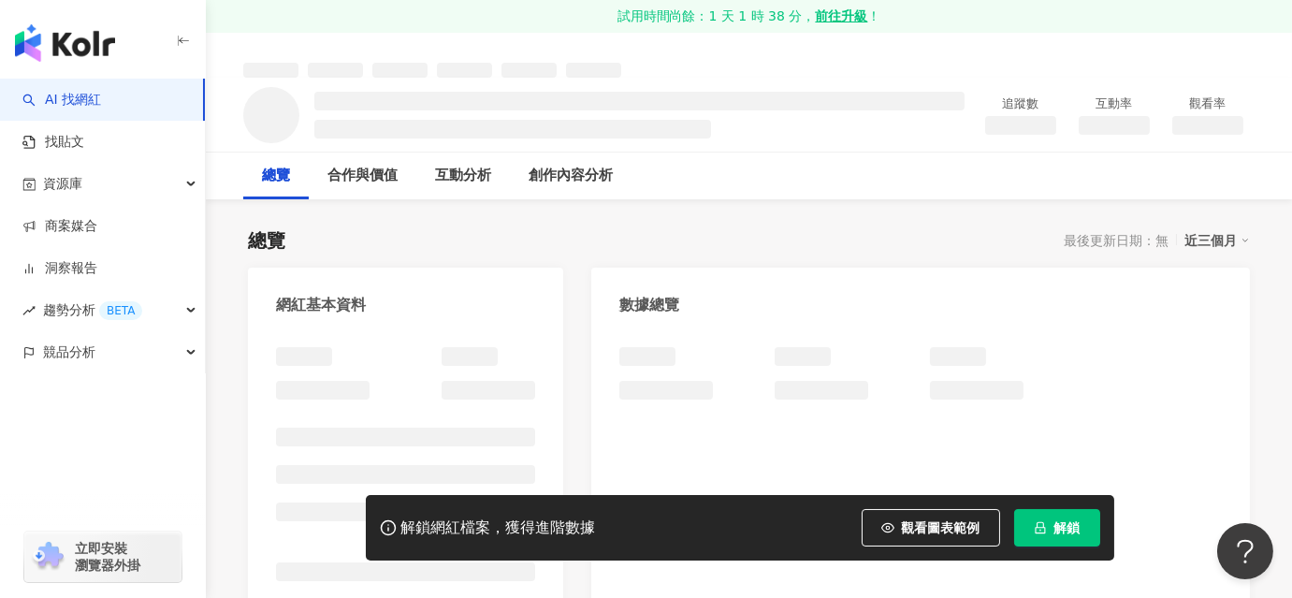
scroll to position [169, 0]
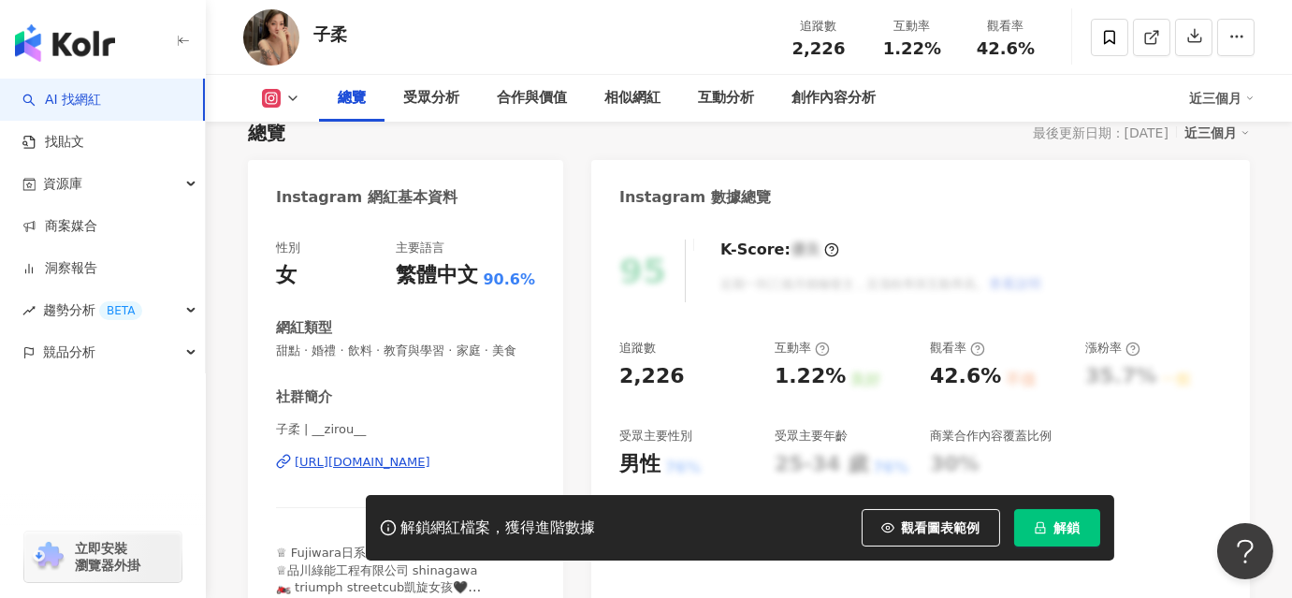
scroll to position [339, 0]
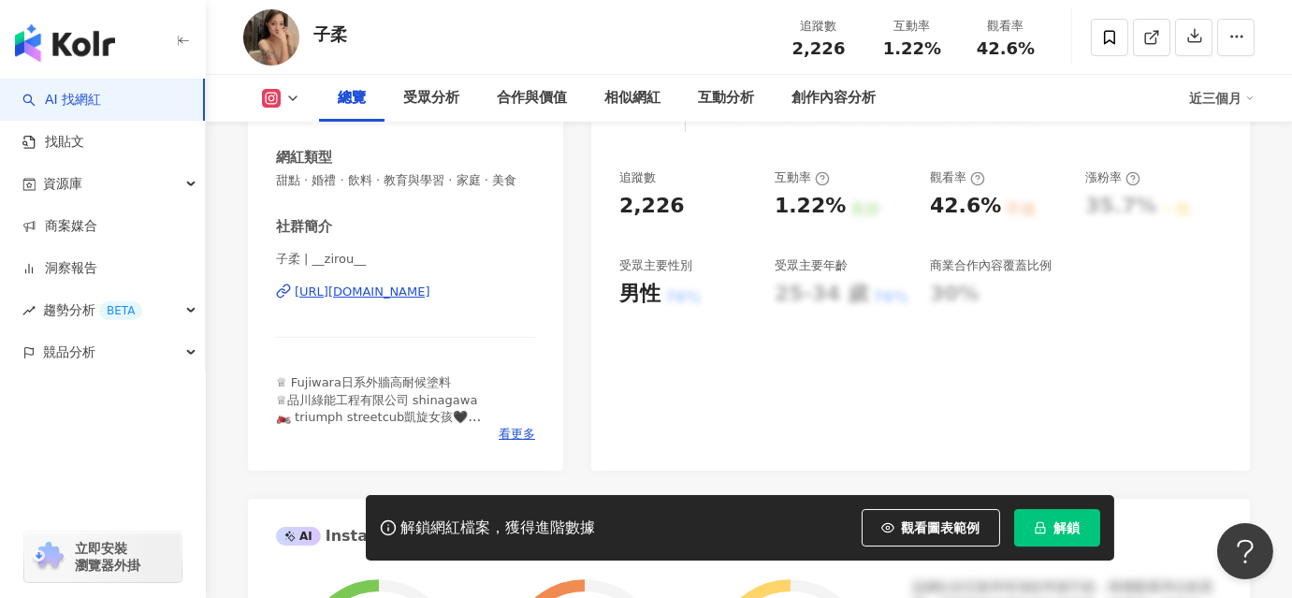
click at [423, 300] on div "https://www.instagram.com/__zirou__/" at bounding box center [363, 291] width 136 height 17
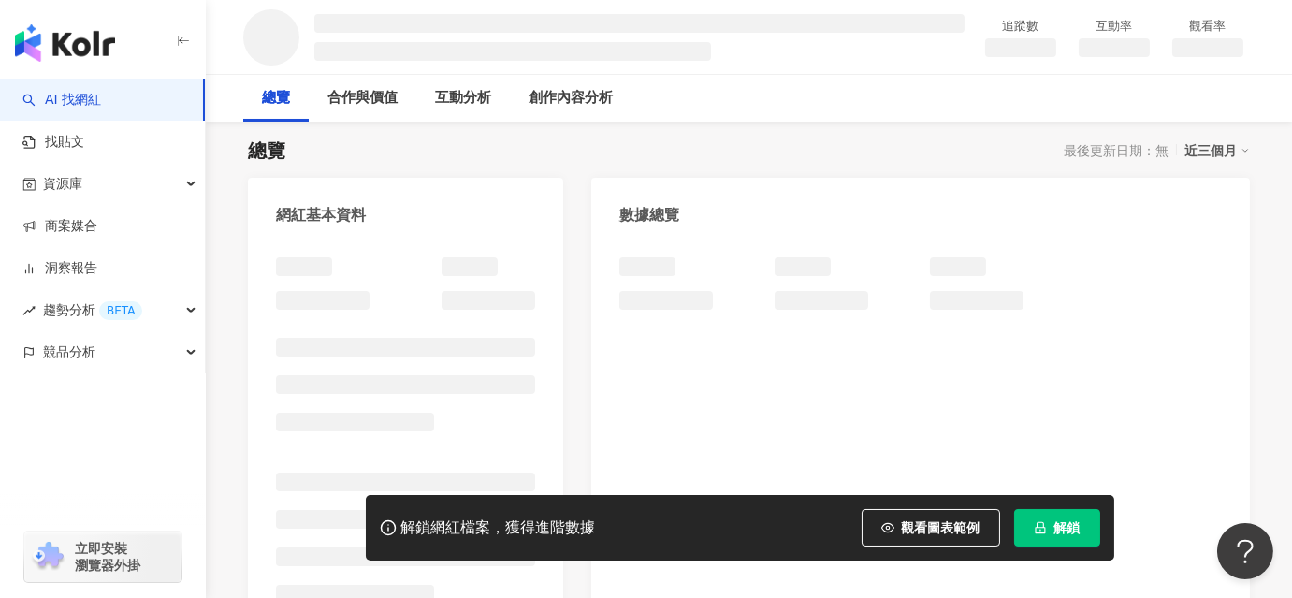
scroll to position [254, 0]
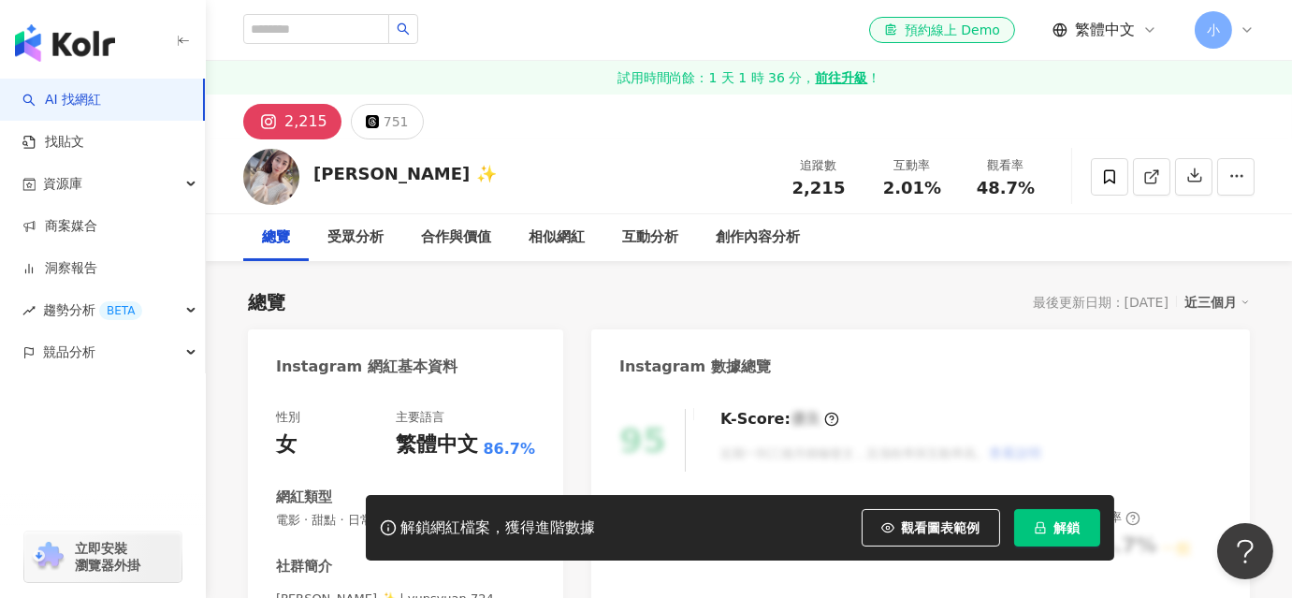
scroll to position [254, 0]
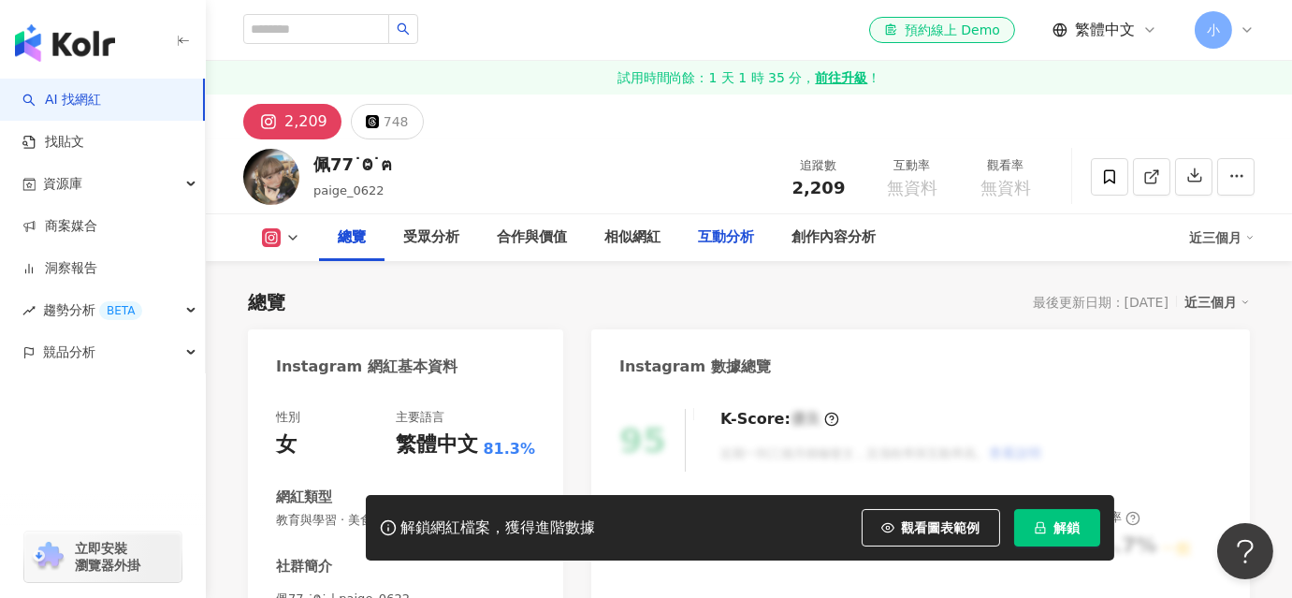
scroll to position [254, 0]
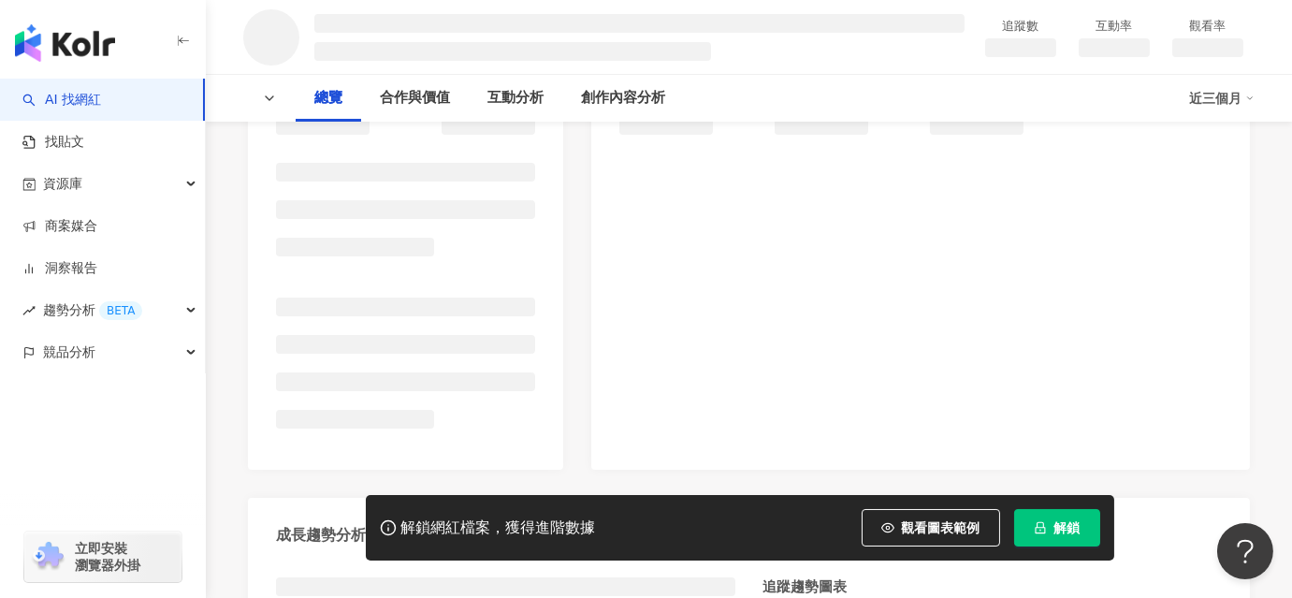
scroll to position [425, 0]
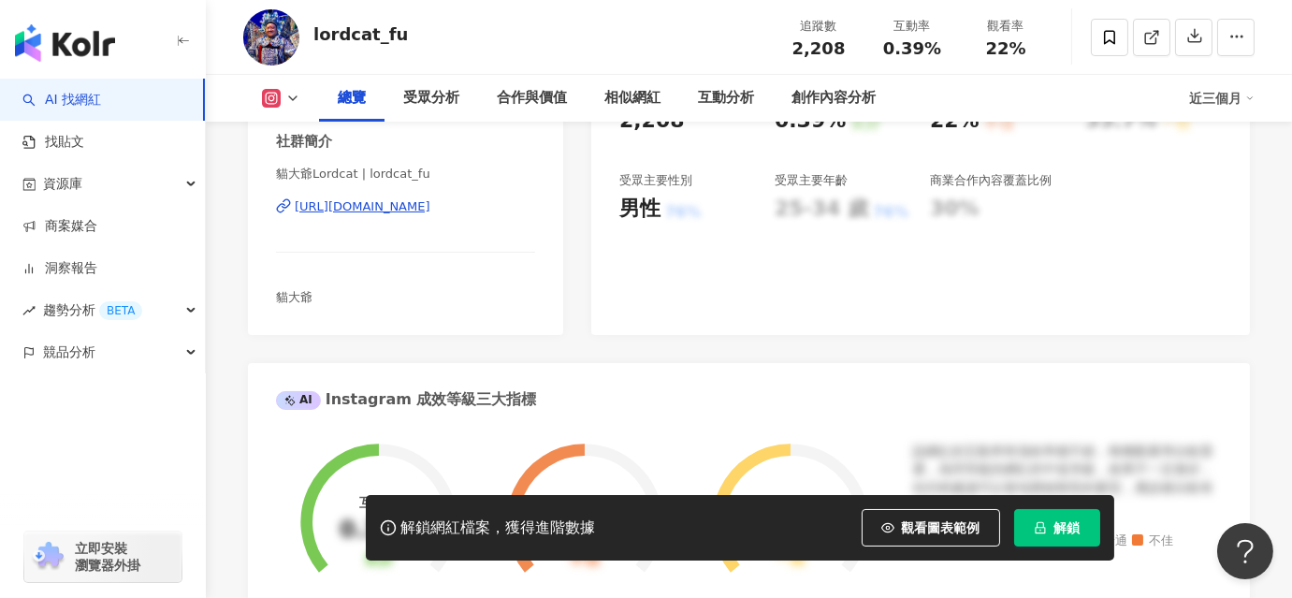
click at [400, 206] on div "https://www.instagram.com/lordcat_fu/" at bounding box center [363, 206] width 136 height 17
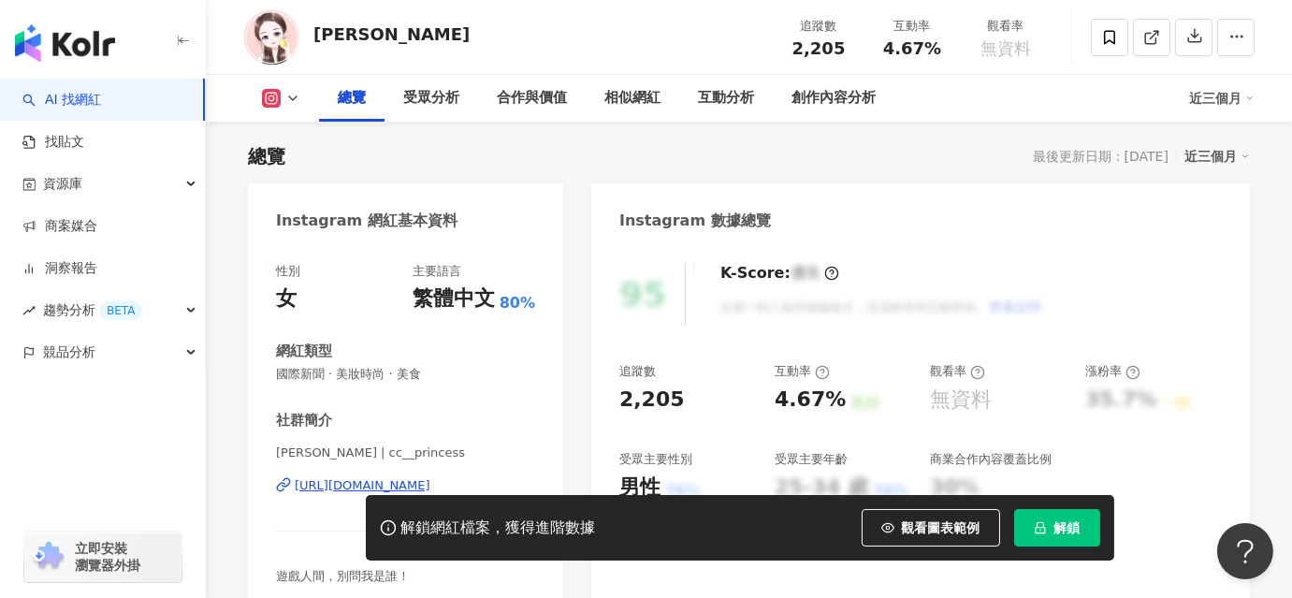
scroll to position [254, 0]
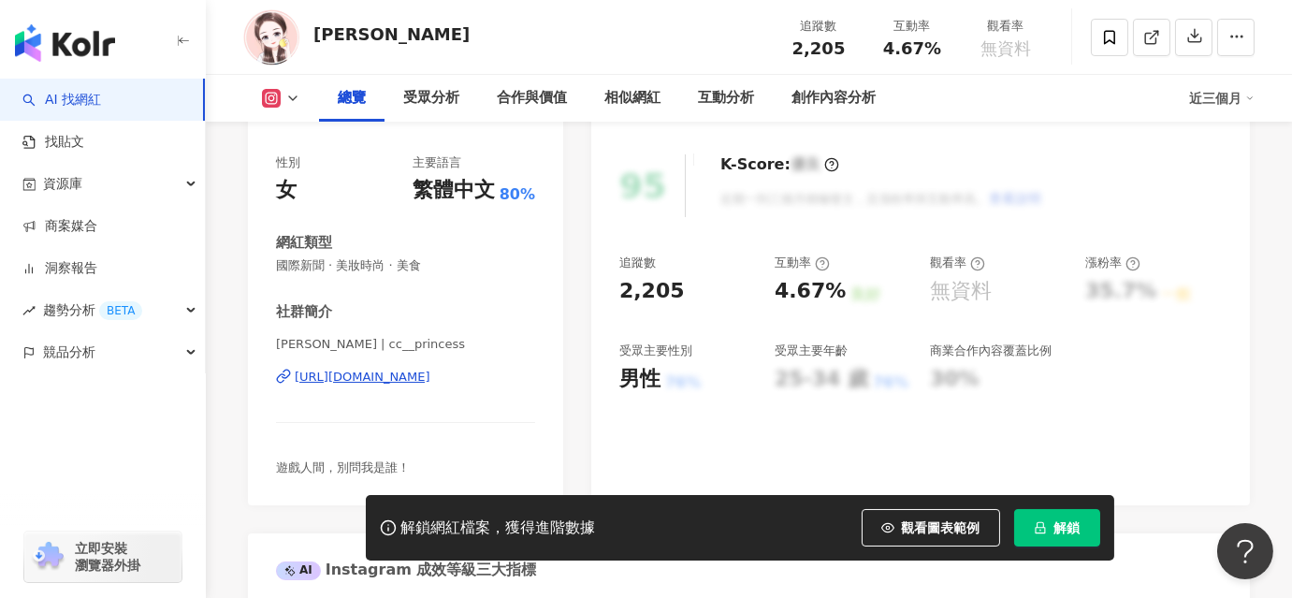
click at [430, 376] on div "[URL][DOMAIN_NAME]" at bounding box center [363, 376] width 136 height 17
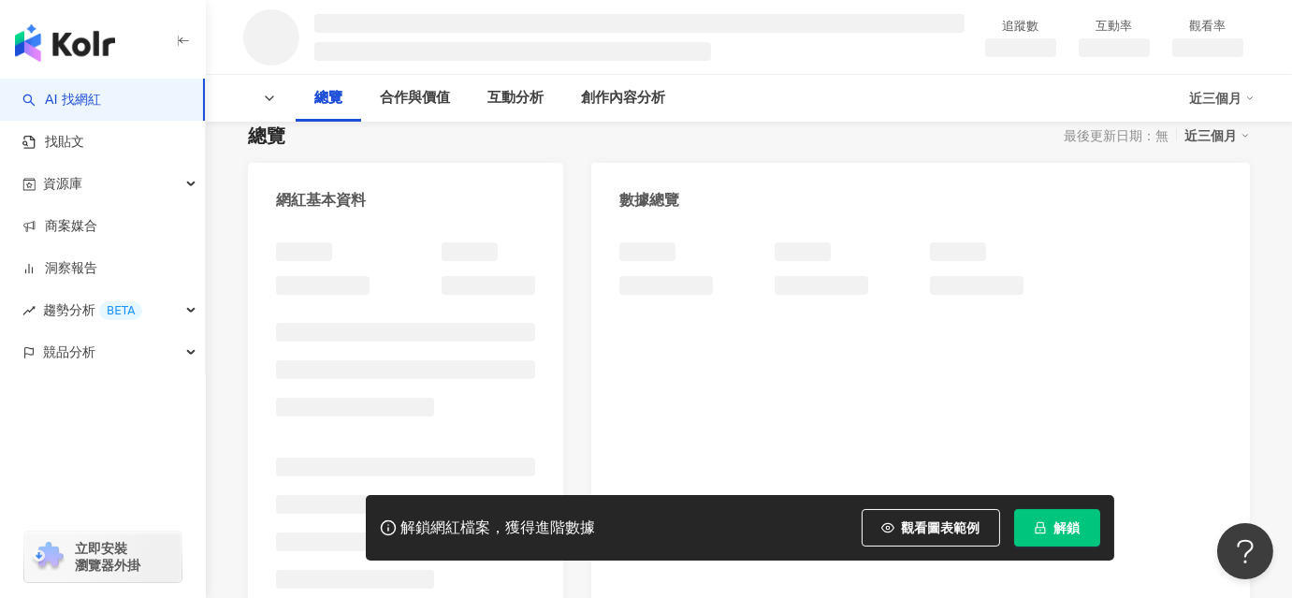
scroll to position [169, 0]
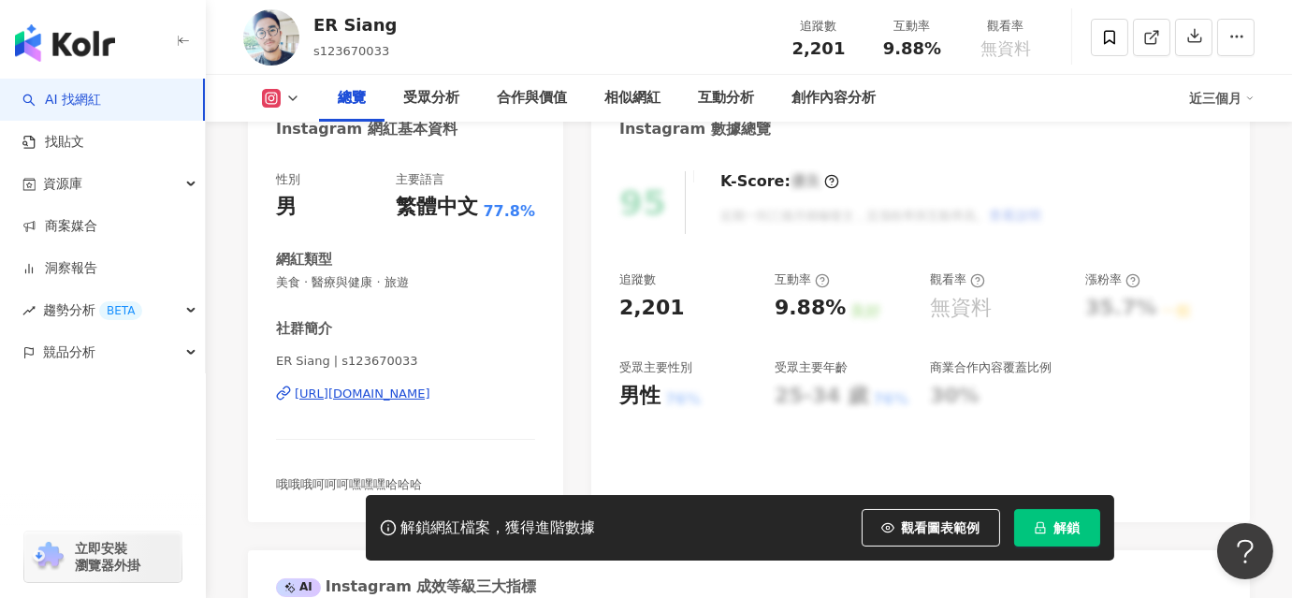
scroll to position [339, 0]
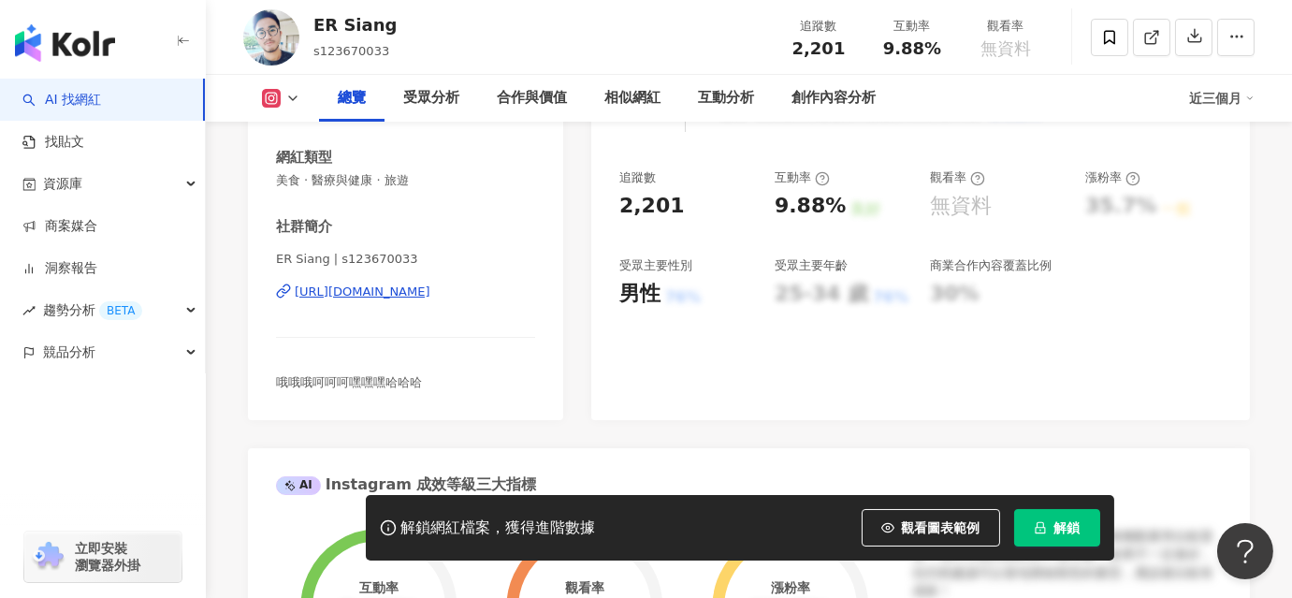
click at [371, 291] on div "https://www.instagram.com/s123670033/" at bounding box center [363, 291] width 136 height 17
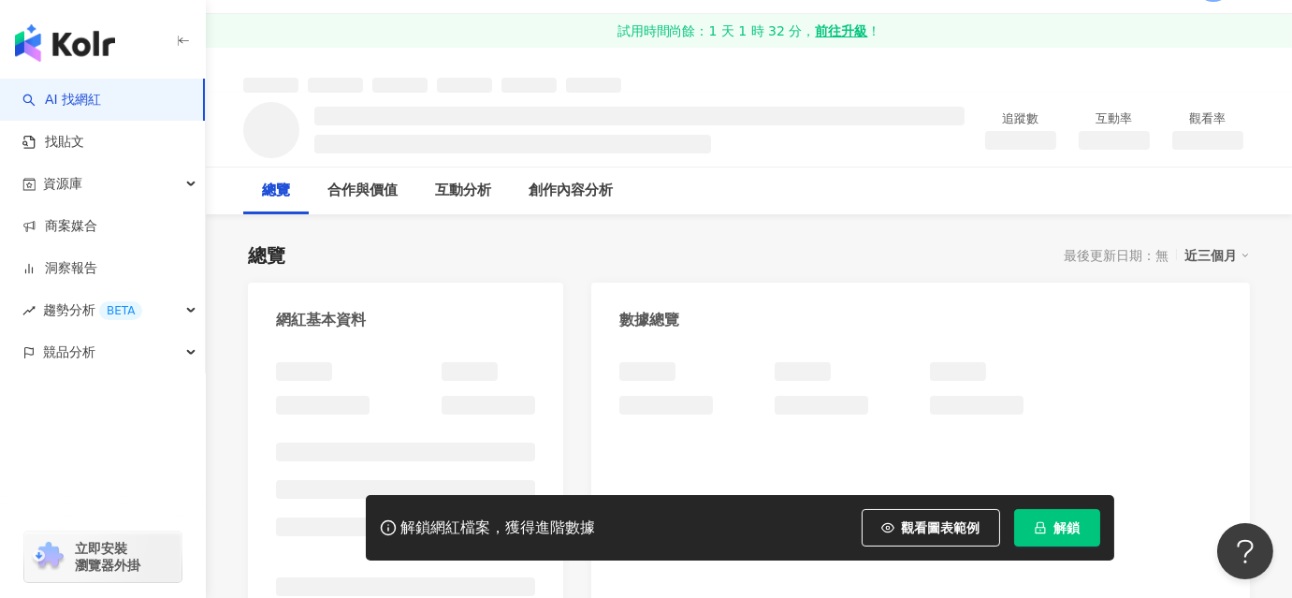
scroll to position [254, 0]
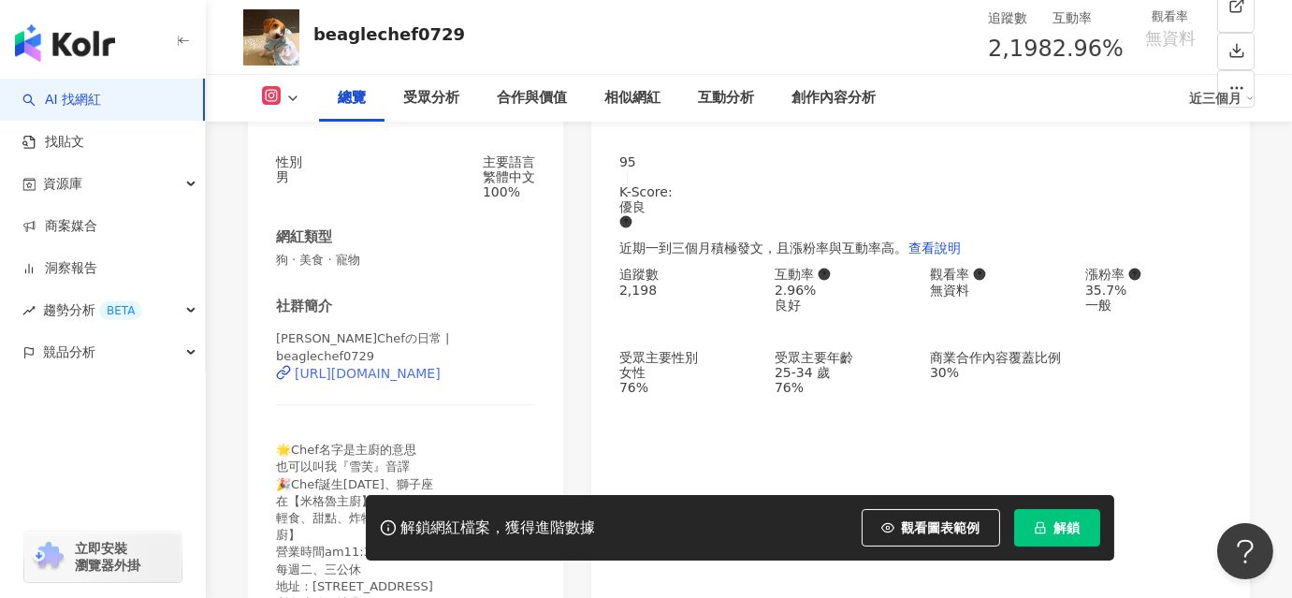
click at [349, 376] on div "[URL][DOMAIN_NAME]" at bounding box center [368, 373] width 146 height 15
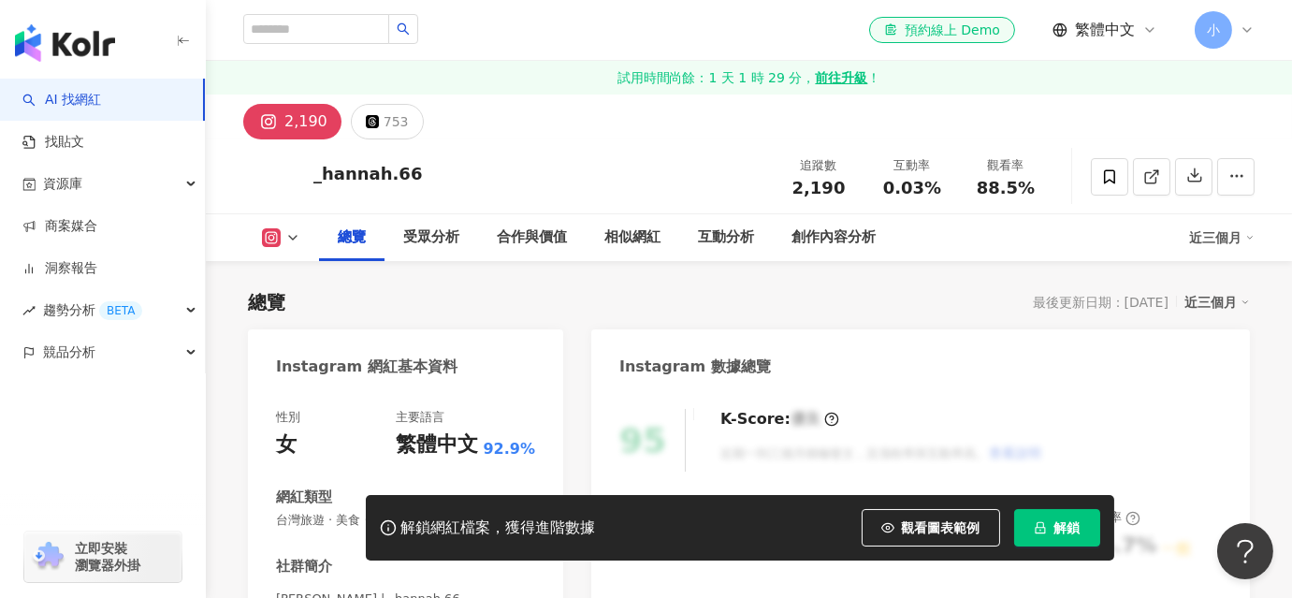
scroll to position [339, 0]
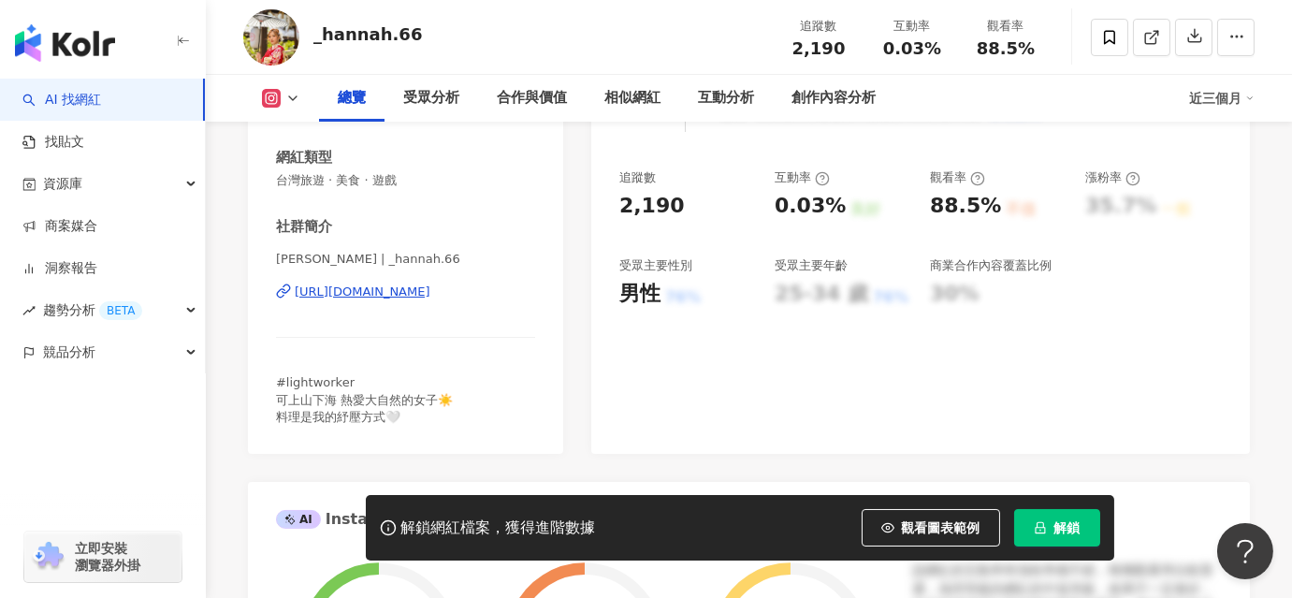
click at [349, 293] on div "https://www.instagram.com/_hannah.66/" at bounding box center [363, 291] width 136 height 17
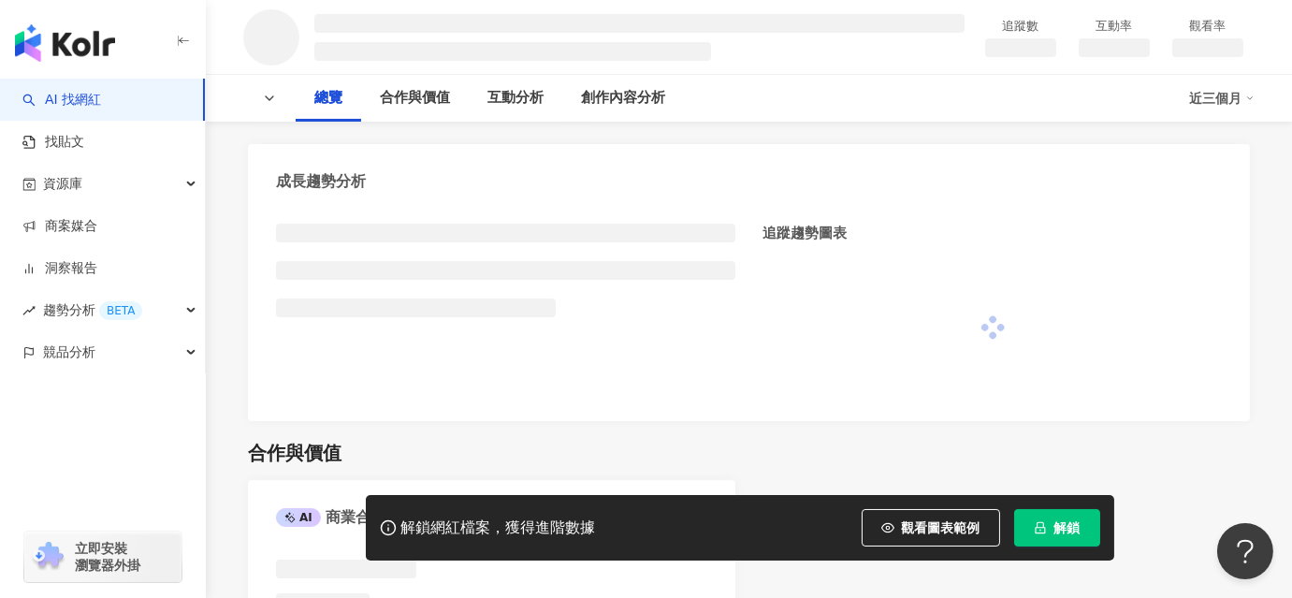
scroll to position [669, 0]
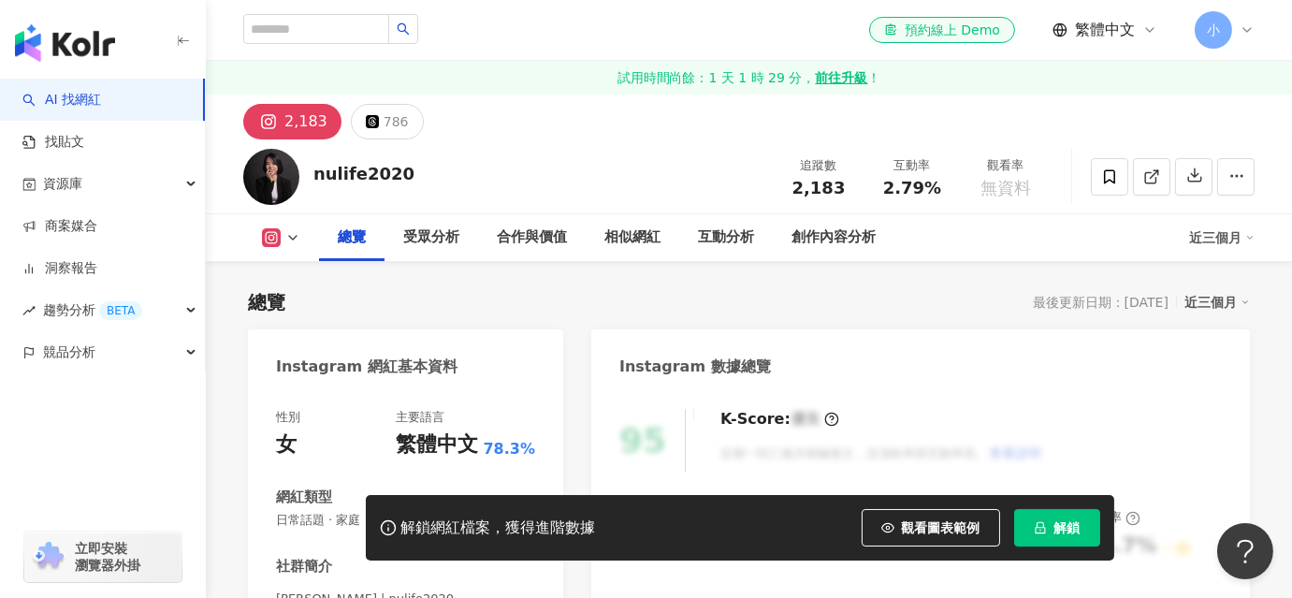
scroll to position [339, 0]
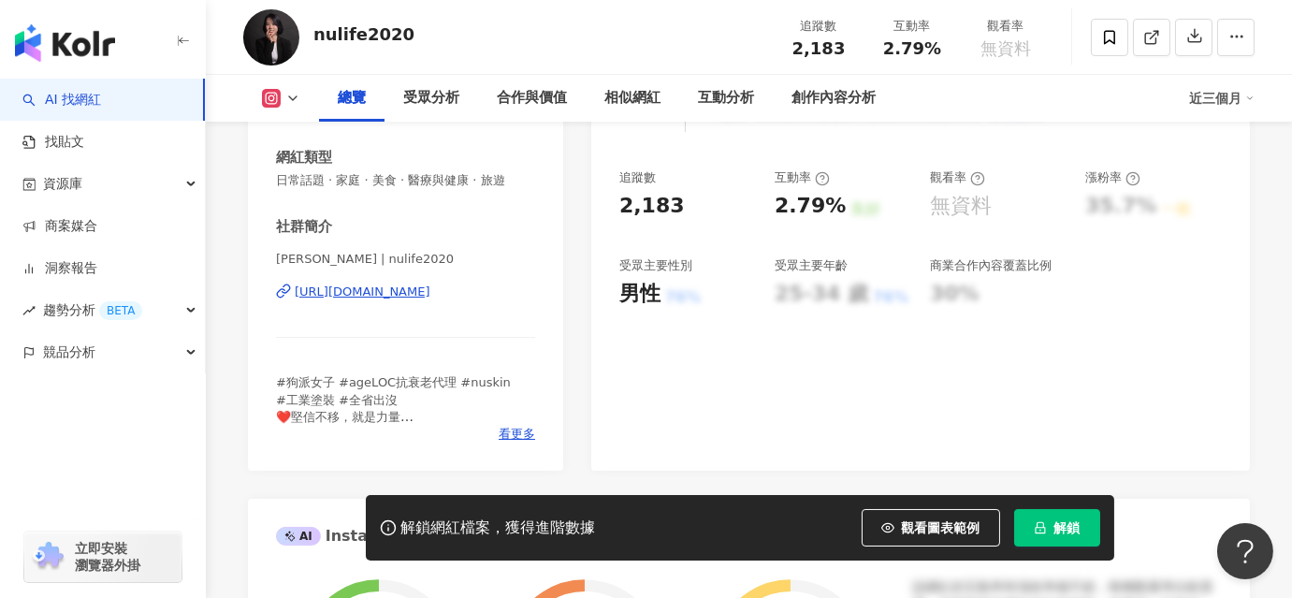
click at [401, 287] on div "https://www.instagram.com/nulife2020/" at bounding box center [363, 291] width 136 height 17
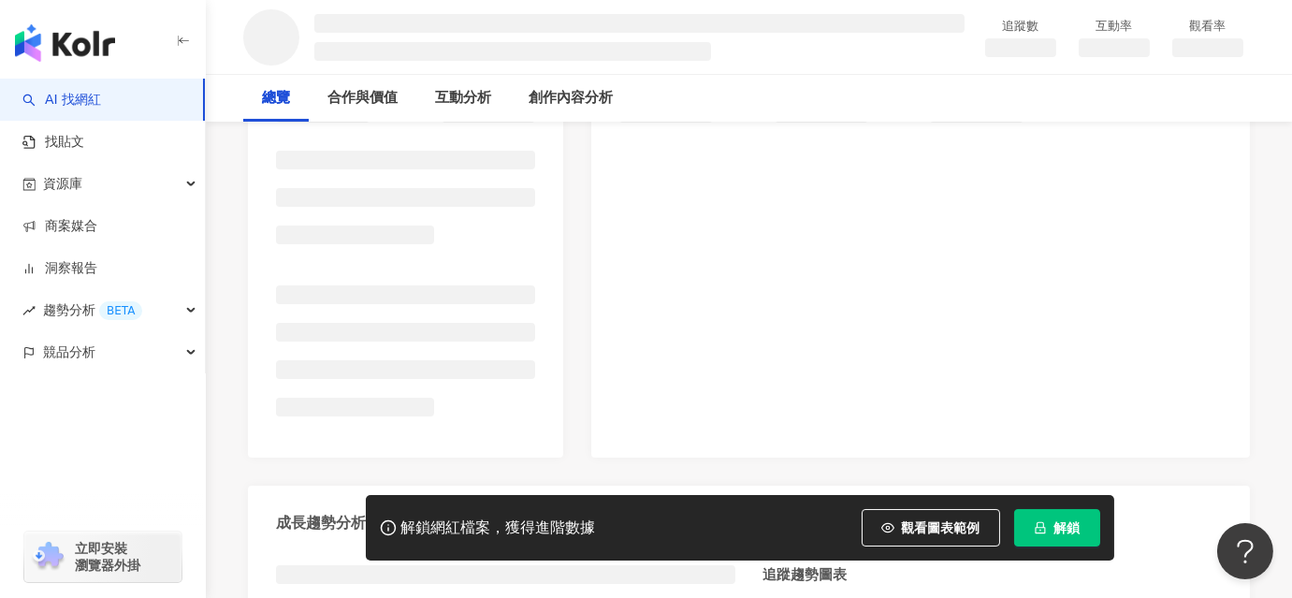
scroll to position [339, 0]
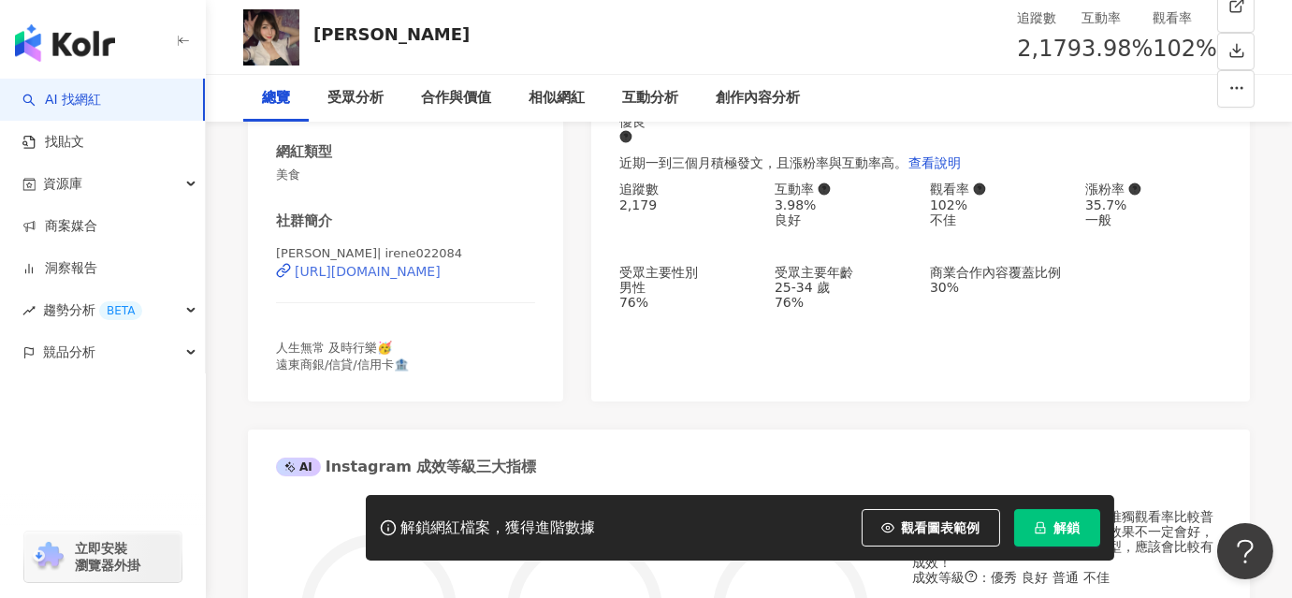
click at [394, 279] on div "[URL][DOMAIN_NAME]" at bounding box center [368, 271] width 146 height 15
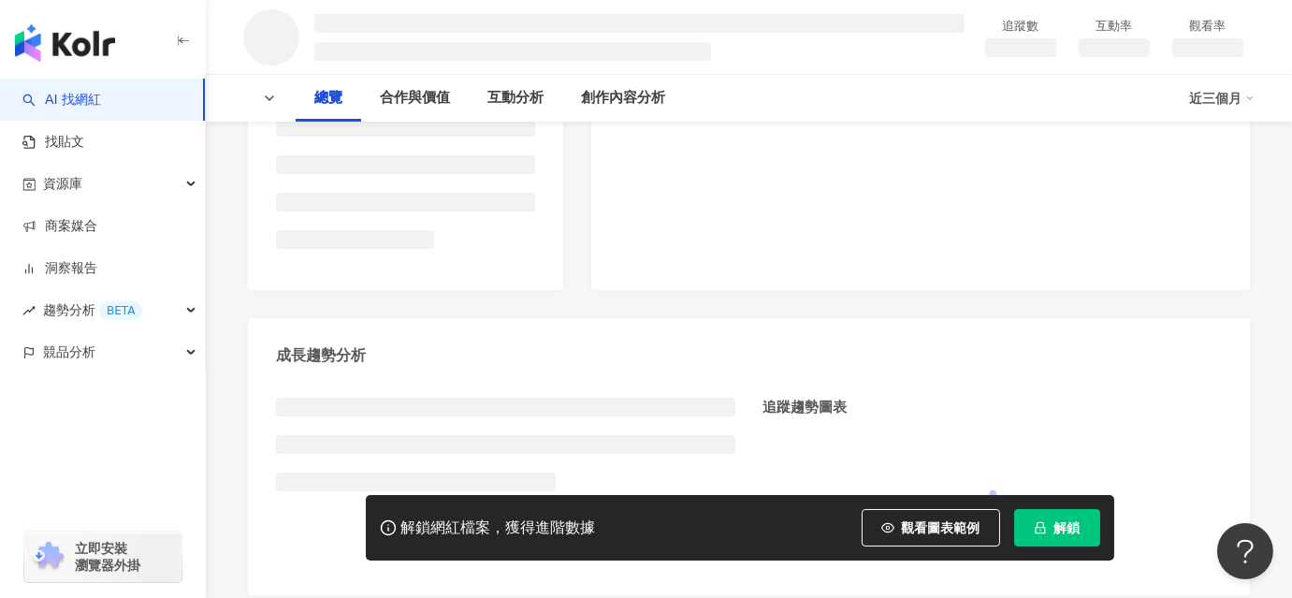
scroll to position [510, 0]
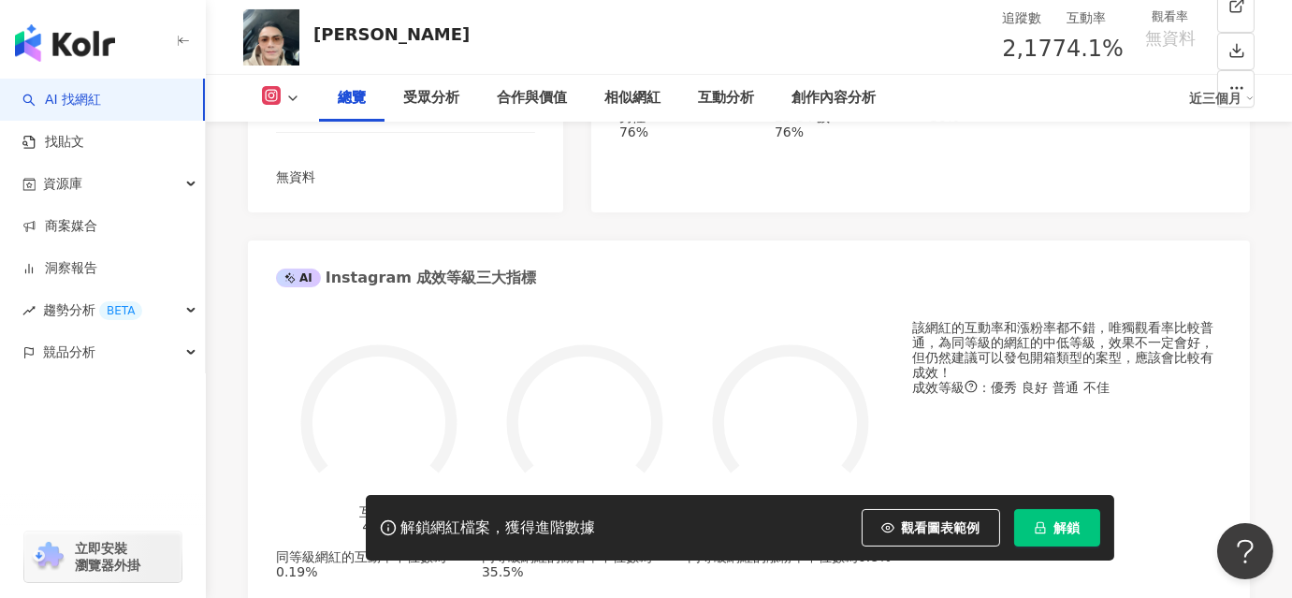
click at [387, 108] on div "https://www.instagram.com/carlsson0818/" at bounding box center [368, 101] width 146 height 15
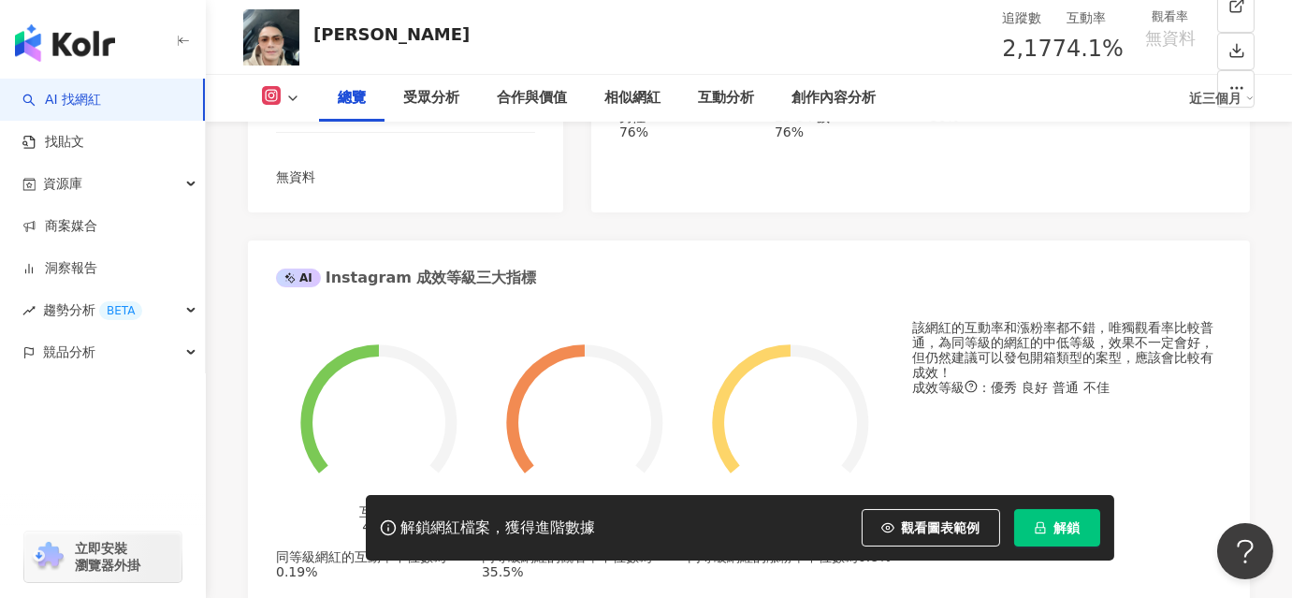
scroll to position [423, 0]
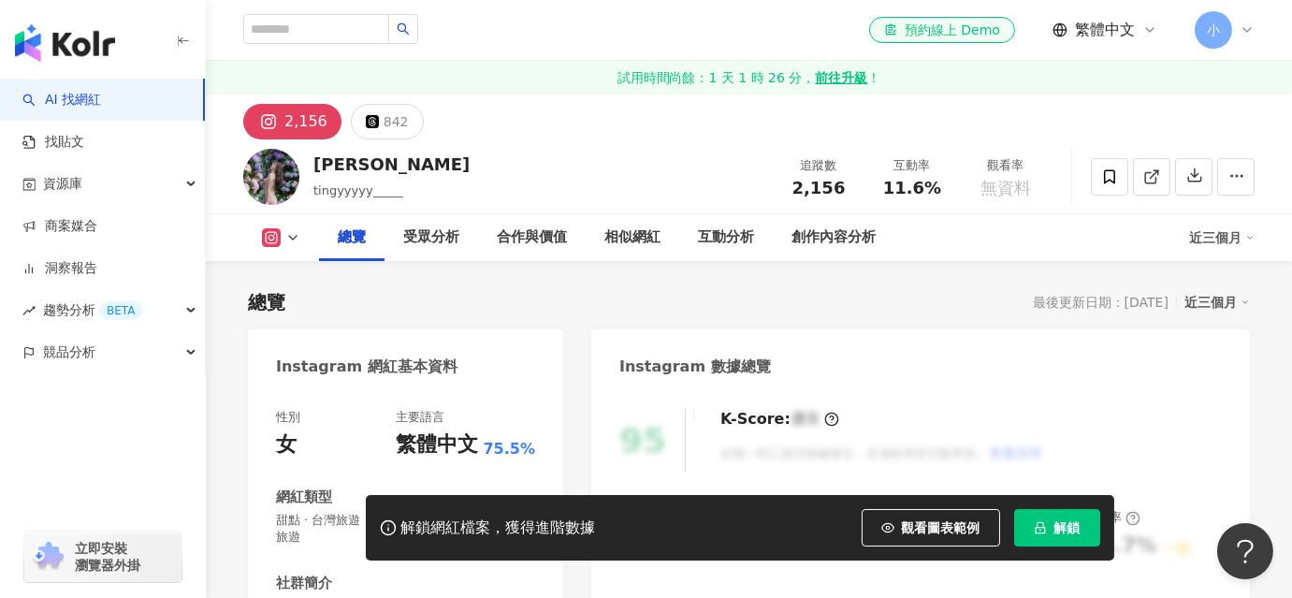
scroll to position [425, 0]
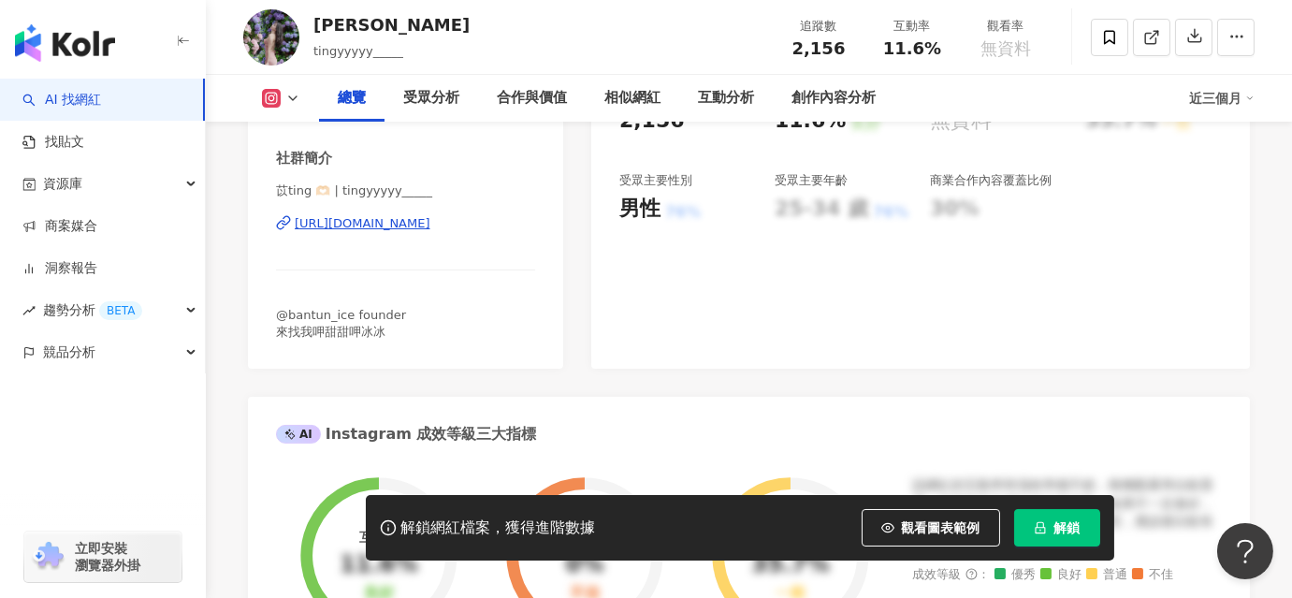
click at [388, 224] on div "https://www.instagram.com/tingyyyyy_____/" at bounding box center [363, 223] width 136 height 17
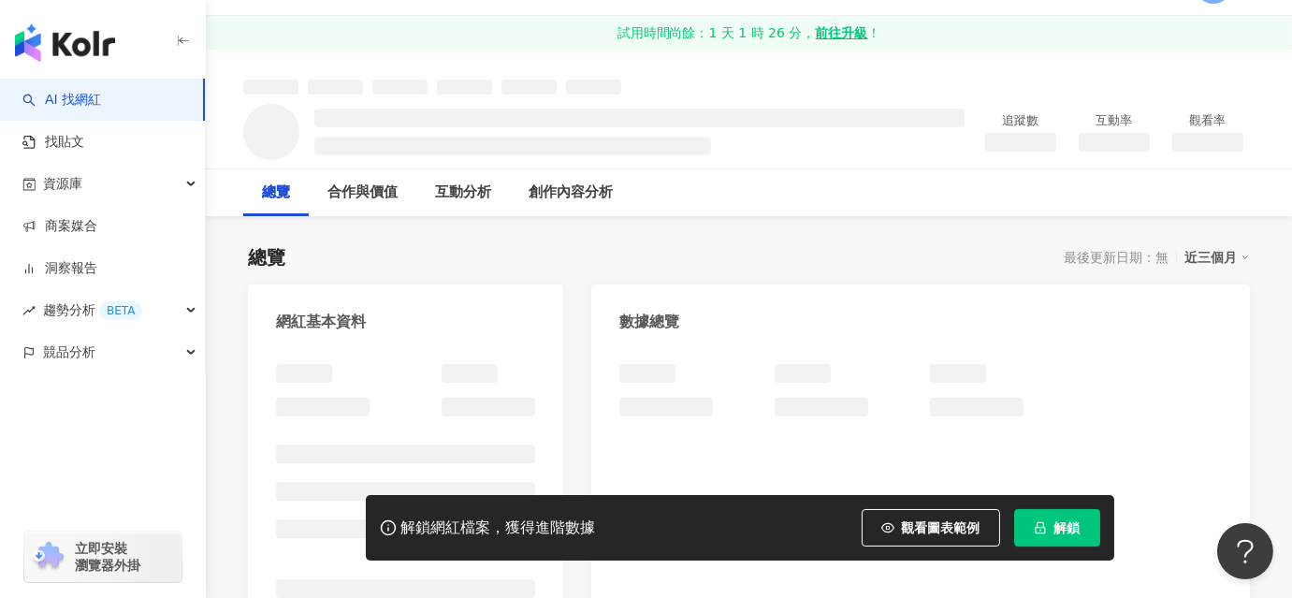
scroll to position [254, 0]
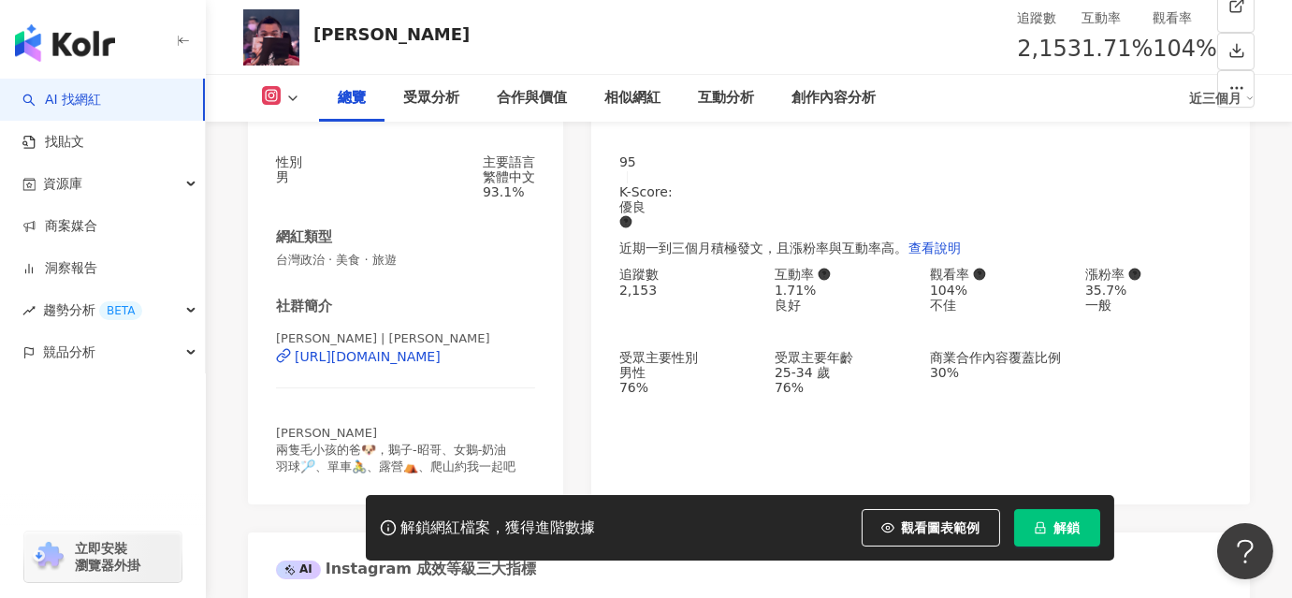
click at [372, 364] on div "[URL][DOMAIN_NAME]" at bounding box center [368, 356] width 146 height 15
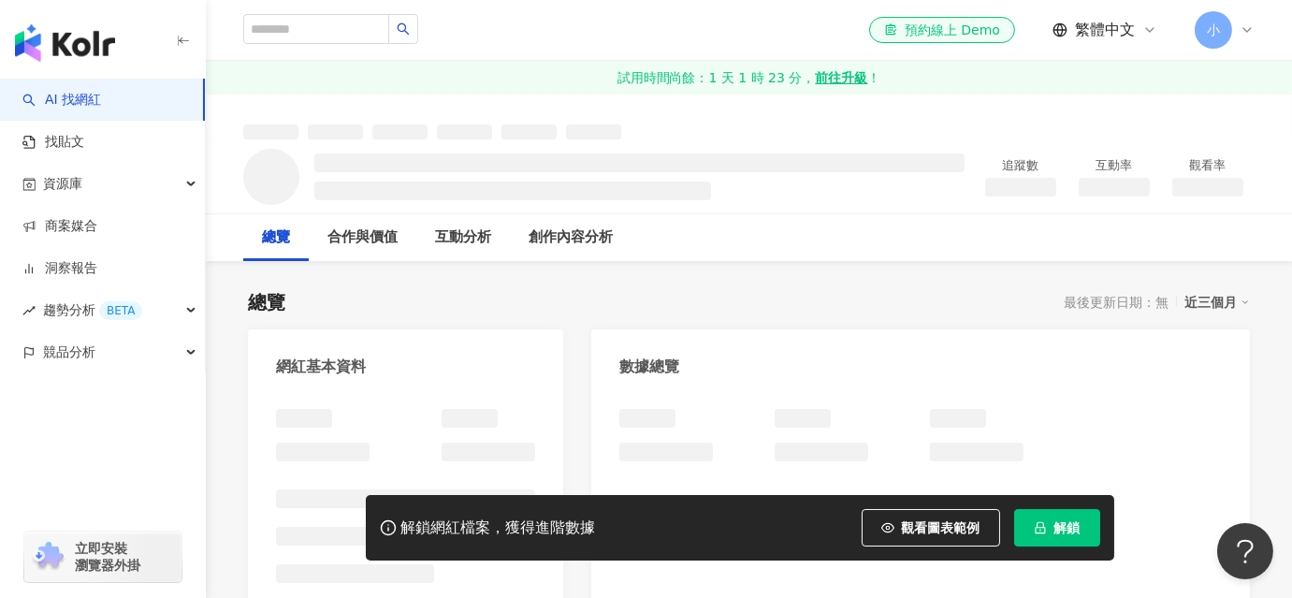
scroll to position [425, 0]
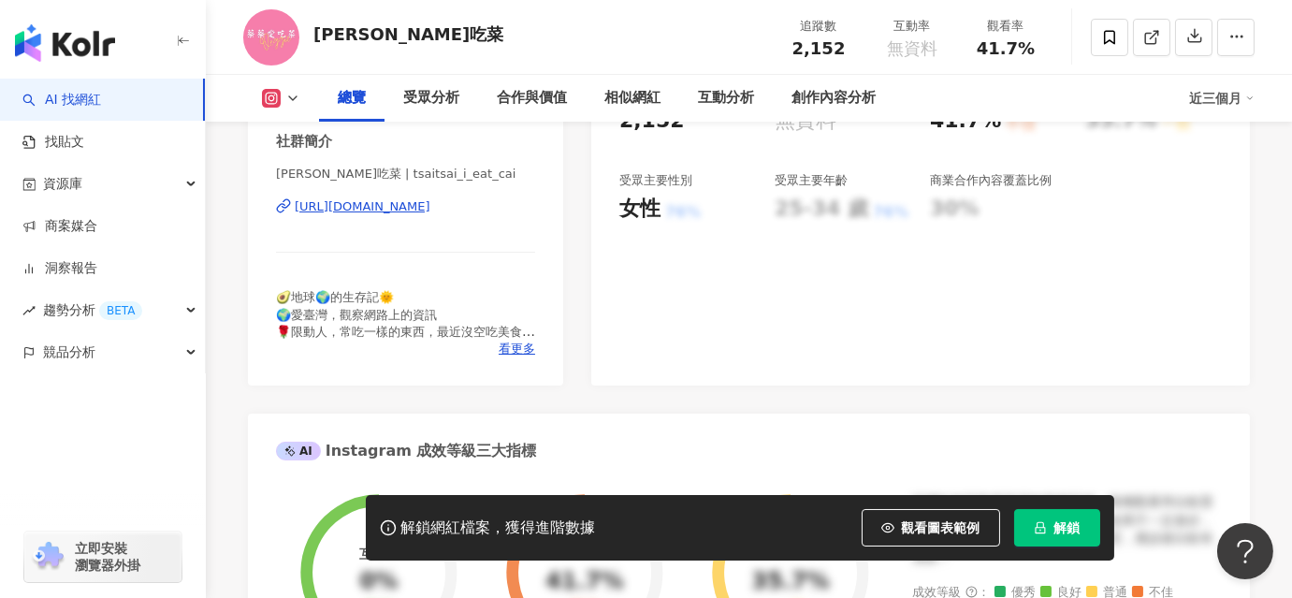
click at [387, 201] on div "https://www.instagram.com/tsaitsai_i_eat_cai/" at bounding box center [363, 206] width 136 height 17
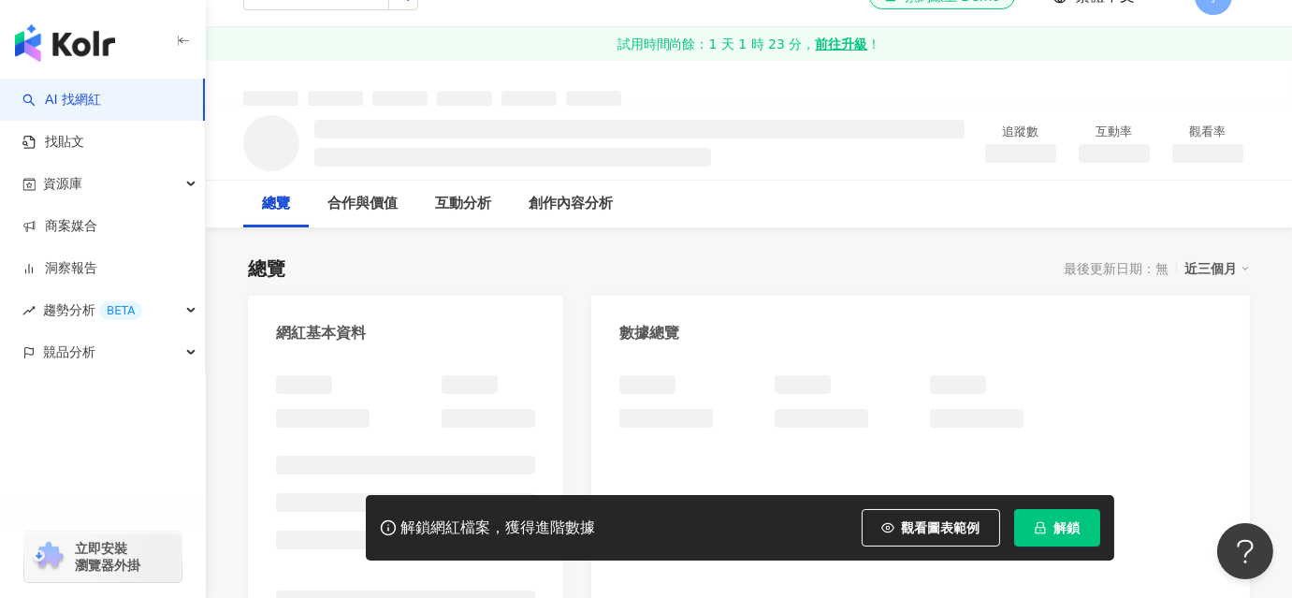
scroll to position [254, 0]
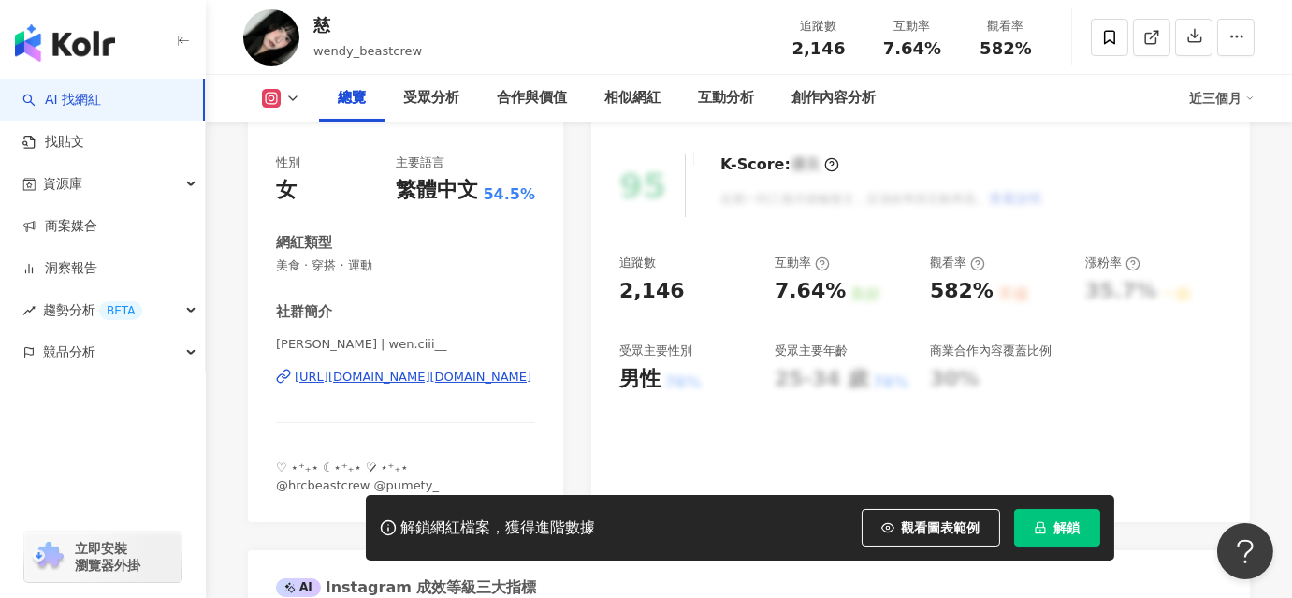
click at [408, 372] on div "https://www.instagram.com/wen.ciii__/" at bounding box center [413, 376] width 237 height 17
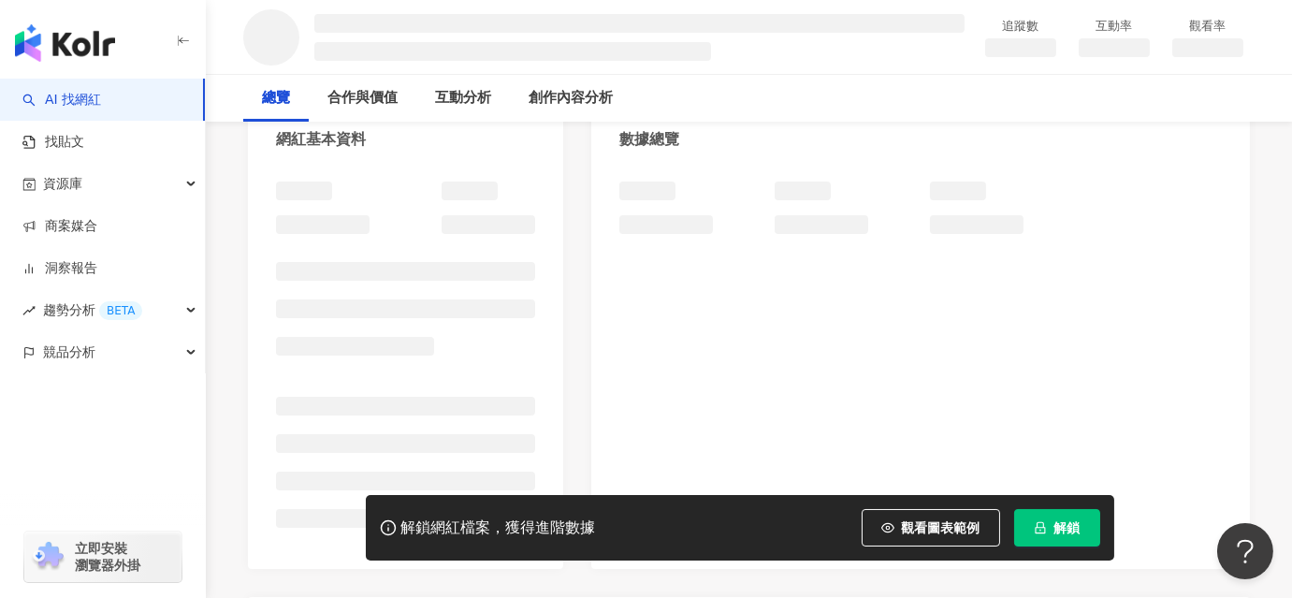
scroll to position [254, 0]
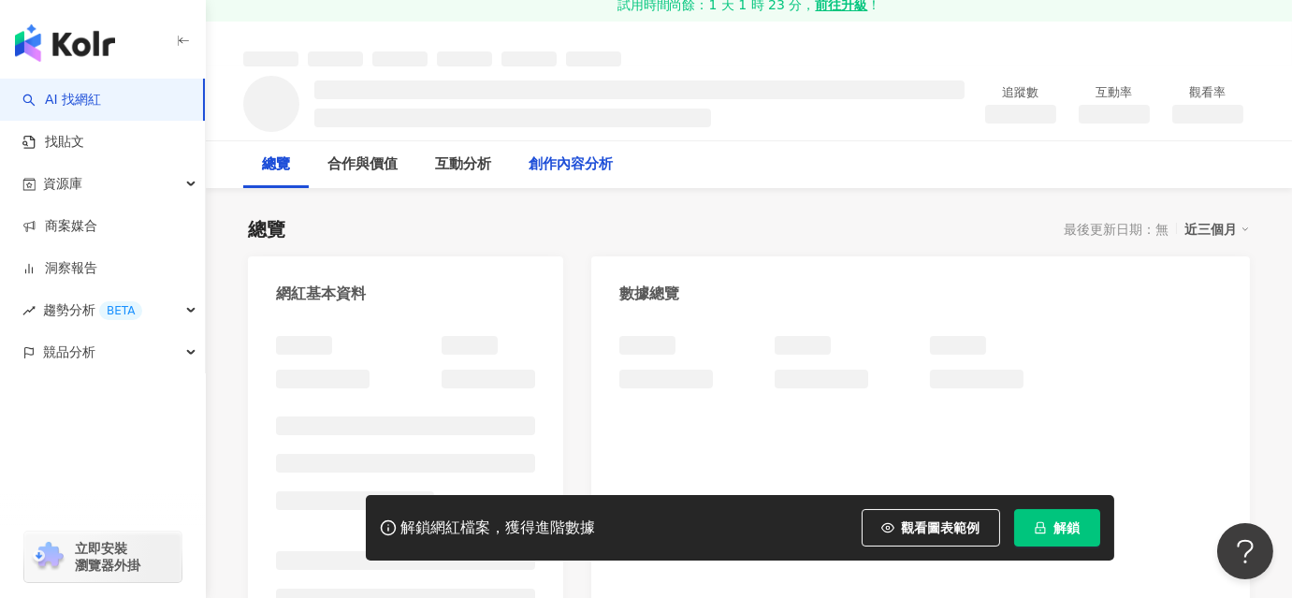
scroll to position [169, 0]
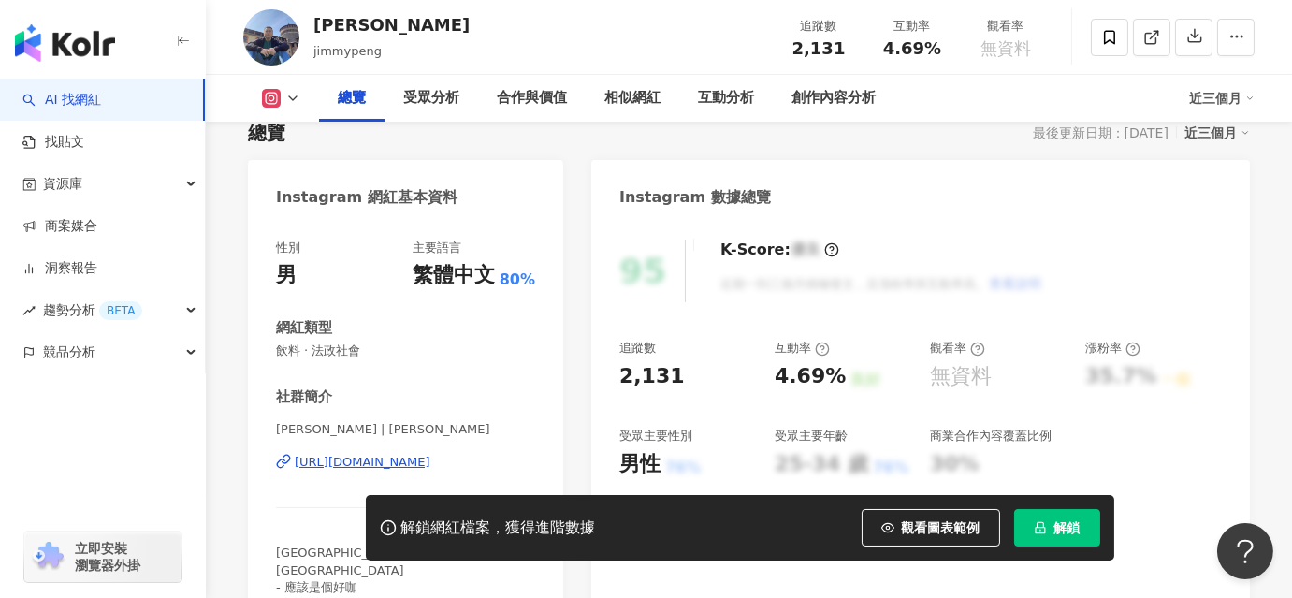
click at [394, 454] on div "[URL][DOMAIN_NAME]" at bounding box center [363, 462] width 136 height 17
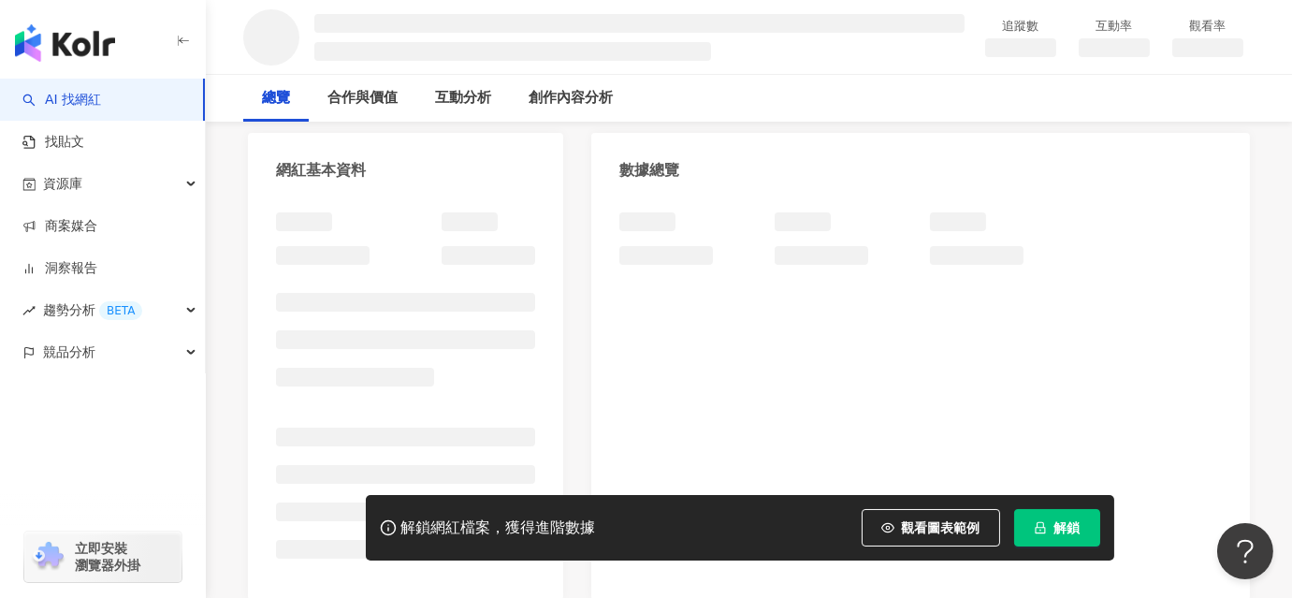
scroll to position [339, 0]
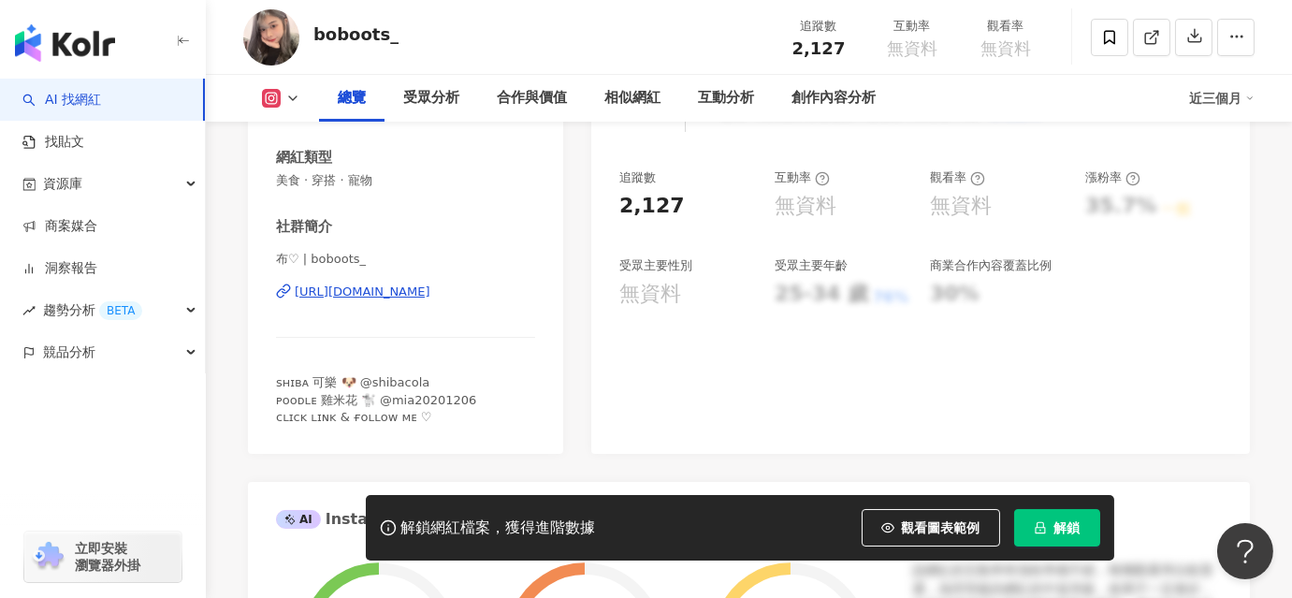
click at [401, 294] on div "[URL][DOMAIN_NAME]" at bounding box center [363, 291] width 136 height 17
